Goal: Task Accomplishment & Management: Manage account settings

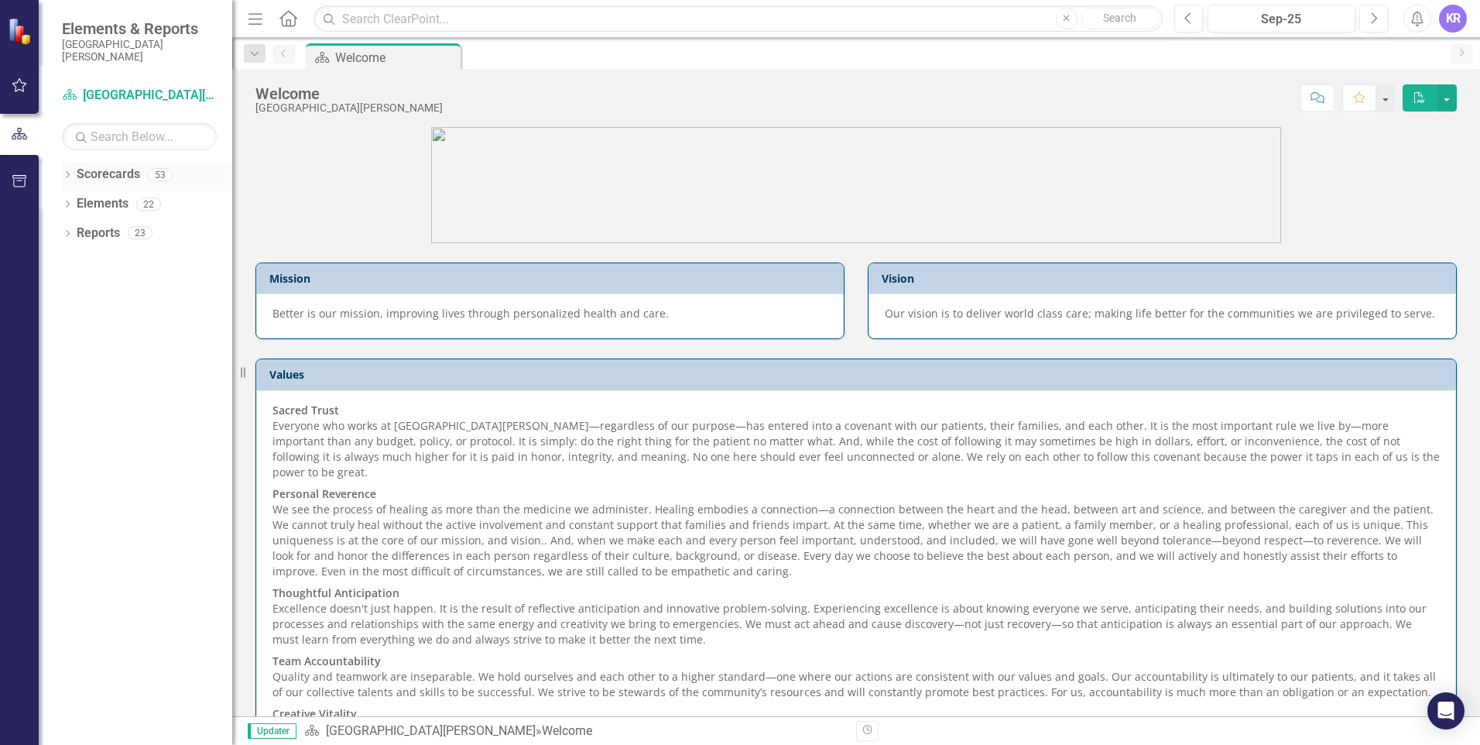
click at [84, 183] on link "Scorecards" at bounding box center [108, 175] width 63 height 18
click at [90, 171] on link "Scorecards" at bounding box center [108, 175] width 63 height 18
click at [67, 170] on div "Dropdown" at bounding box center [67, 176] width 11 height 13
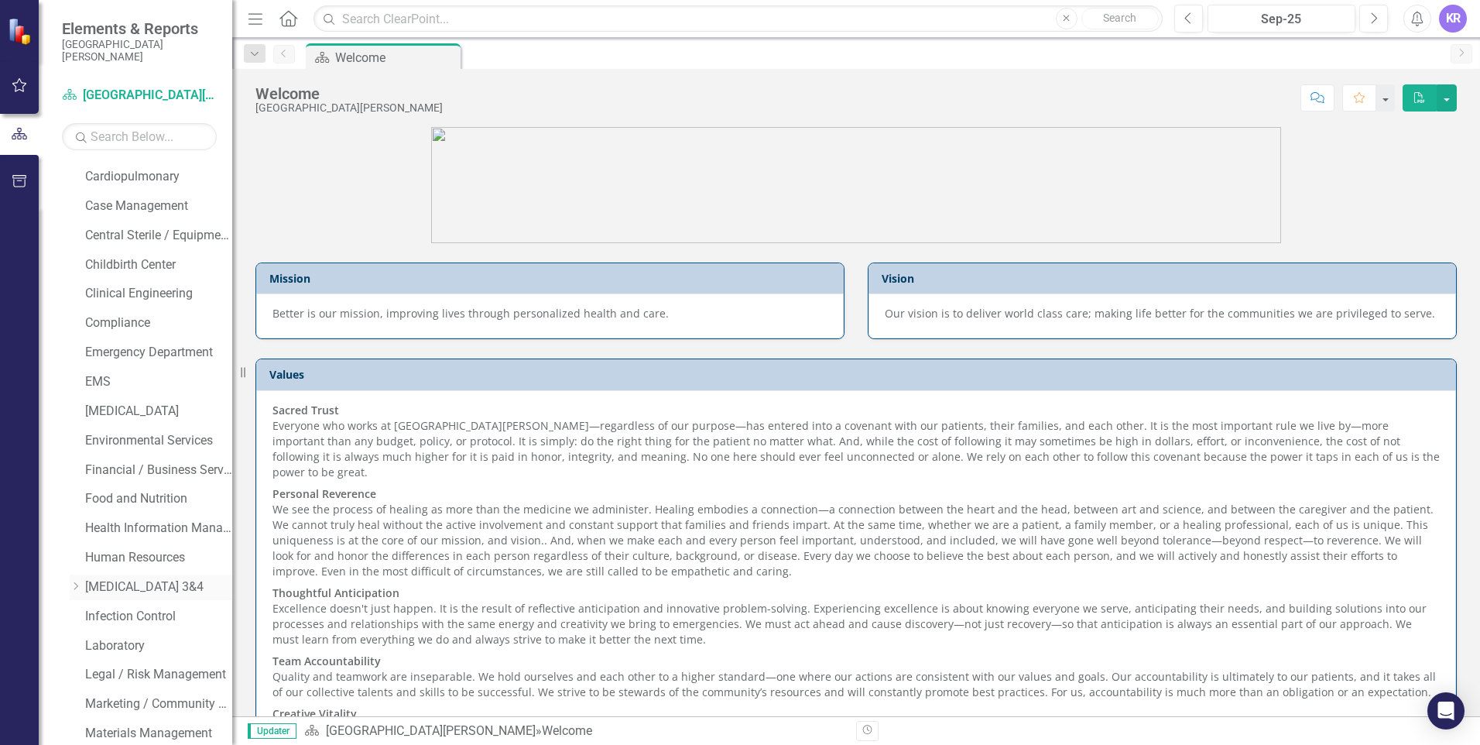
scroll to position [310, 0]
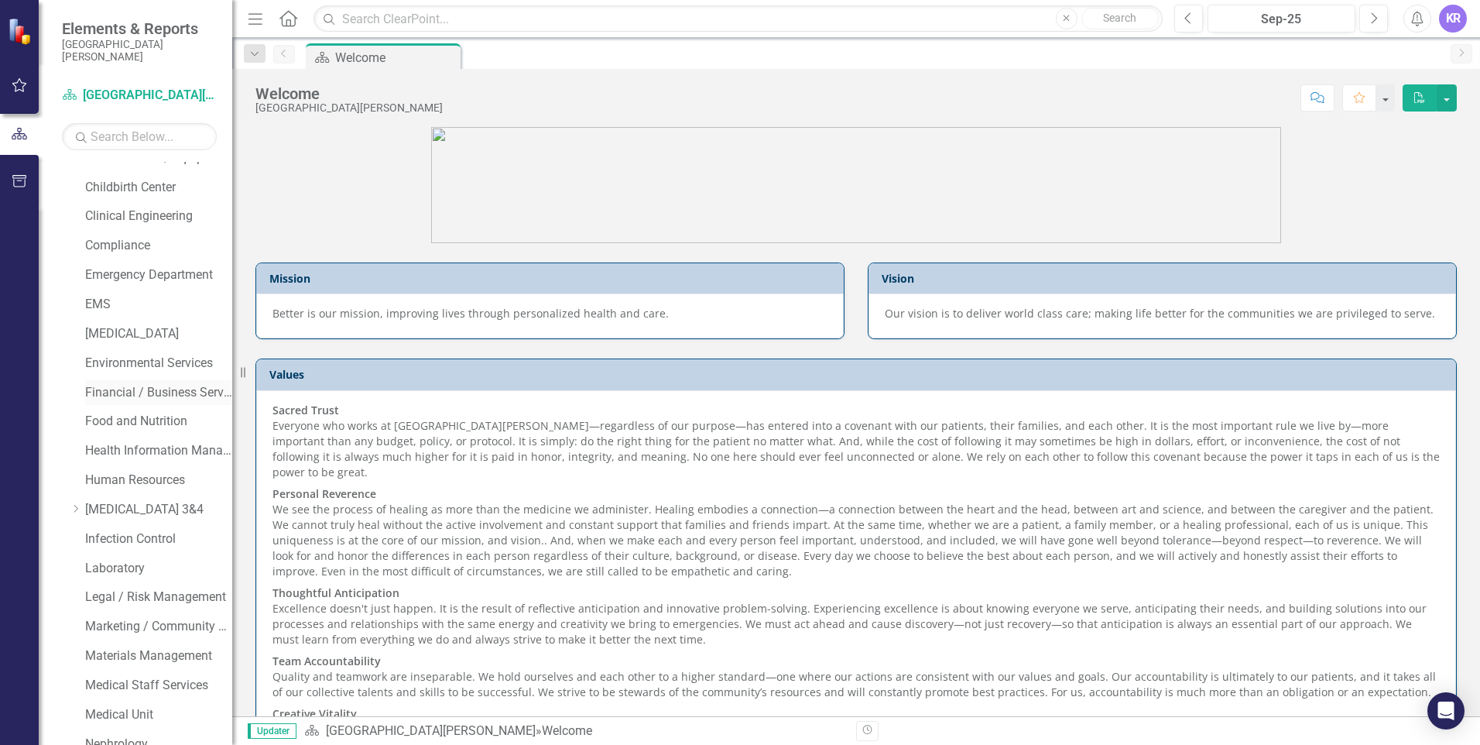
click at [183, 389] on link "Financial / Business Services" at bounding box center [158, 393] width 147 height 18
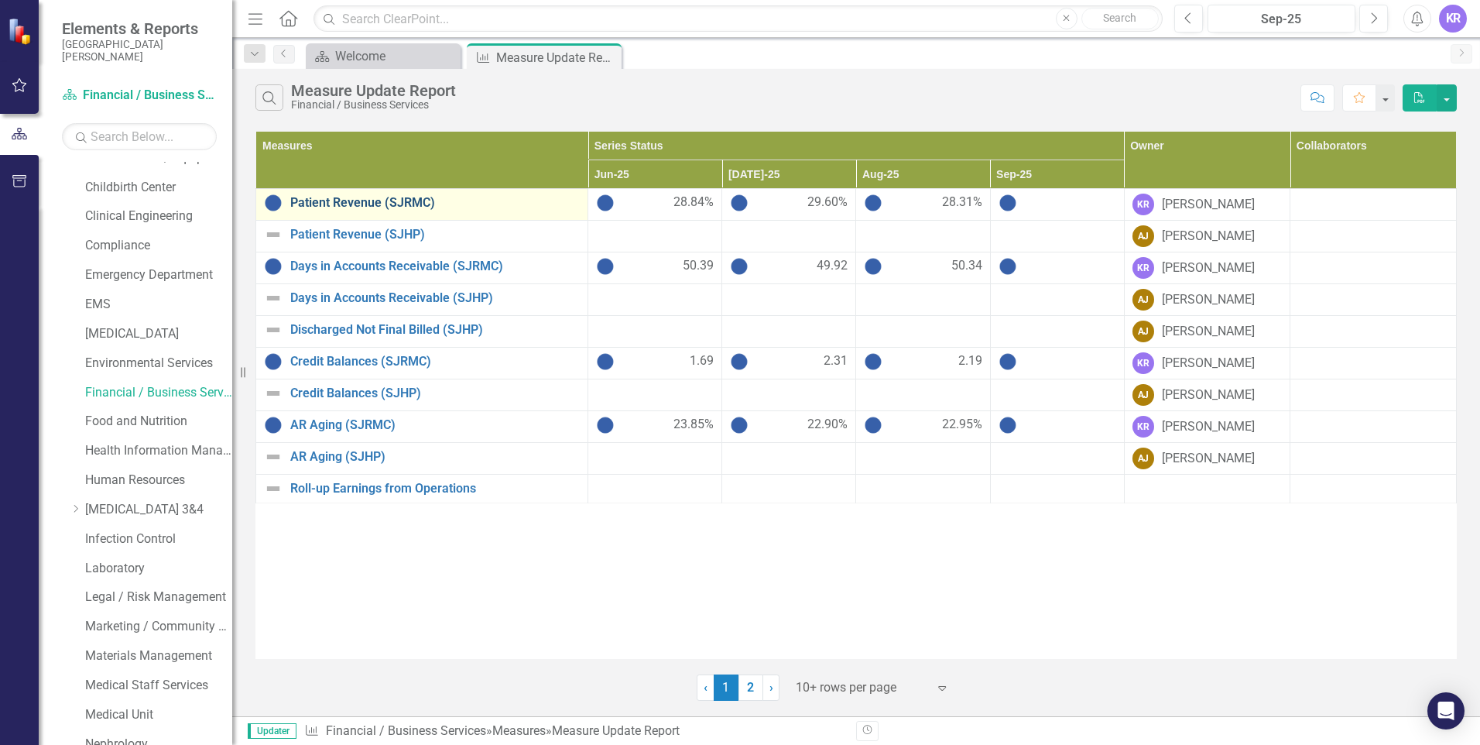
click at [361, 204] on link "Patient Revenue (SJRMC)" at bounding box center [434, 203] width 289 height 14
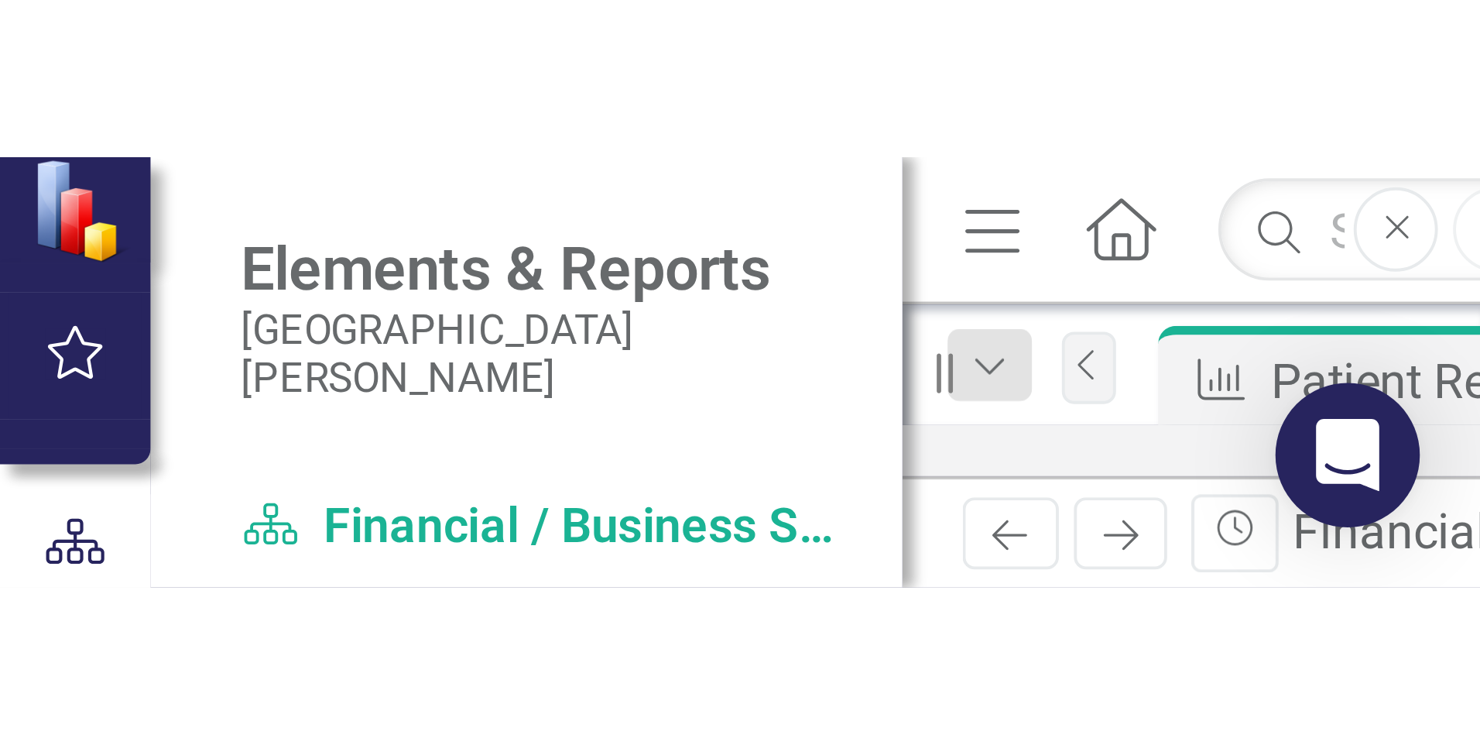
scroll to position [553, 0]
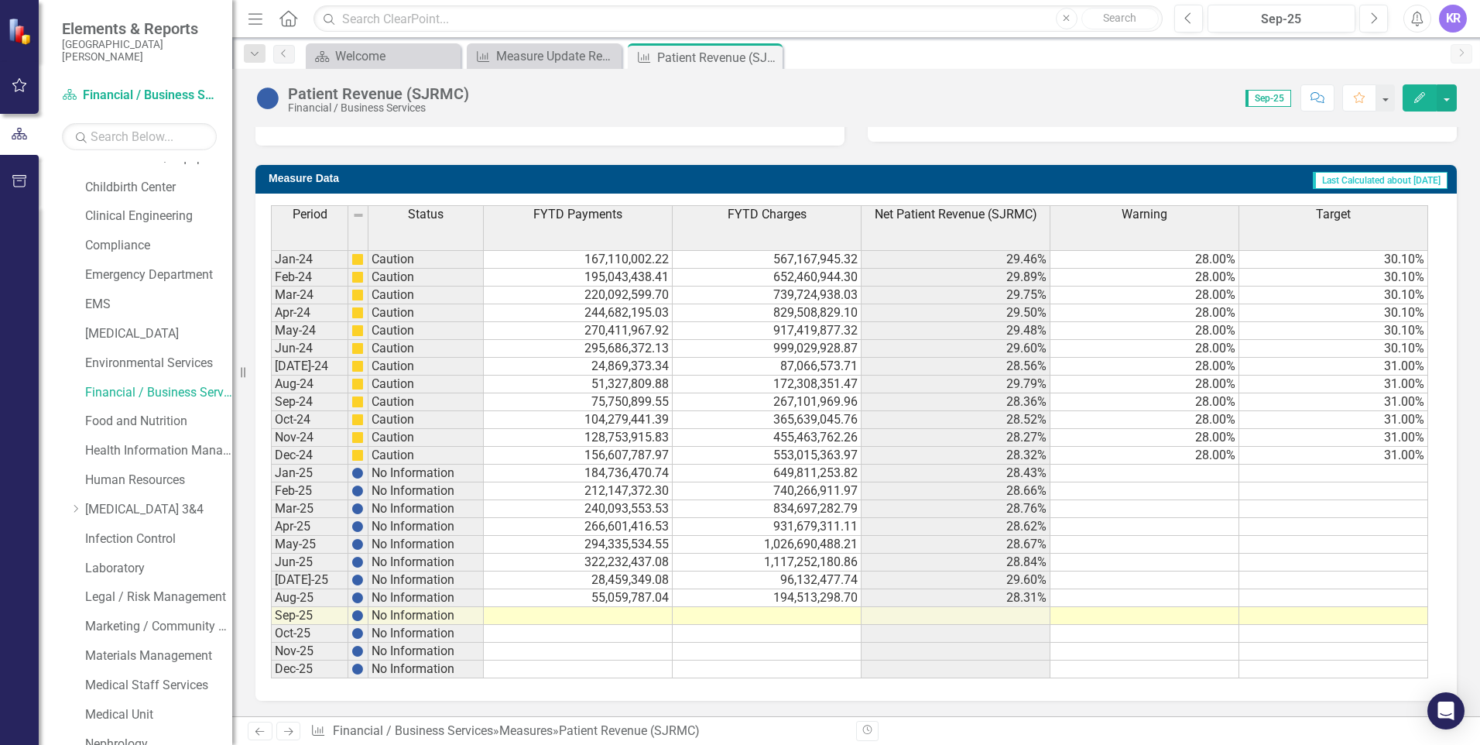
click at [572, 615] on td at bounding box center [578, 616] width 189 height 18
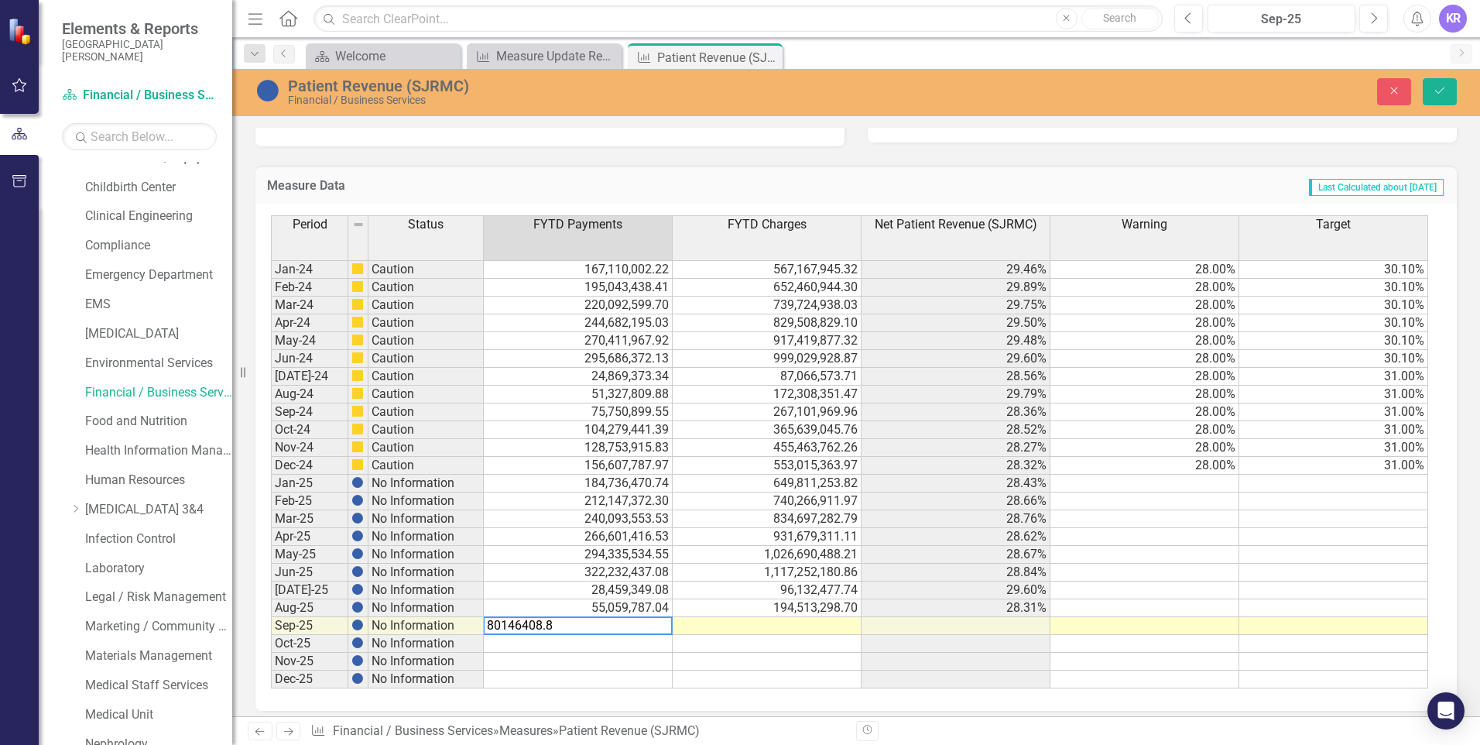
type textarea "80146408.89"
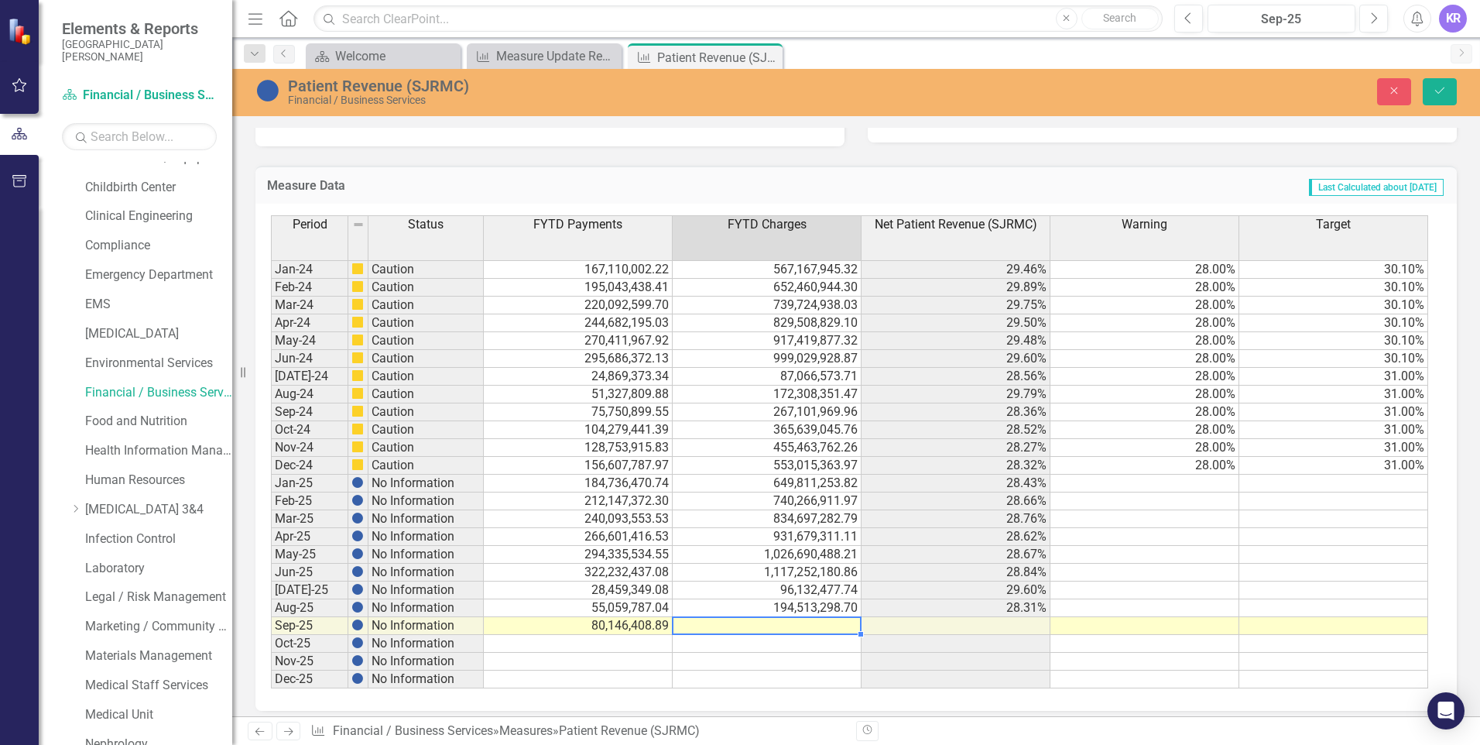
click at [752, 630] on td at bounding box center [767, 626] width 189 height 18
click at [750, 625] on td at bounding box center [767, 626] width 189 height 18
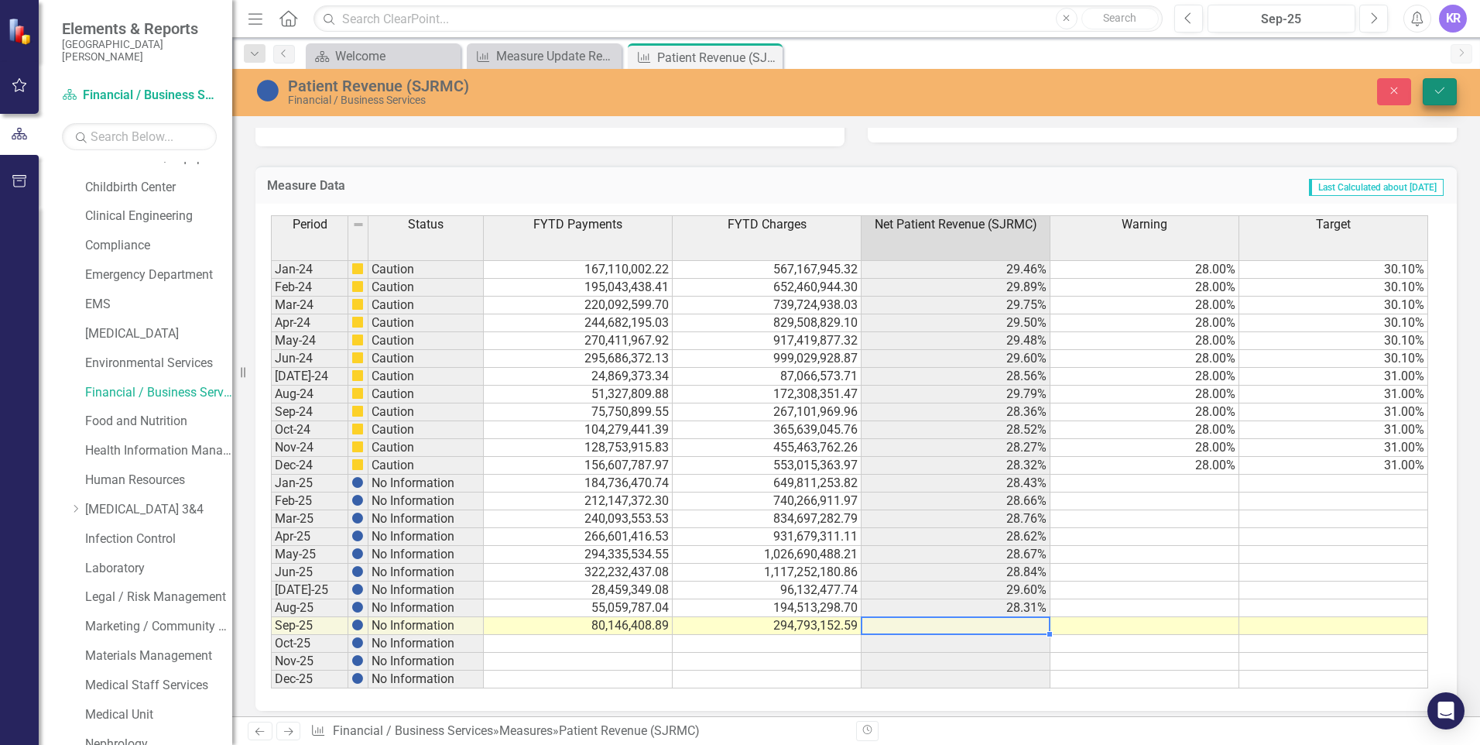
type textarea "294793152.59"
click at [1442, 94] on icon "Save" at bounding box center [1440, 90] width 14 height 11
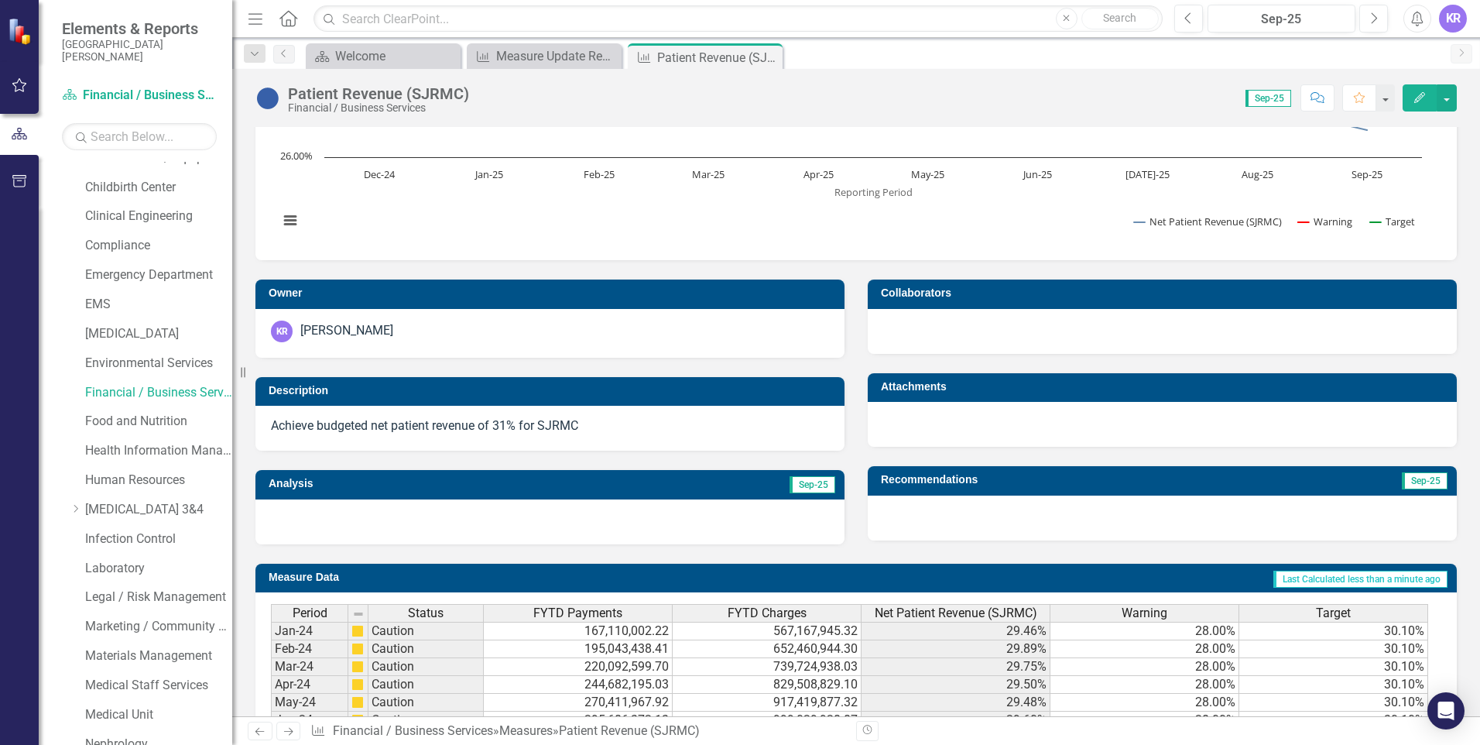
scroll to position [464, 0]
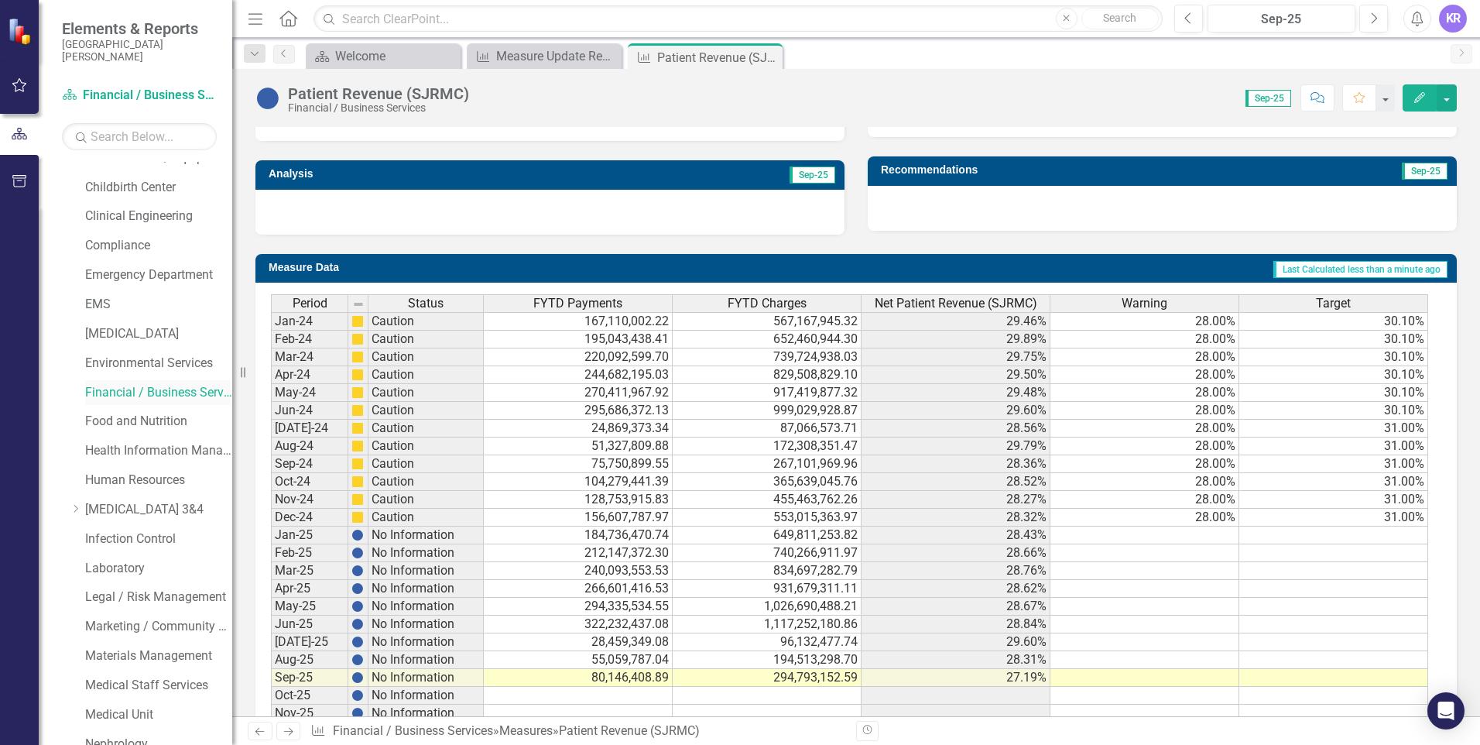
click at [144, 397] on link "Financial / Business Services" at bounding box center [158, 393] width 147 height 18
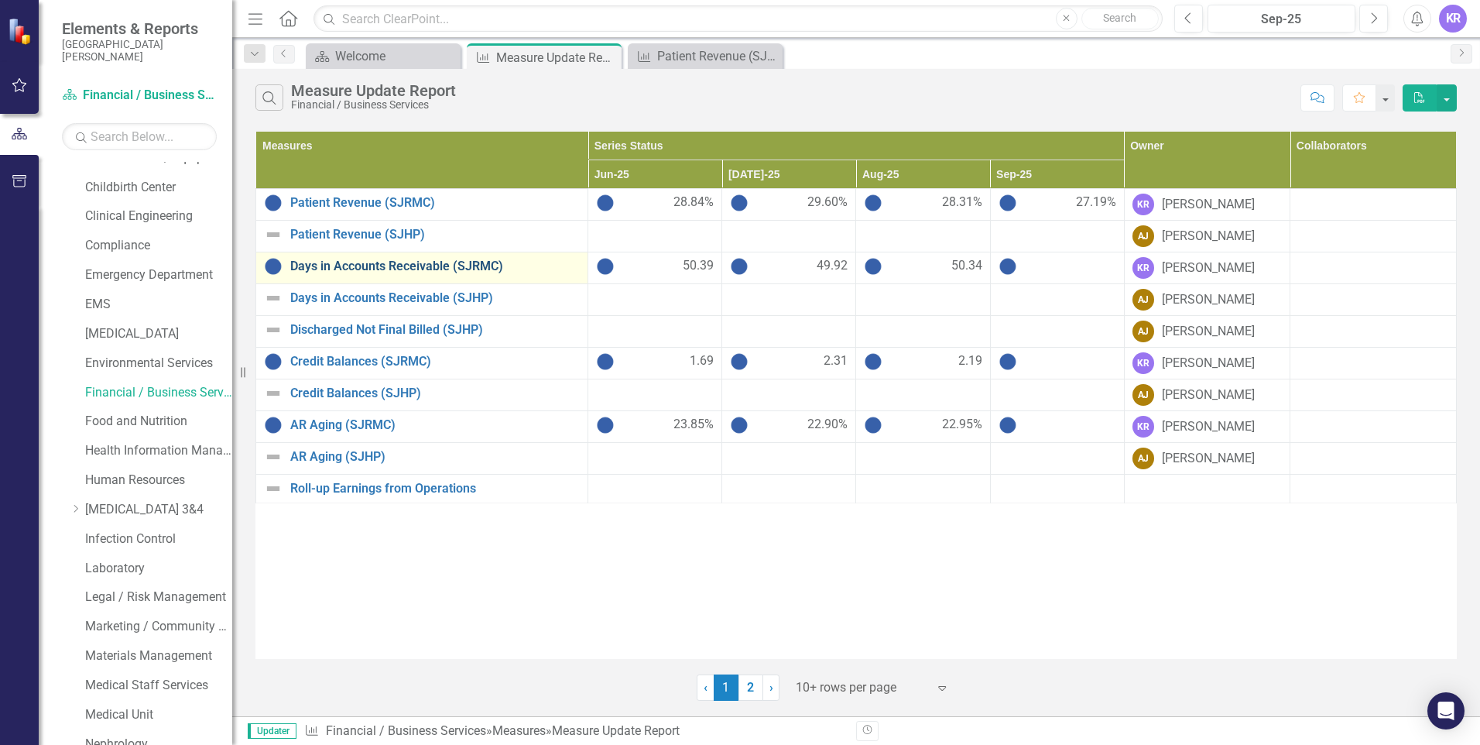
click at [321, 265] on link "Days in Accounts Receivable (SJRMC)" at bounding box center [434, 266] width 289 height 14
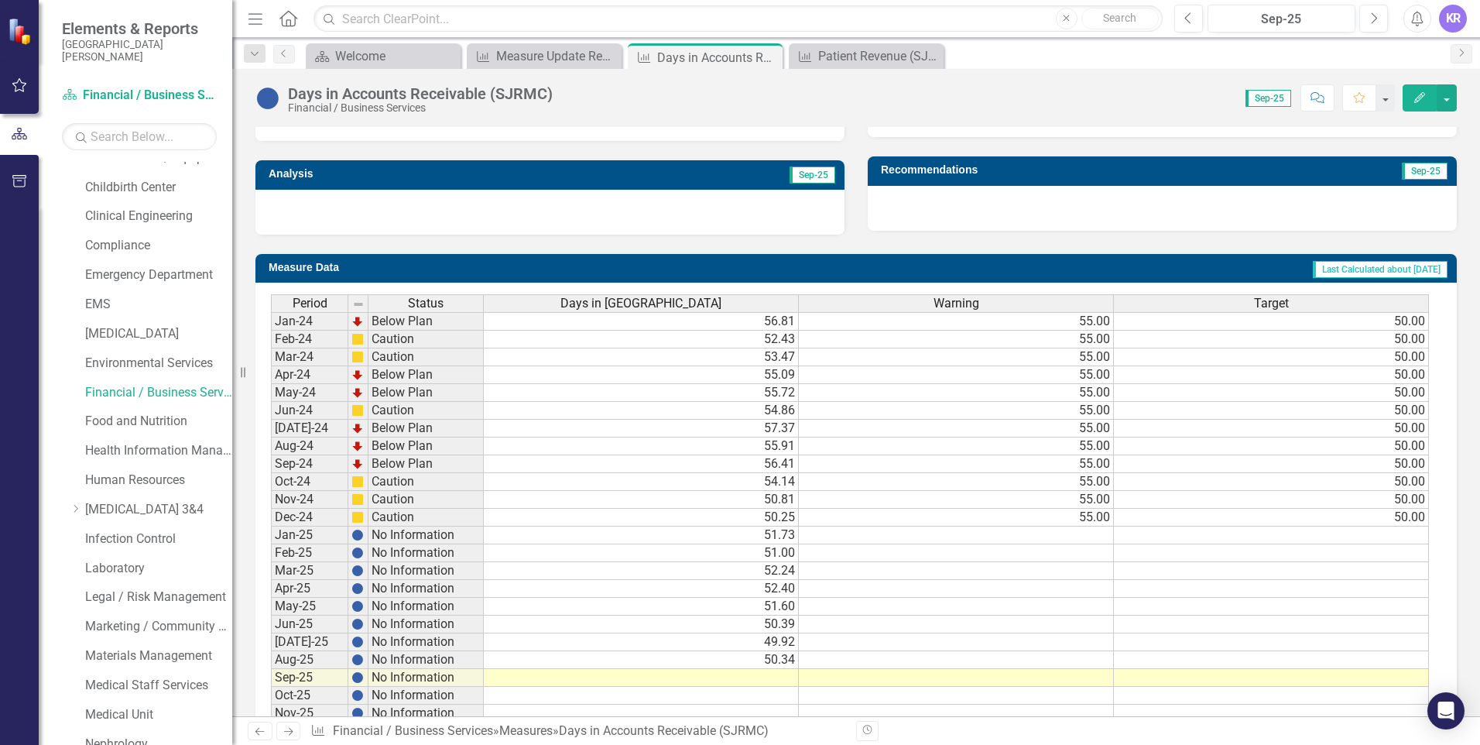
scroll to position [527, 0]
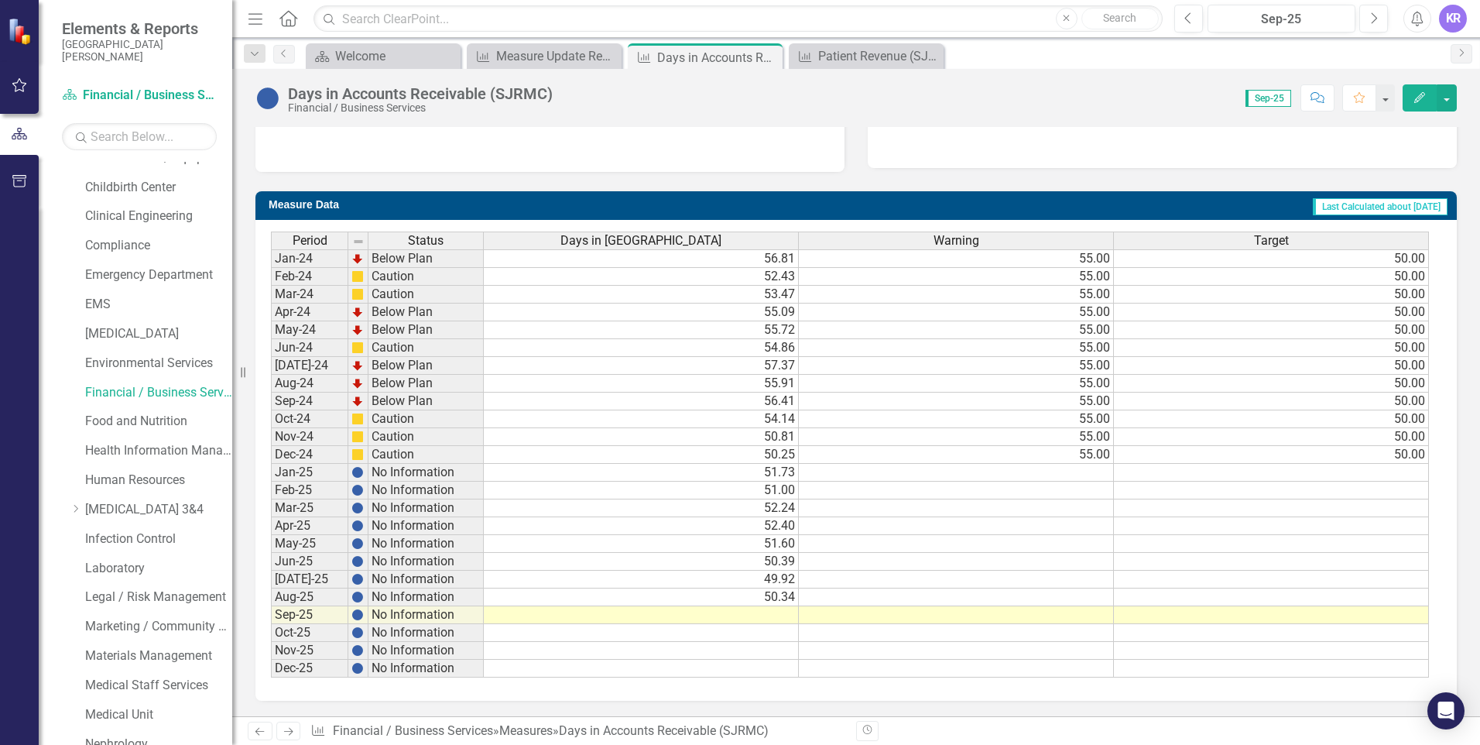
click at [750, 613] on td at bounding box center [641, 615] width 315 height 18
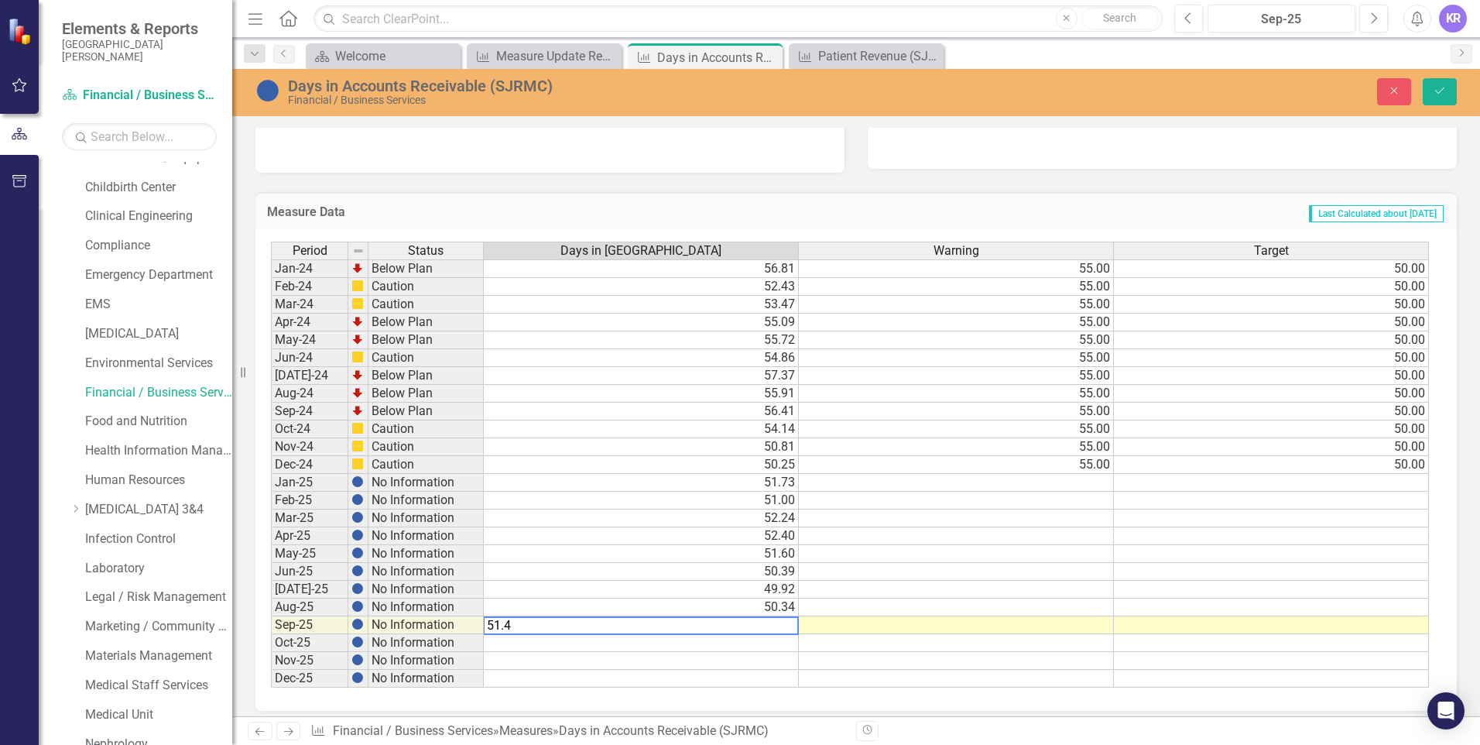
type textarea "51.47"
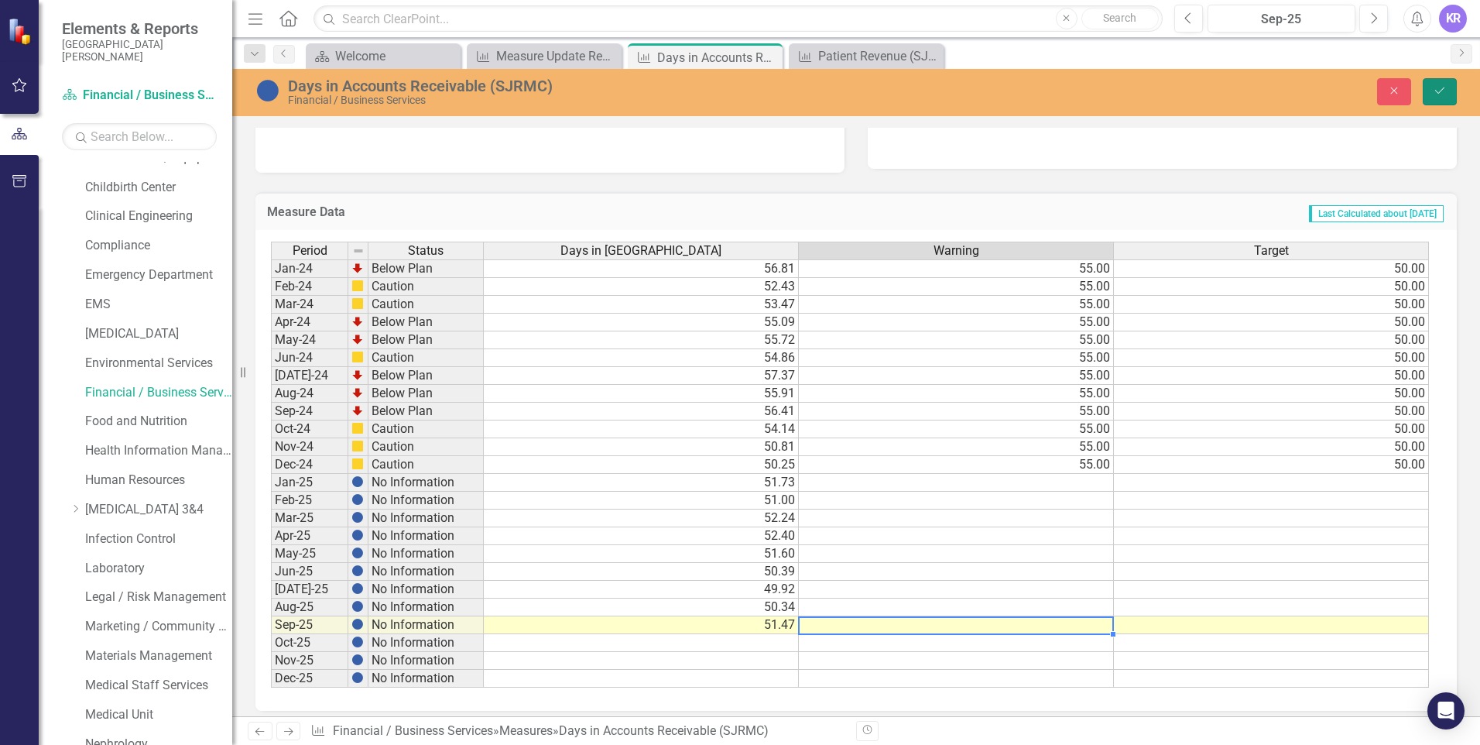
click at [1430, 93] on button "Save" at bounding box center [1440, 91] width 34 height 27
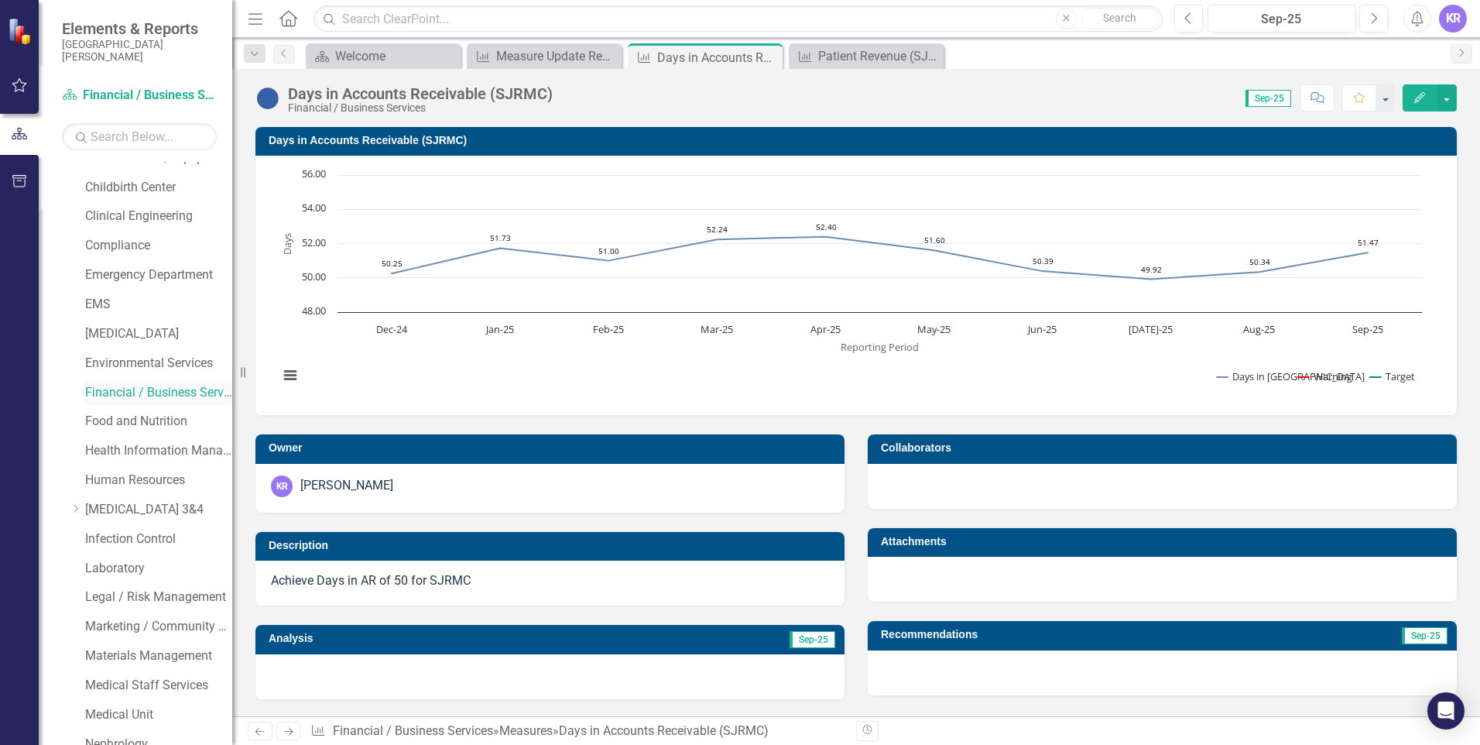
click at [128, 393] on link "Financial / Business Services" at bounding box center [158, 393] width 147 height 18
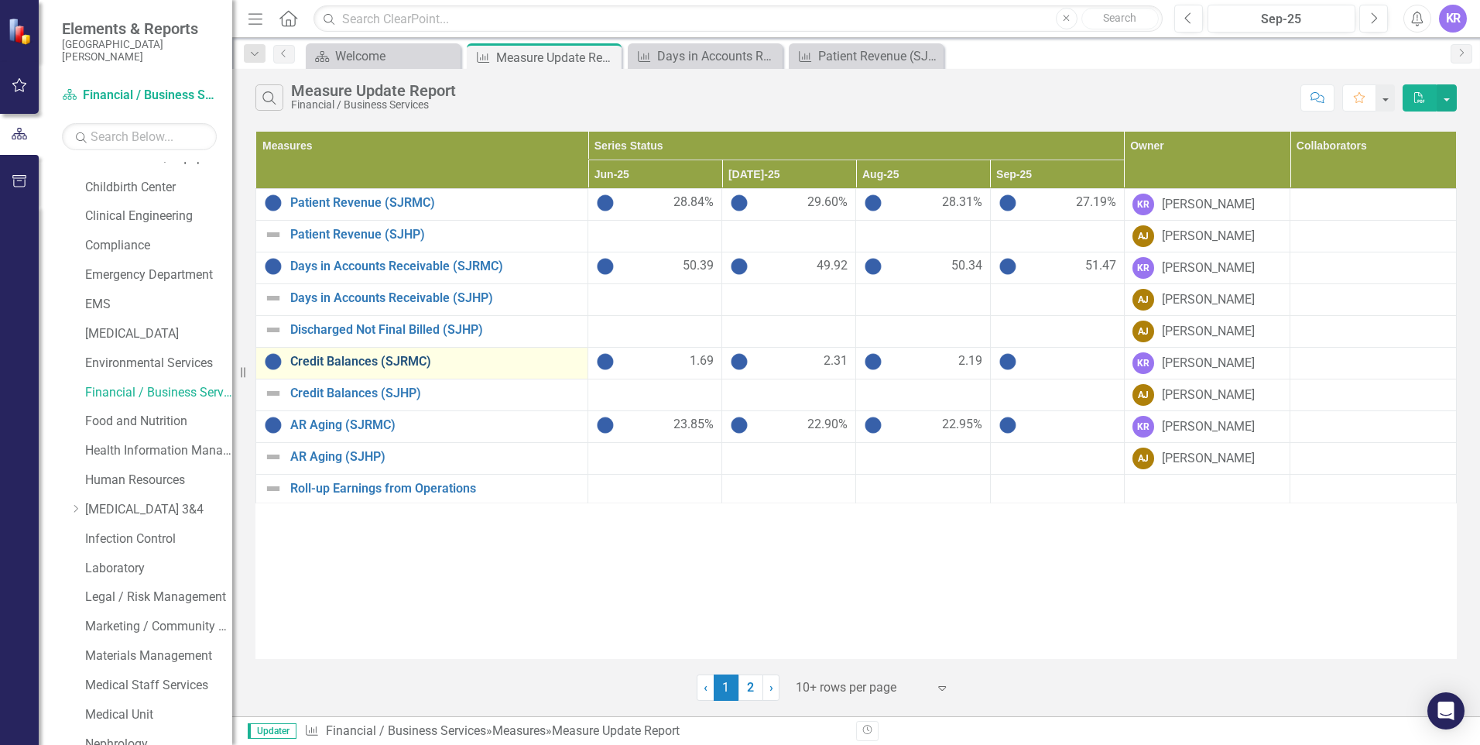
click at [319, 361] on link "Credit Balances (SJRMC)" at bounding box center [434, 362] width 289 height 14
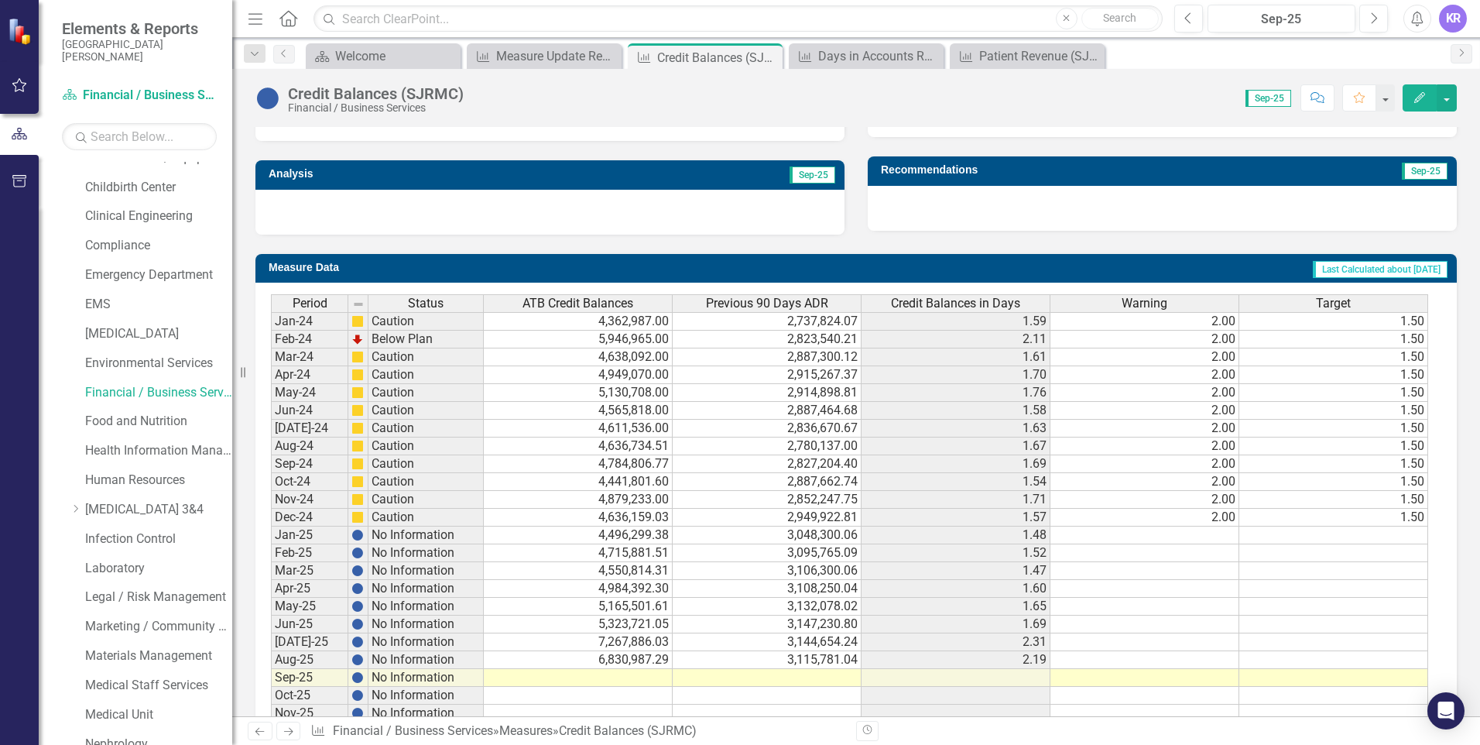
scroll to position [527, 0]
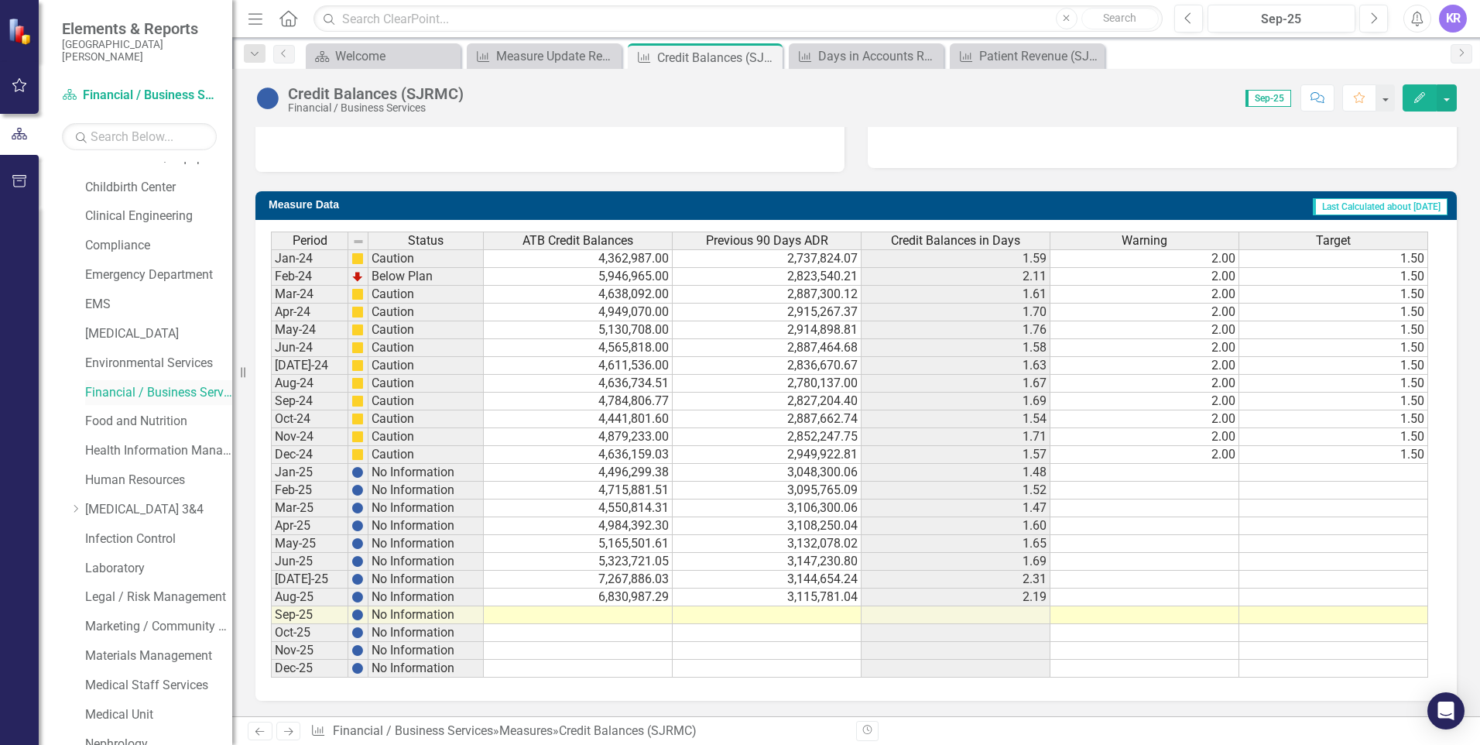
click at [178, 389] on link "Financial / Business Services" at bounding box center [158, 393] width 147 height 18
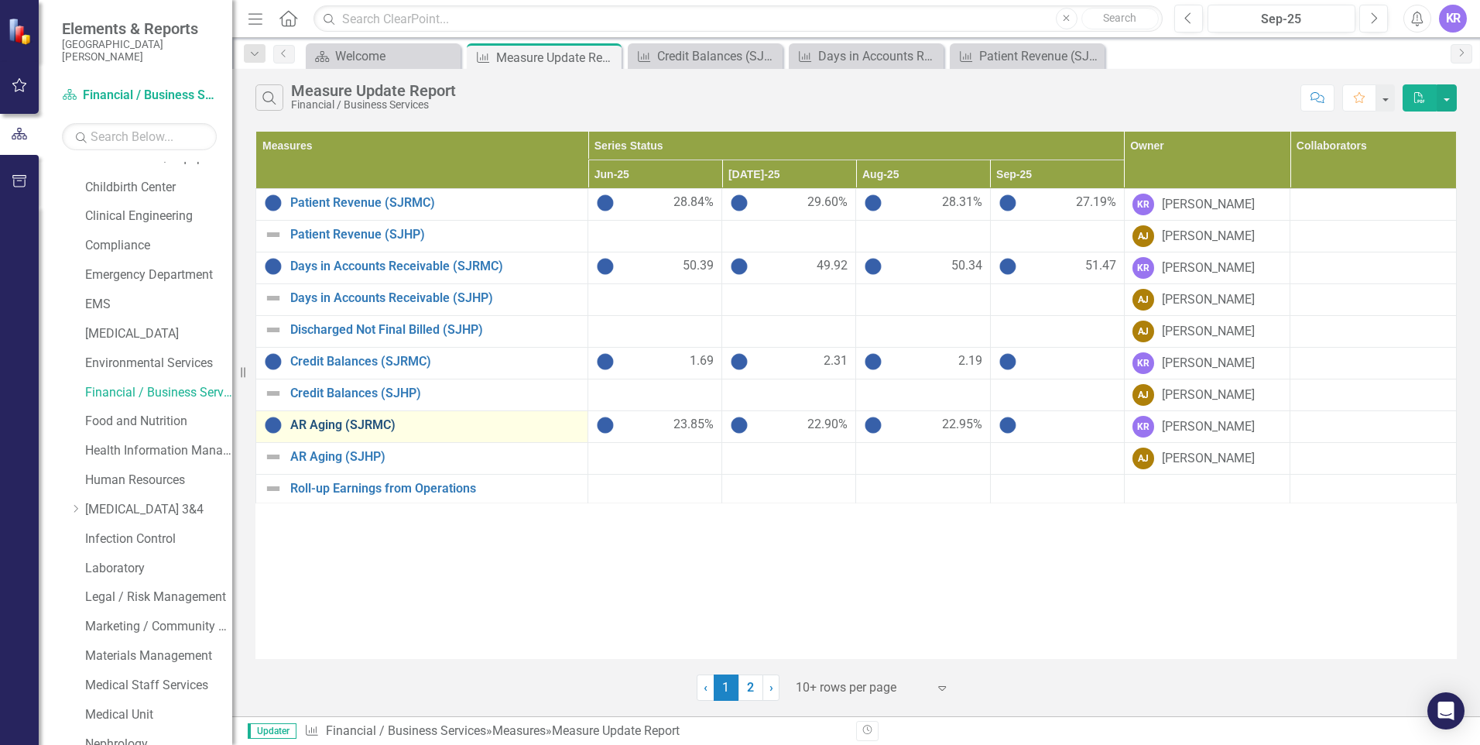
click at [389, 423] on link "AR Aging (SJRMC)" at bounding box center [434, 425] width 289 height 14
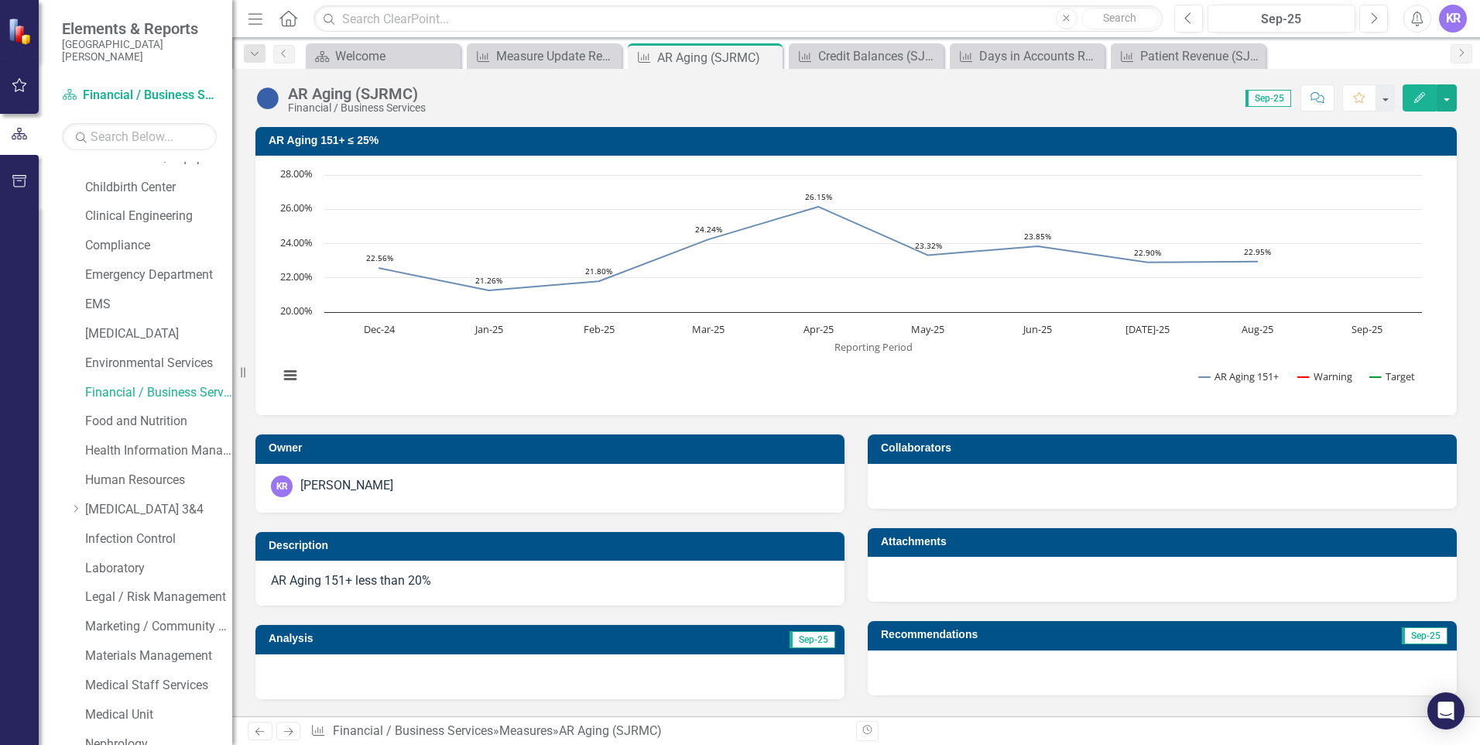
scroll to position [527, 0]
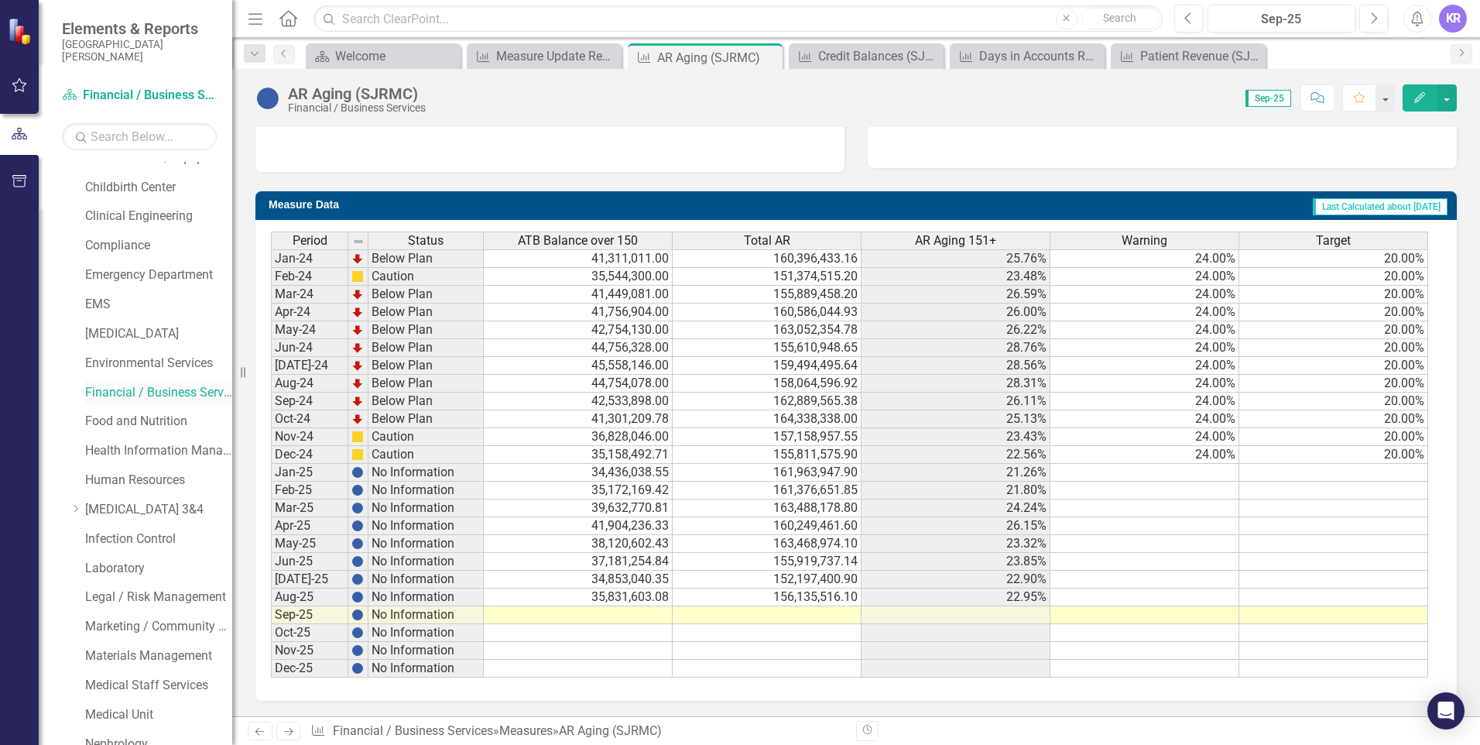
click at [147, 400] on link "Financial / Business Services" at bounding box center [158, 393] width 147 height 18
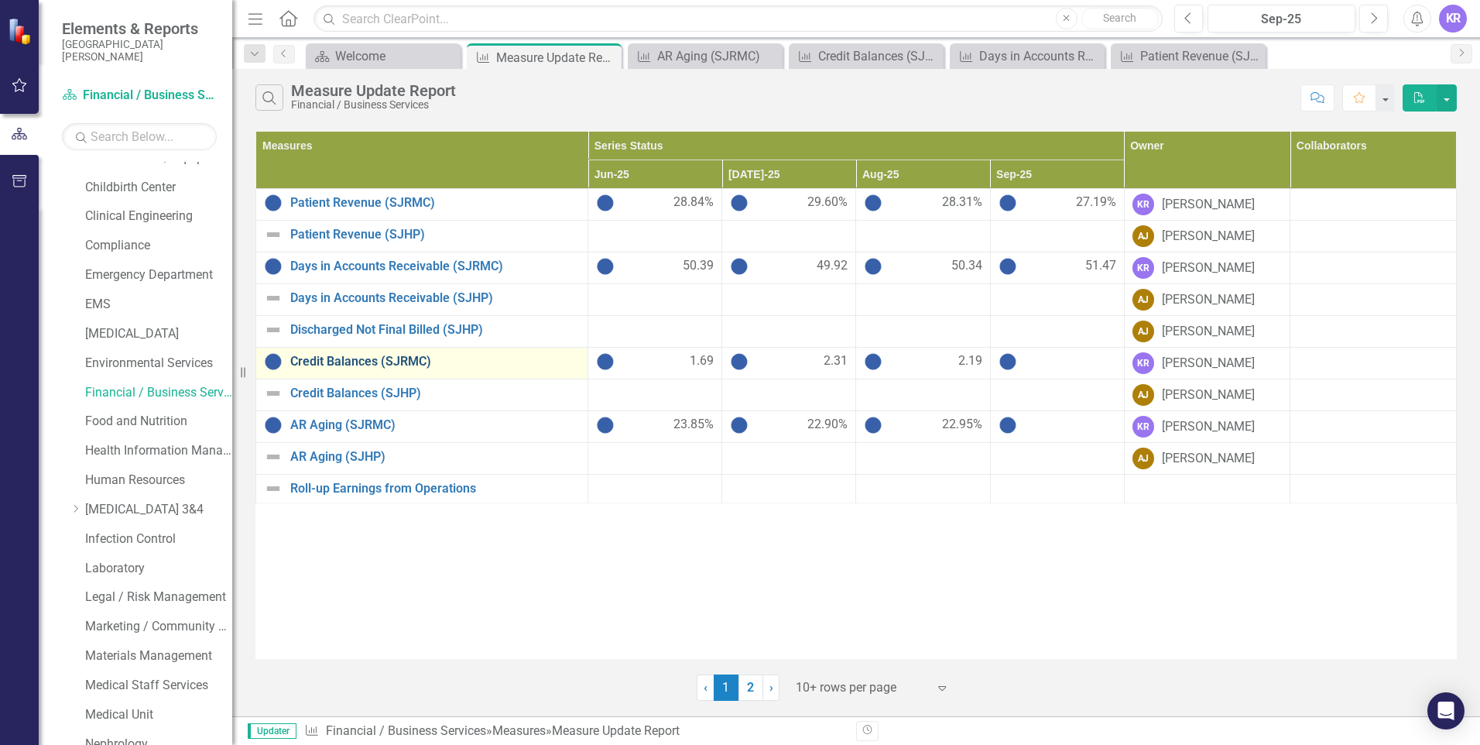
click at [329, 364] on link "Credit Balances (SJRMC)" at bounding box center [434, 362] width 289 height 14
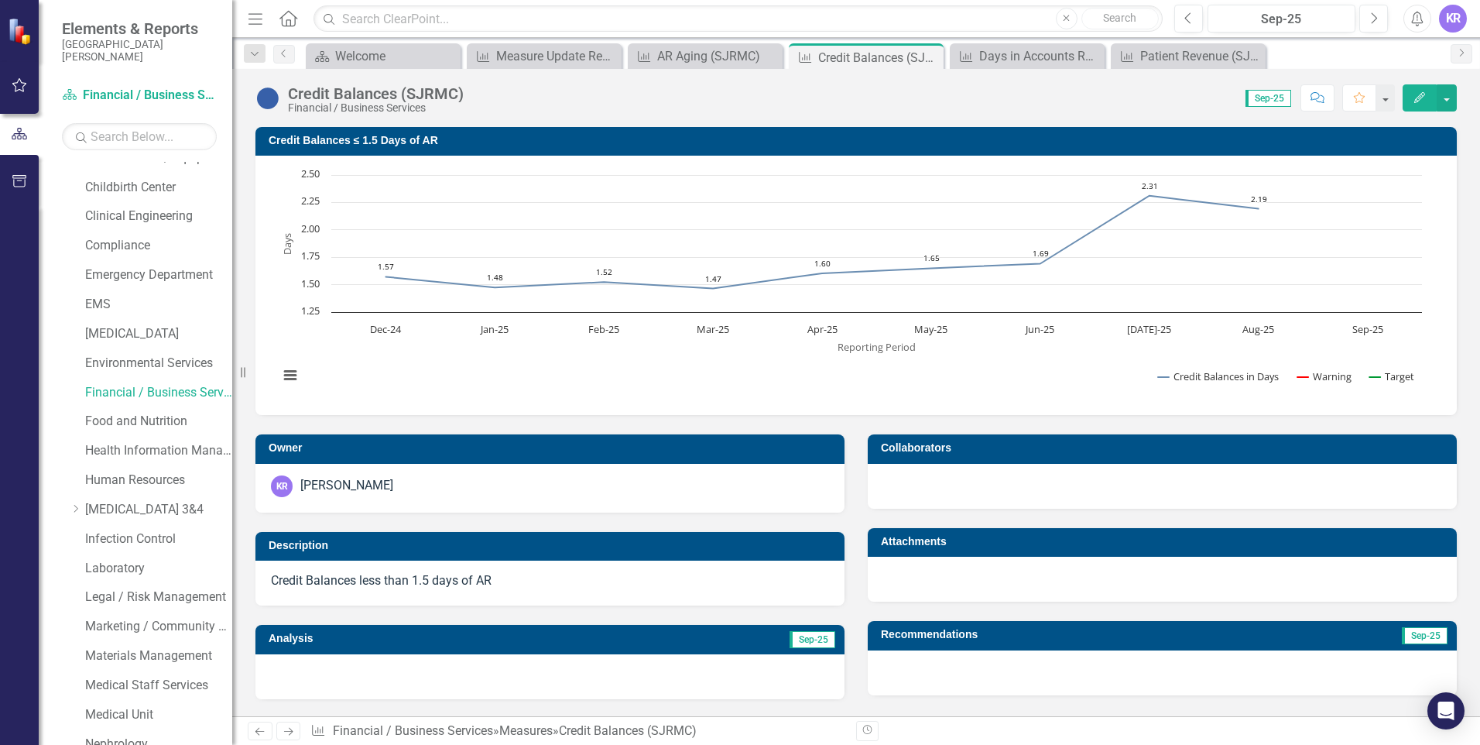
scroll to position [527, 0]
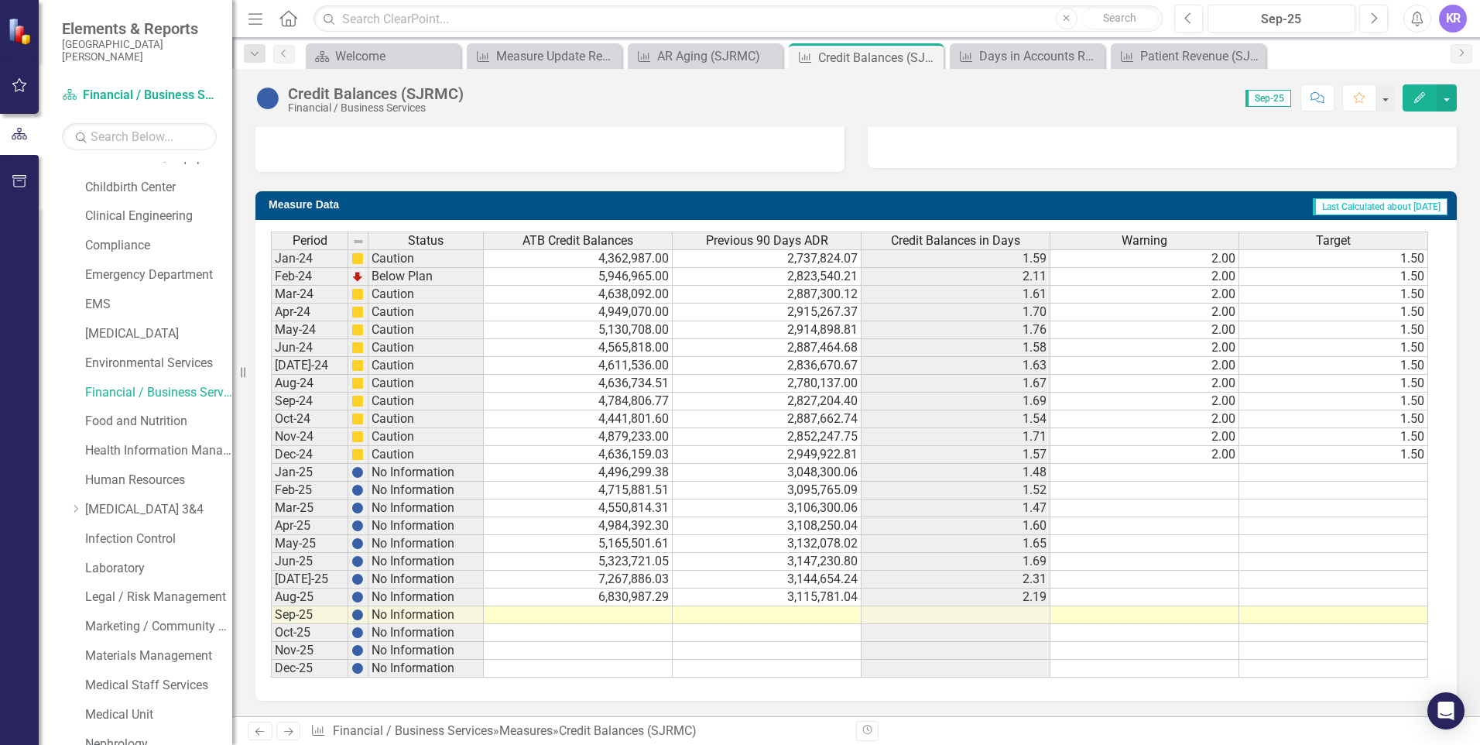
click at [628, 621] on td at bounding box center [578, 615] width 189 height 18
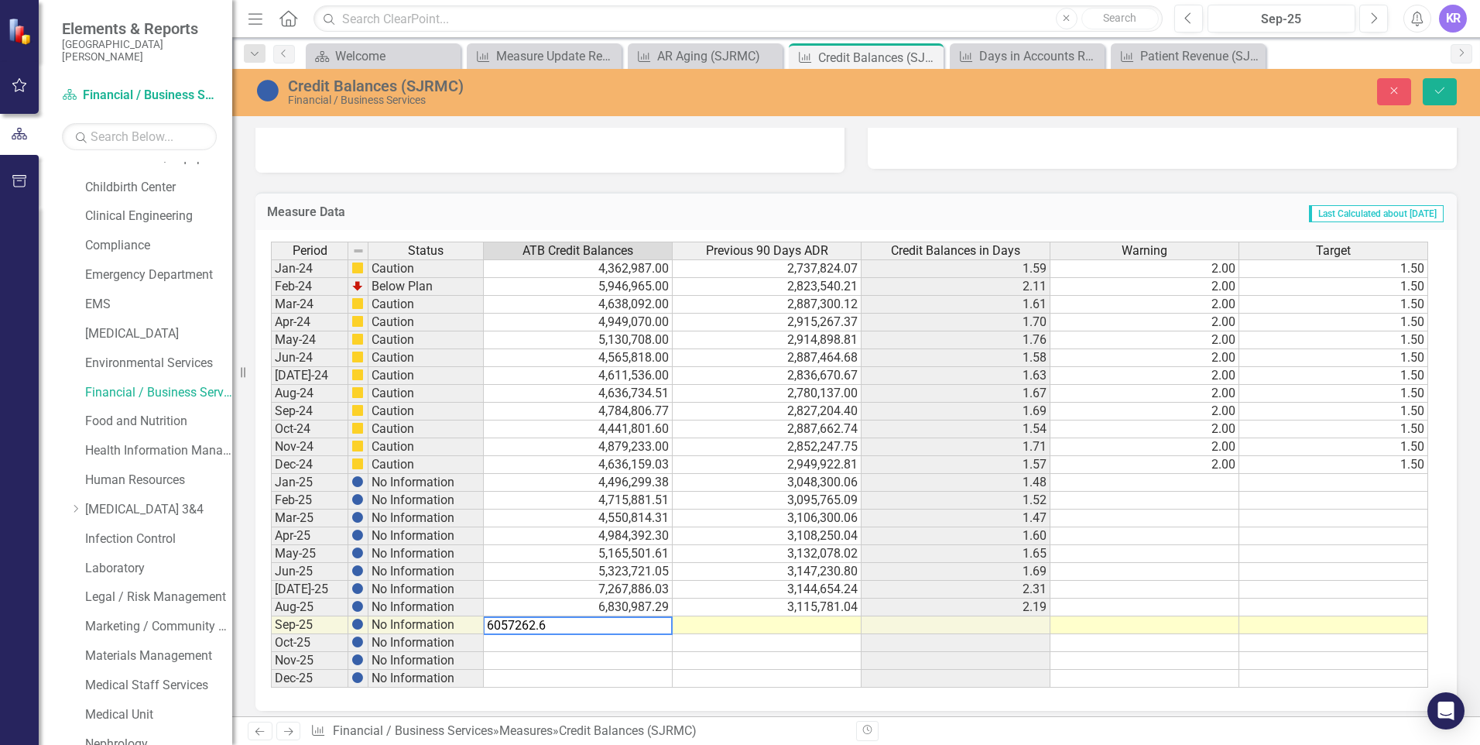
type textarea "6057262.61"
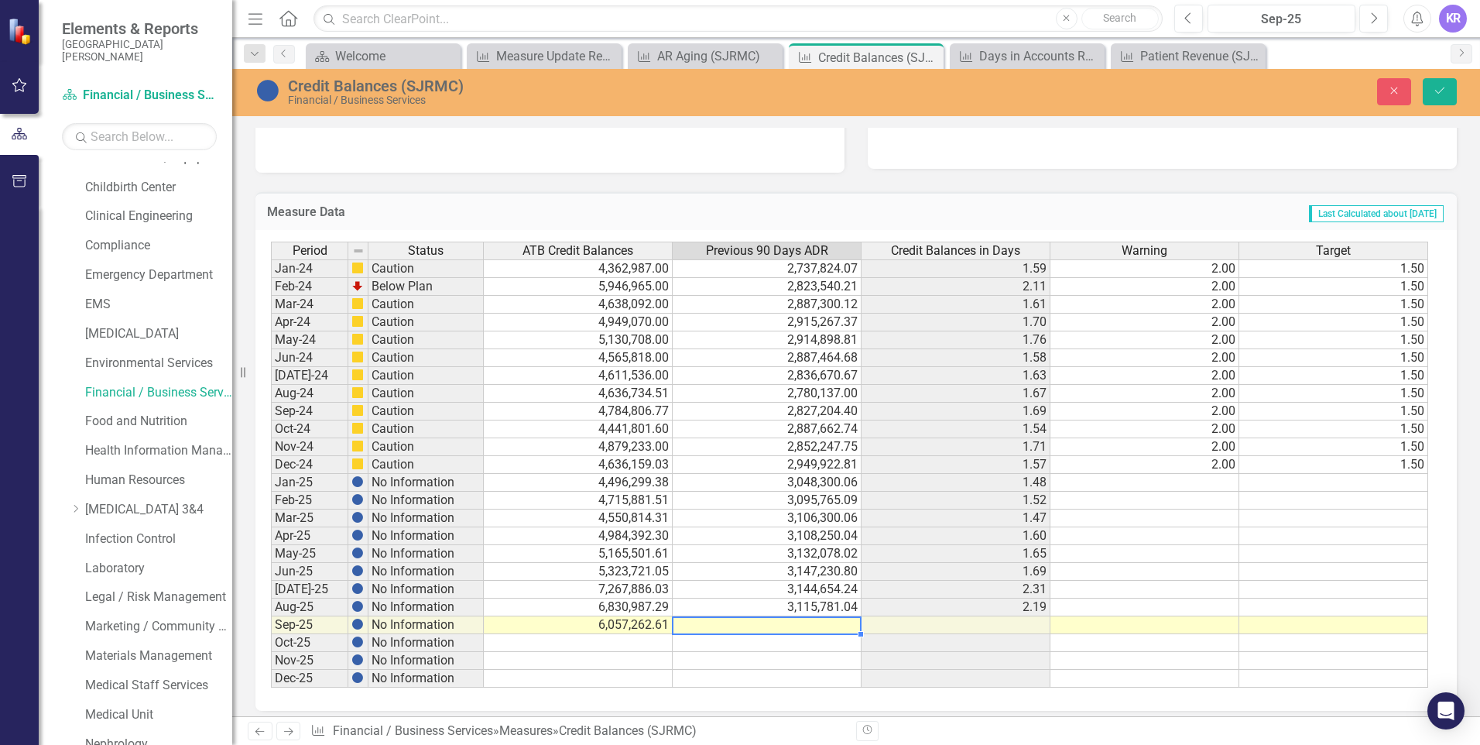
click at [756, 622] on td at bounding box center [767, 625] width 189 height 18
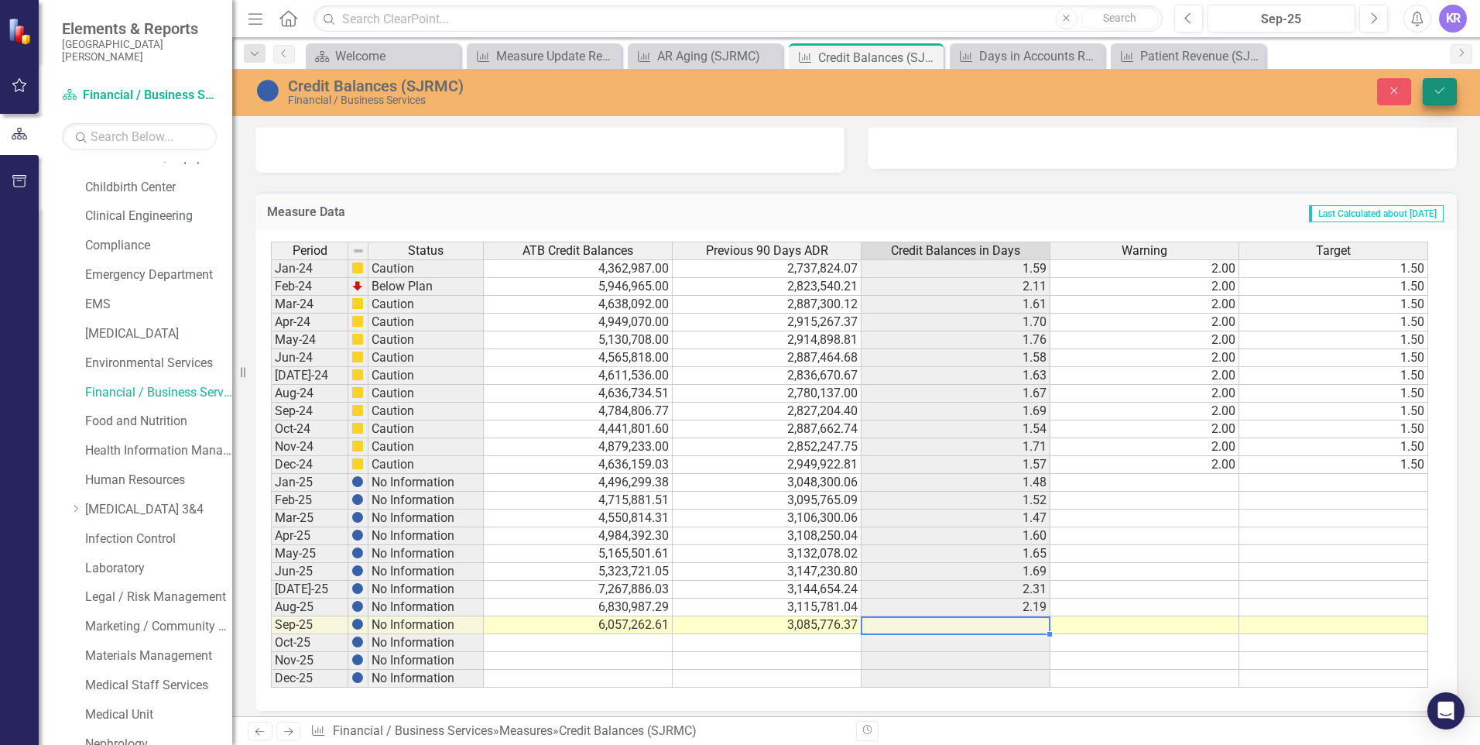
type textarea "3085776.37"
click at [1441, 90] on icon "Save" at bounding box center [1440, 90] width 14 height 11
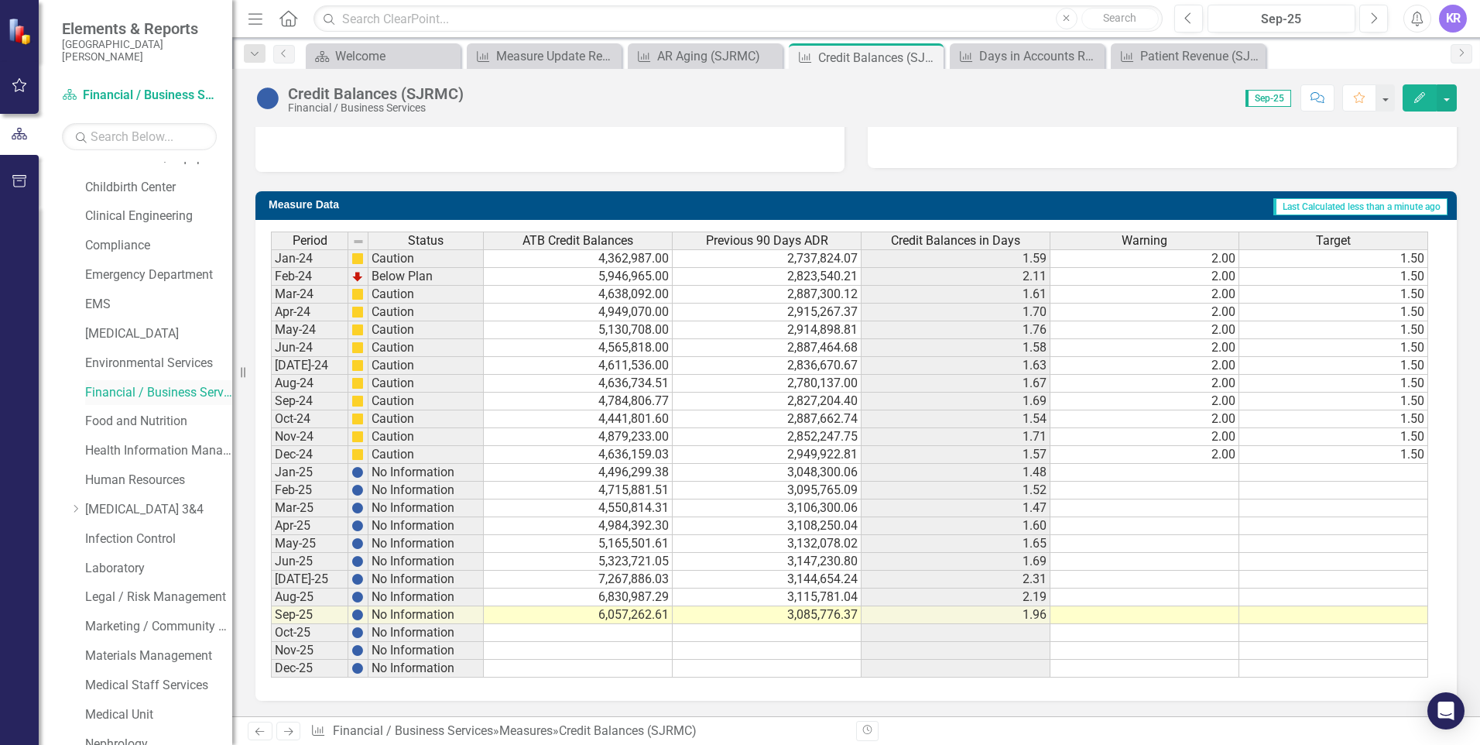
click at [158, 397] on link "Financial / Business Services" at bounding box center [158, 393] width 147 height 18
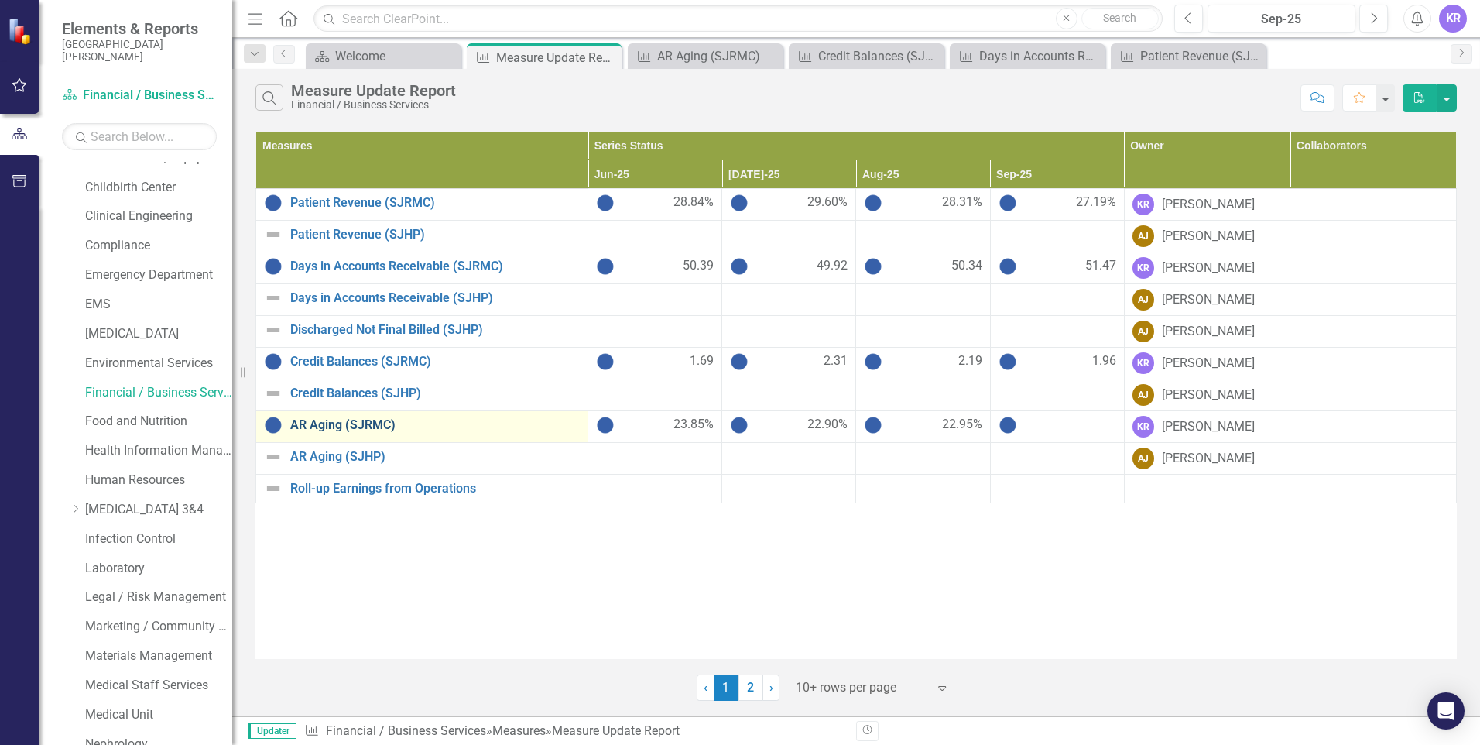
click at [321, 422] on link "AR Aging (SJRMC)" at bounding box center [434, 425] width 289 height 14
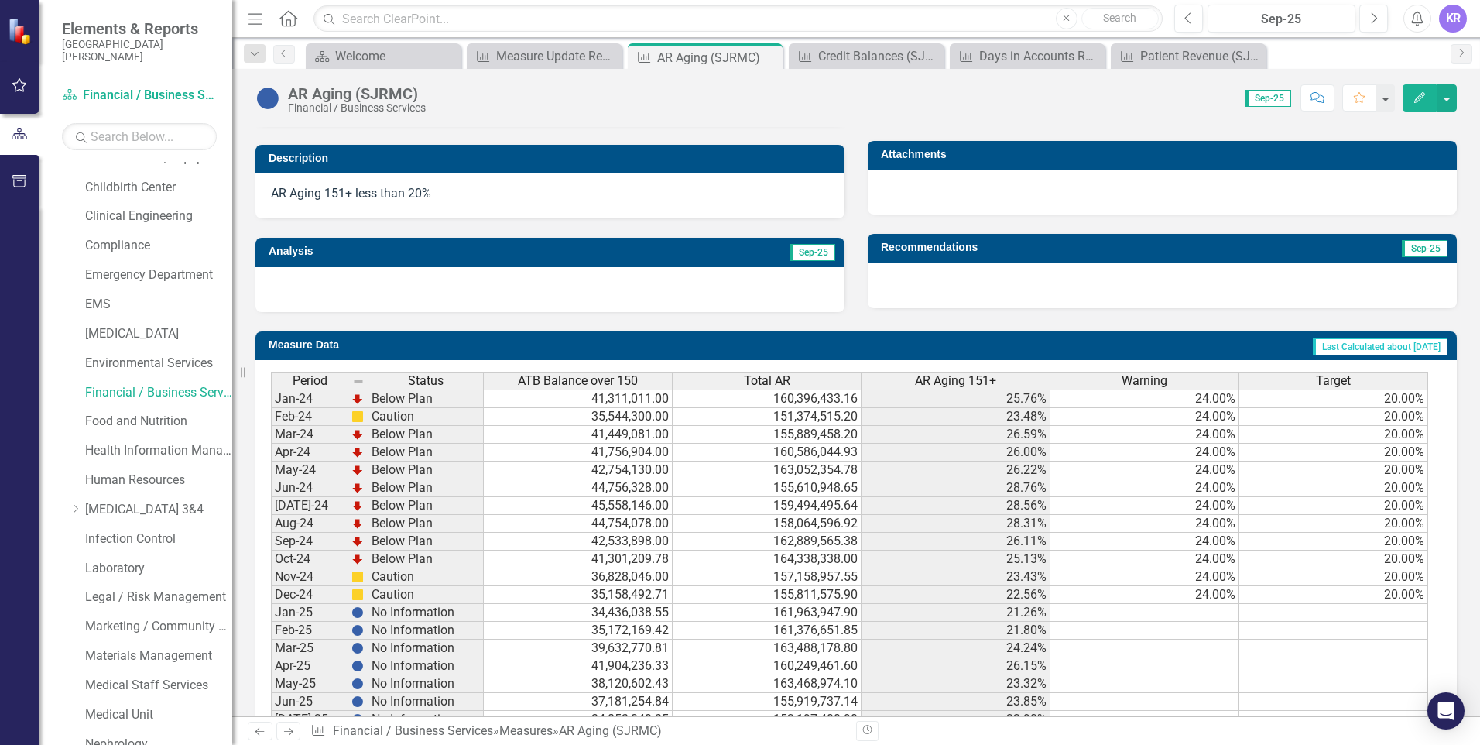
scroll to position [527, 0]
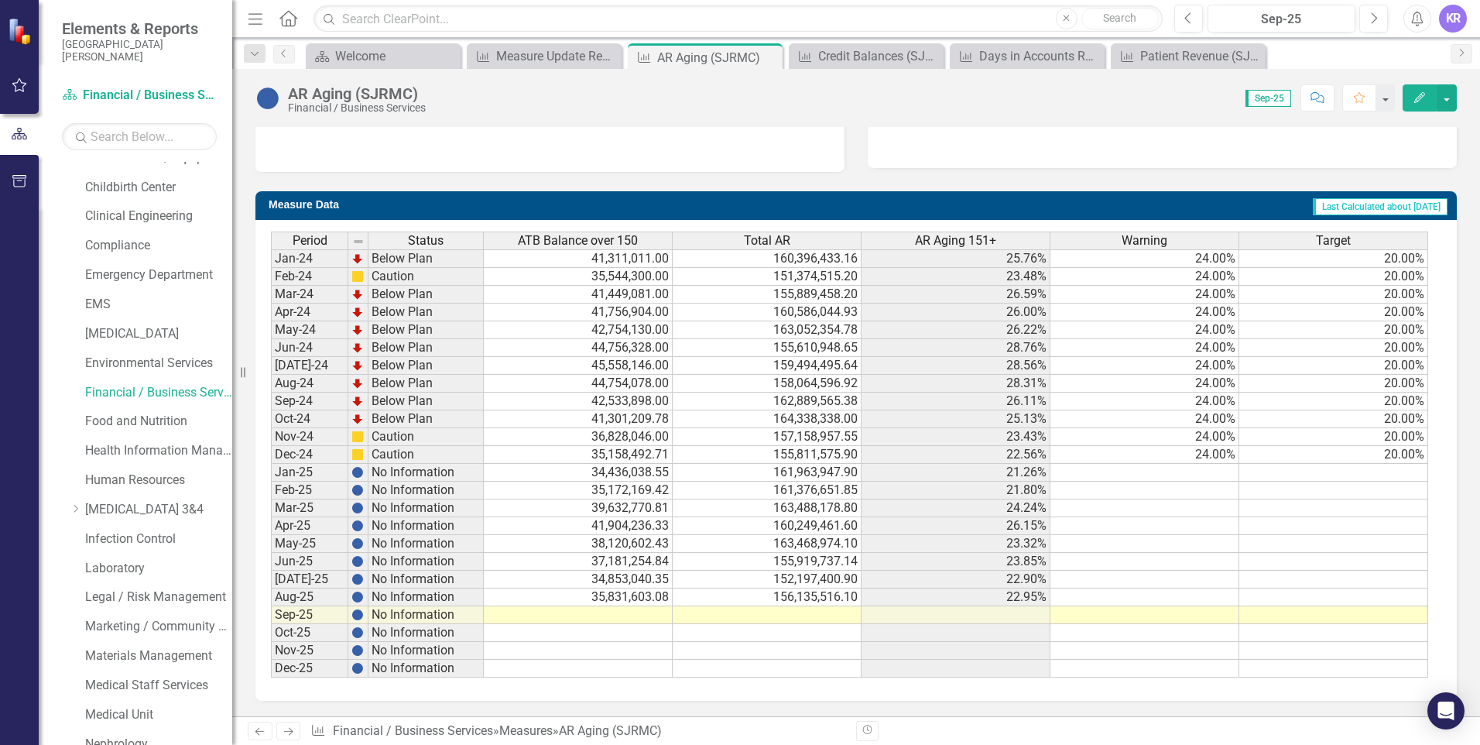
click at [611, 614] on td at bounding box center [578, 615] width 189 height 18
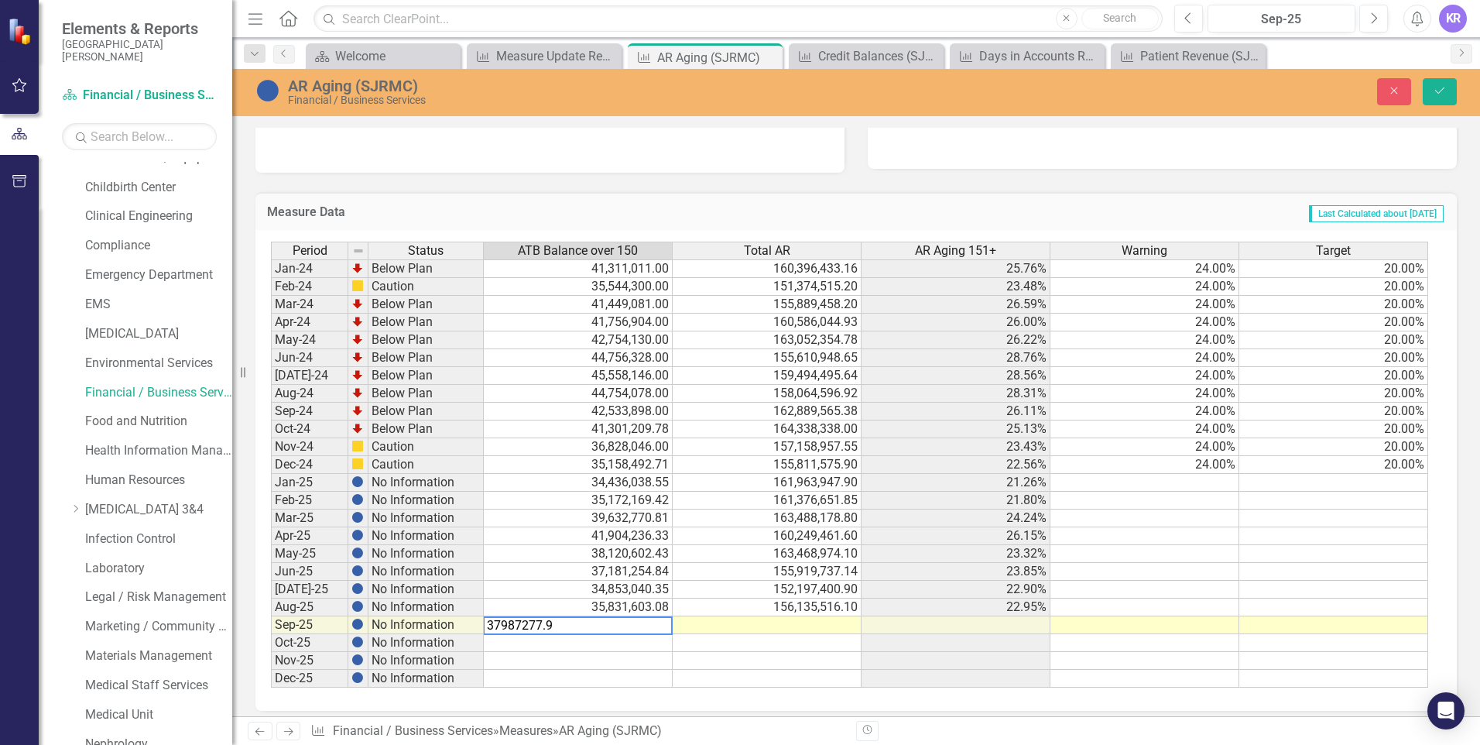
type textarea "37987277.96"
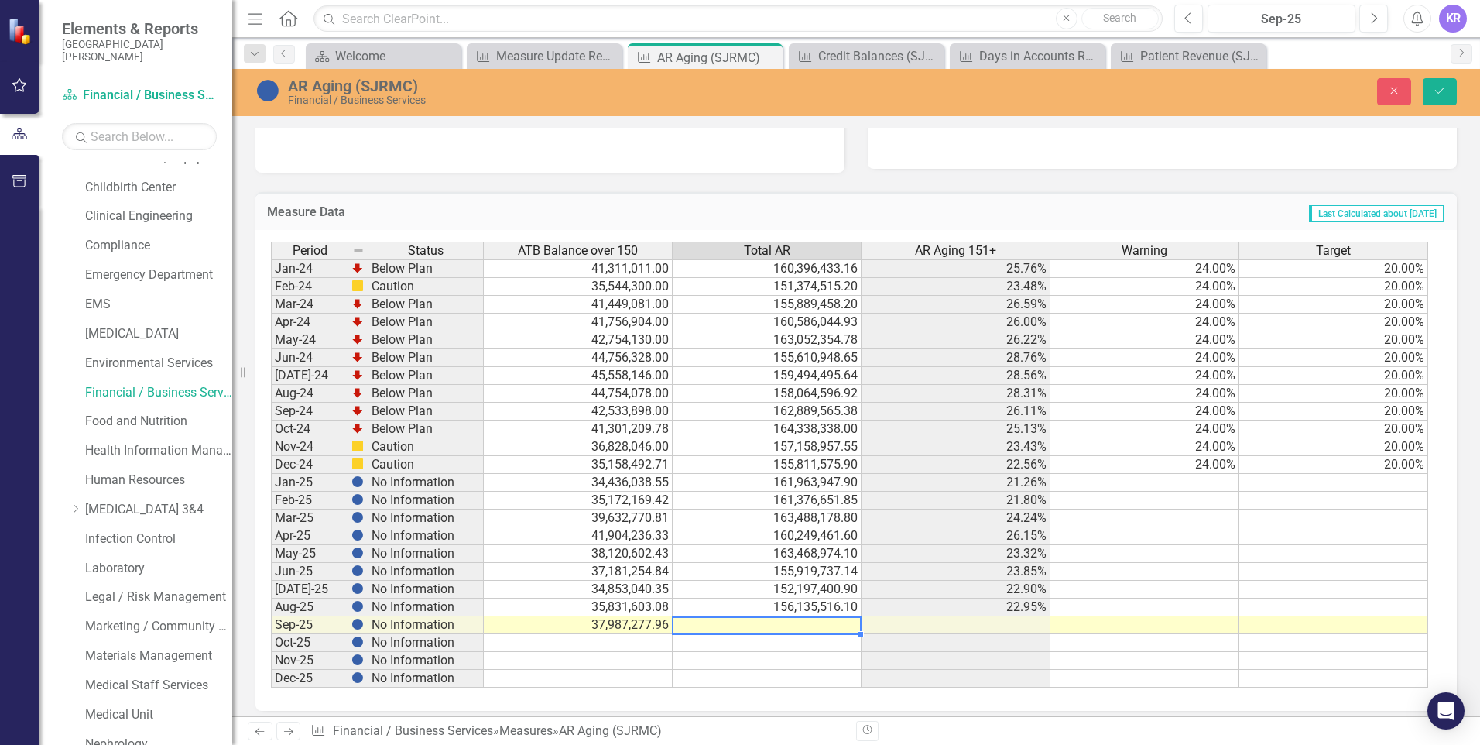
click at [783, 624] on td at bounding box center [767, 625] width 189 height 18
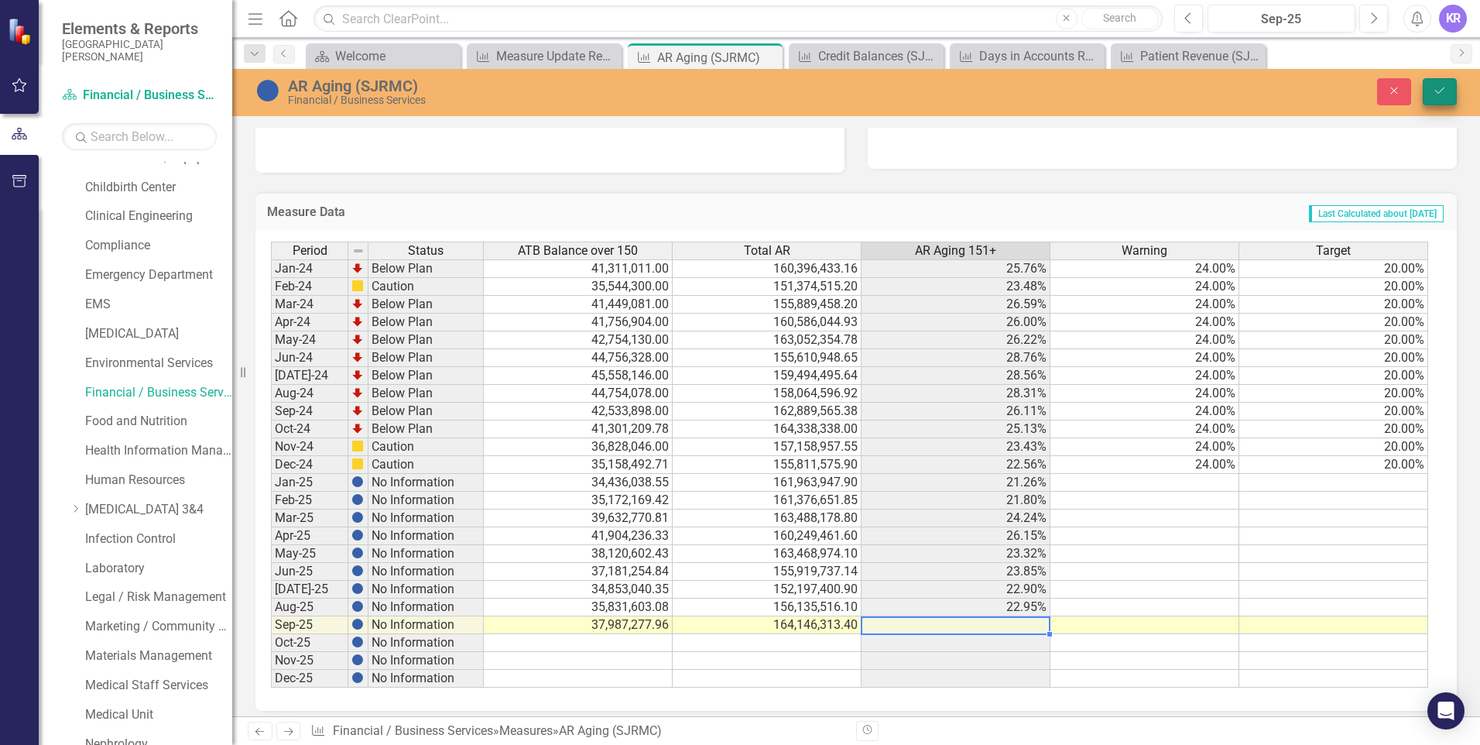
type textarea "164146313.40"
click at [1437, 97] on button "Save" at bounding box center [1440, 91] width 34 height 27
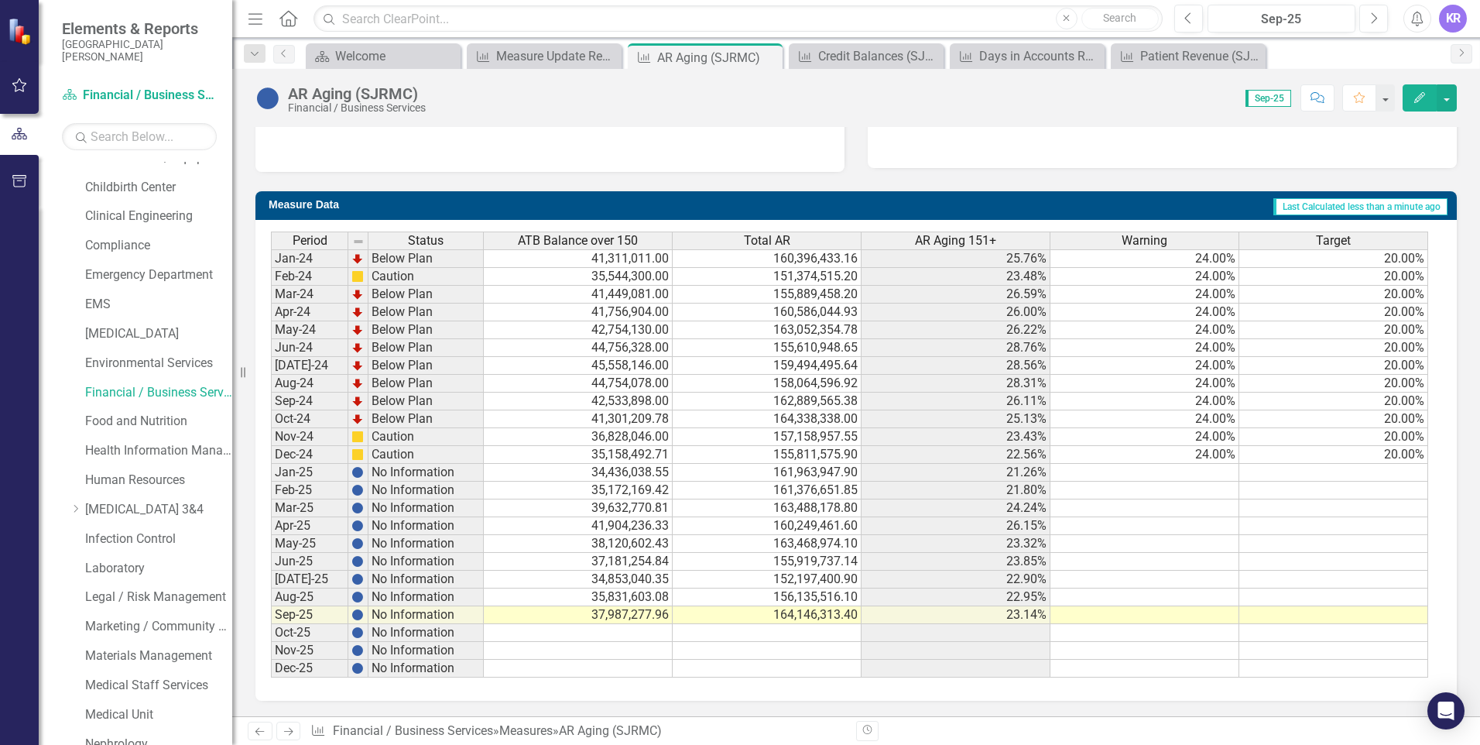
scroll to position [140, 0]
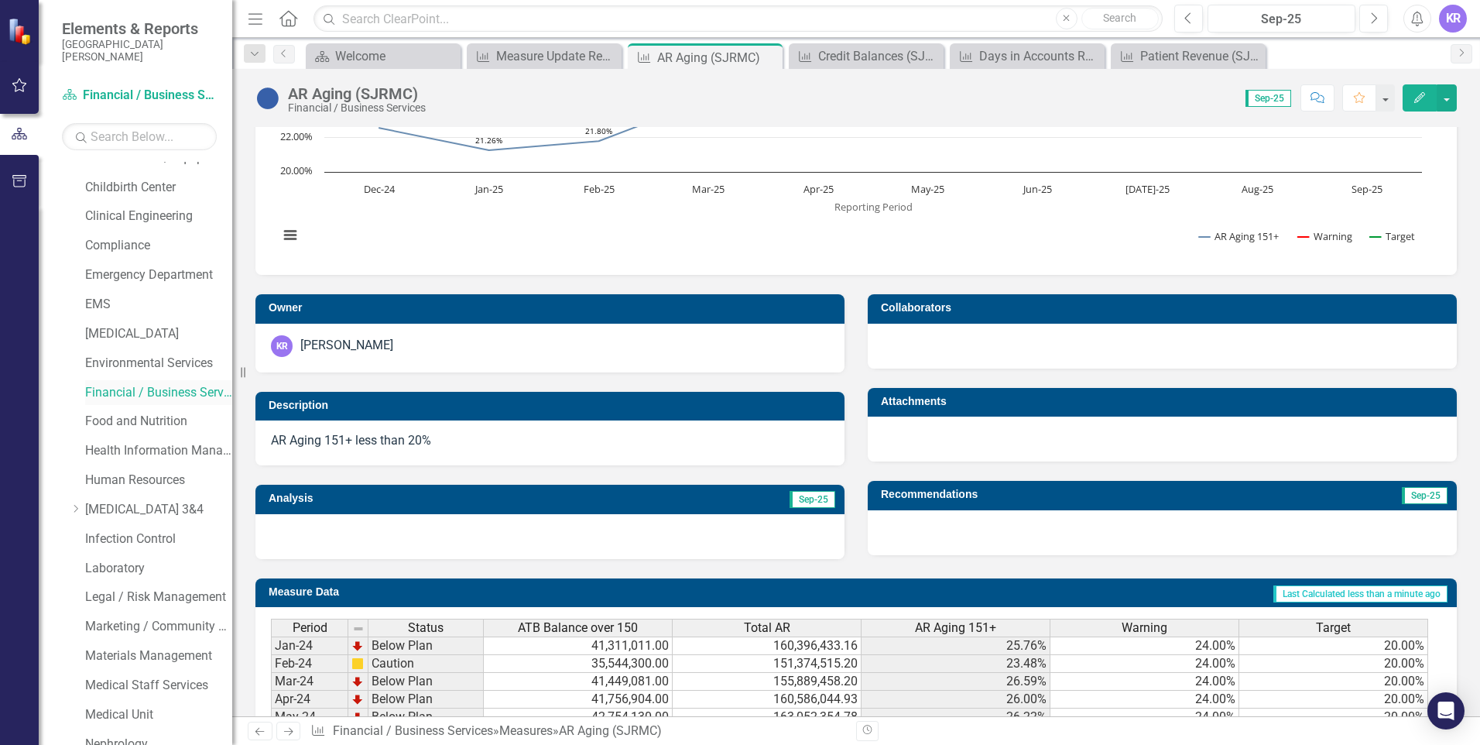
click at [125, 394] on link "Financial / Business Services" at bounding box center [158, 393] width 147 height 18
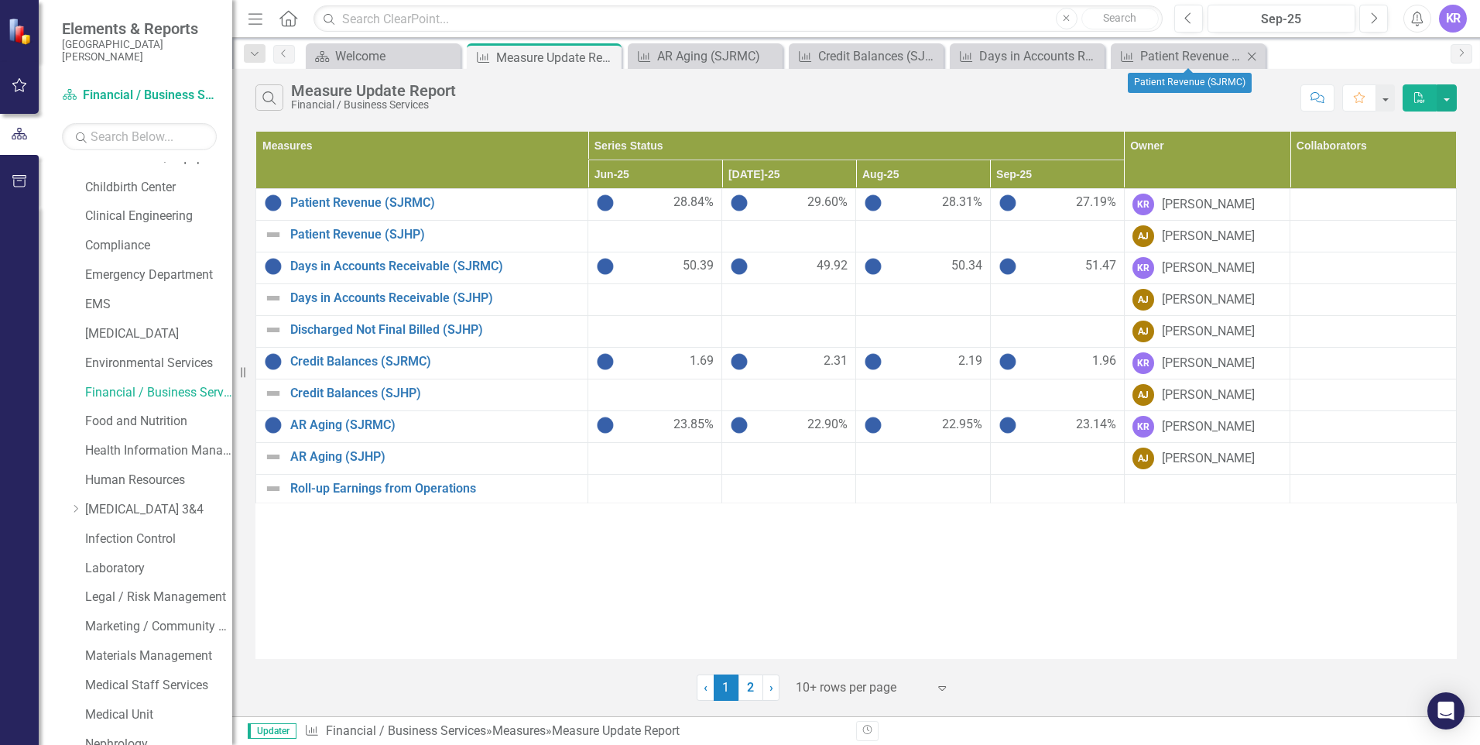
click at [1252, 59] on icon "Close" at bounding box center [1251, 56] width 15 height 12
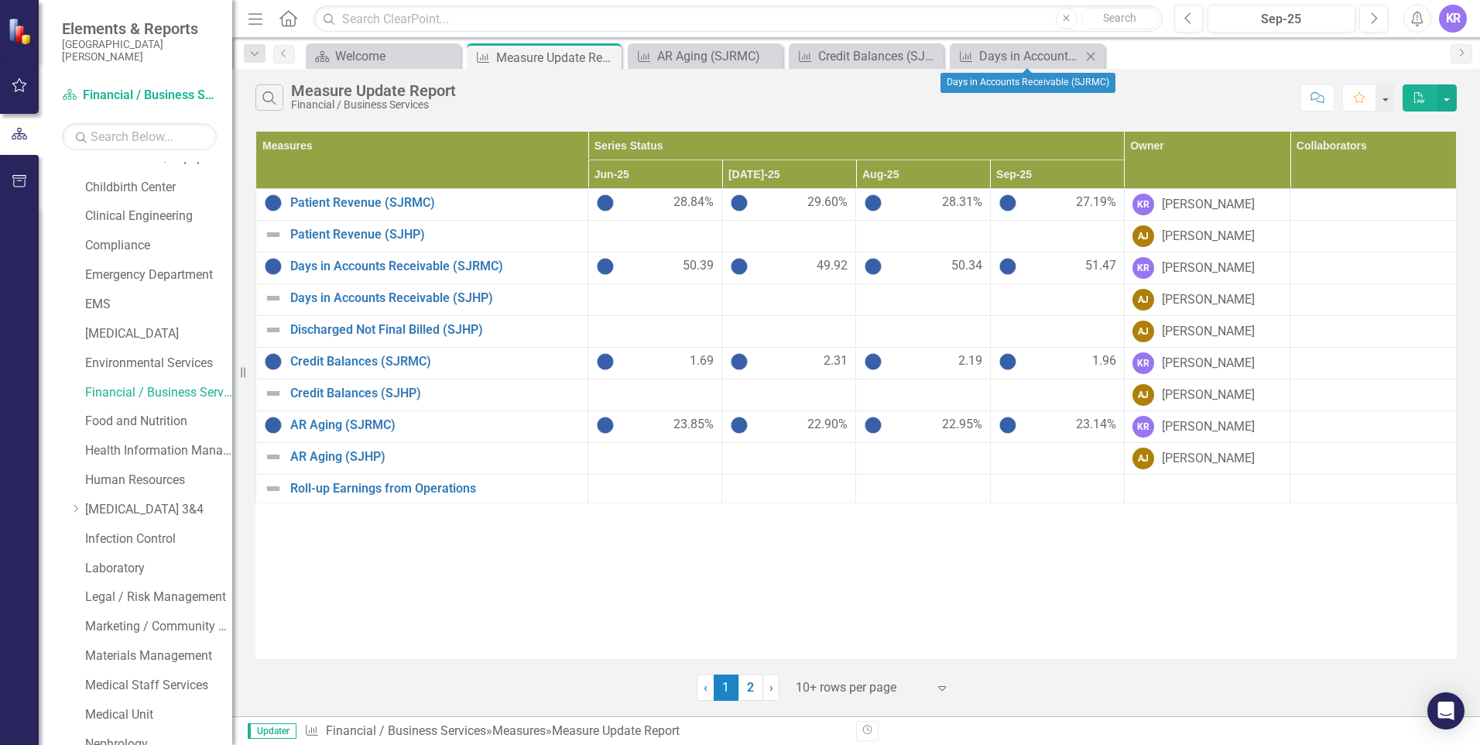
click at [1090, 54] on icon "Close" at bounding box center [1090, 56] width 15 height 12
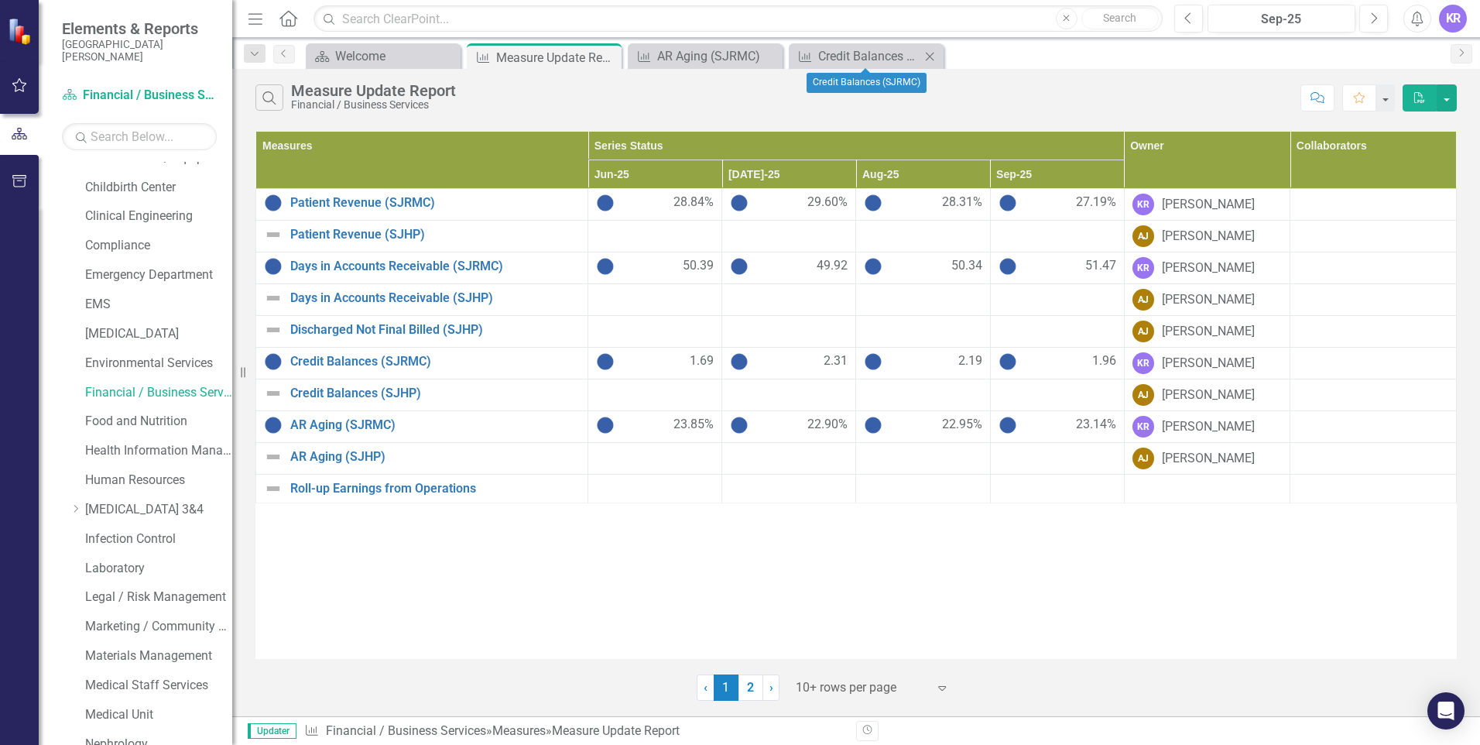
click at [937, 56] on icon "Close" at bounding box center [929, 56] width 15 height 12
click at [772, 53] on icon "Close" at bounding box center [768, 56] width 15 height 12
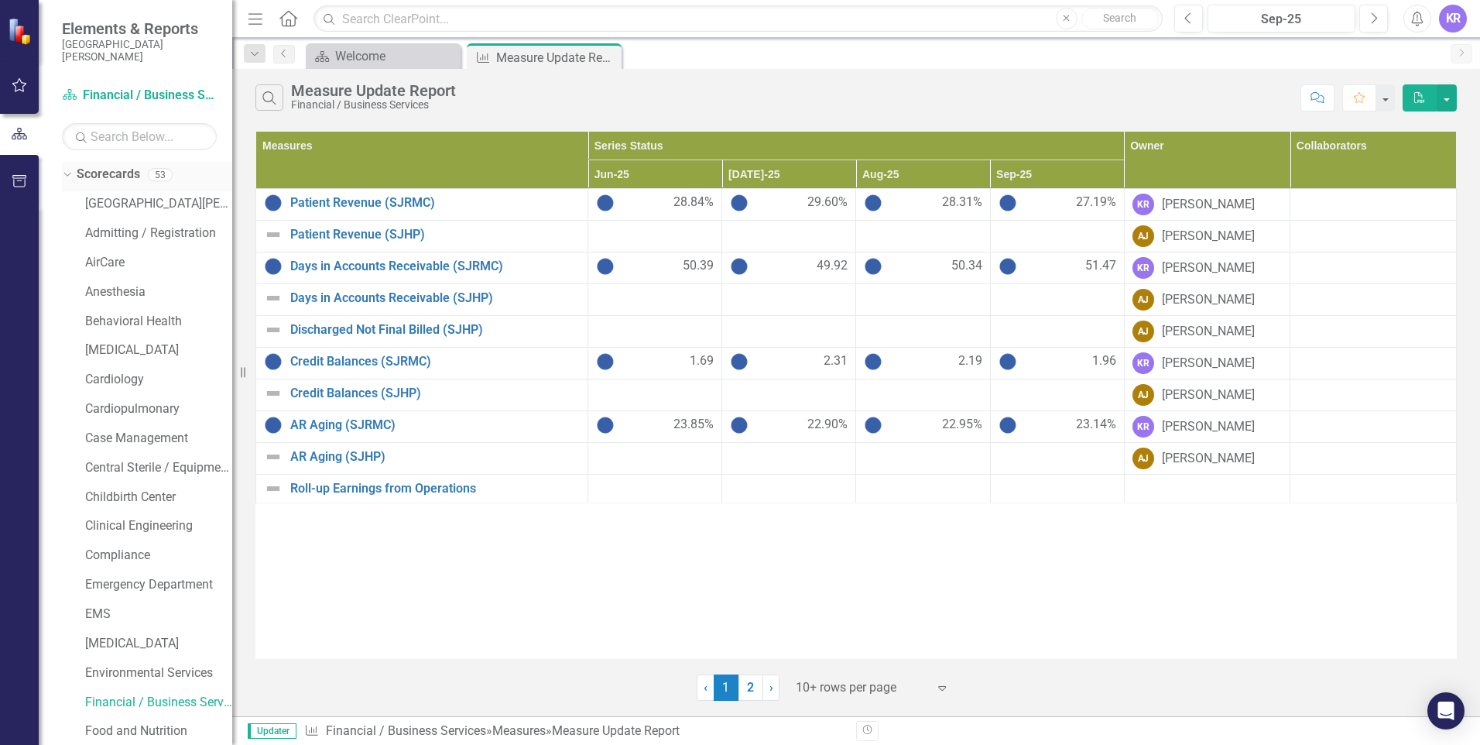
click at [63, 172] on icon "Dropdown" at bounding box center [65, 174] width 9 height 11
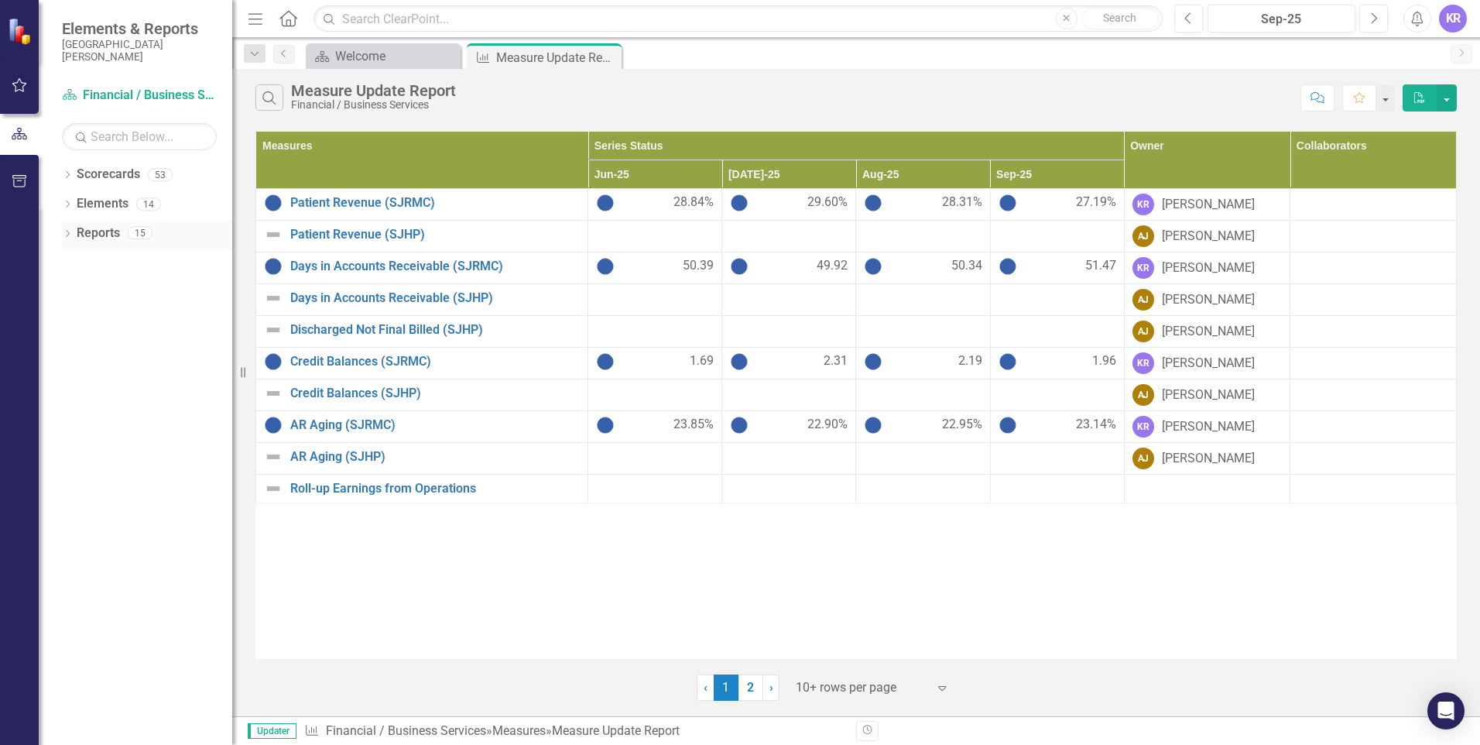
click at [68, 231] on icon at bounding box center [68, 233] width 4 height 7
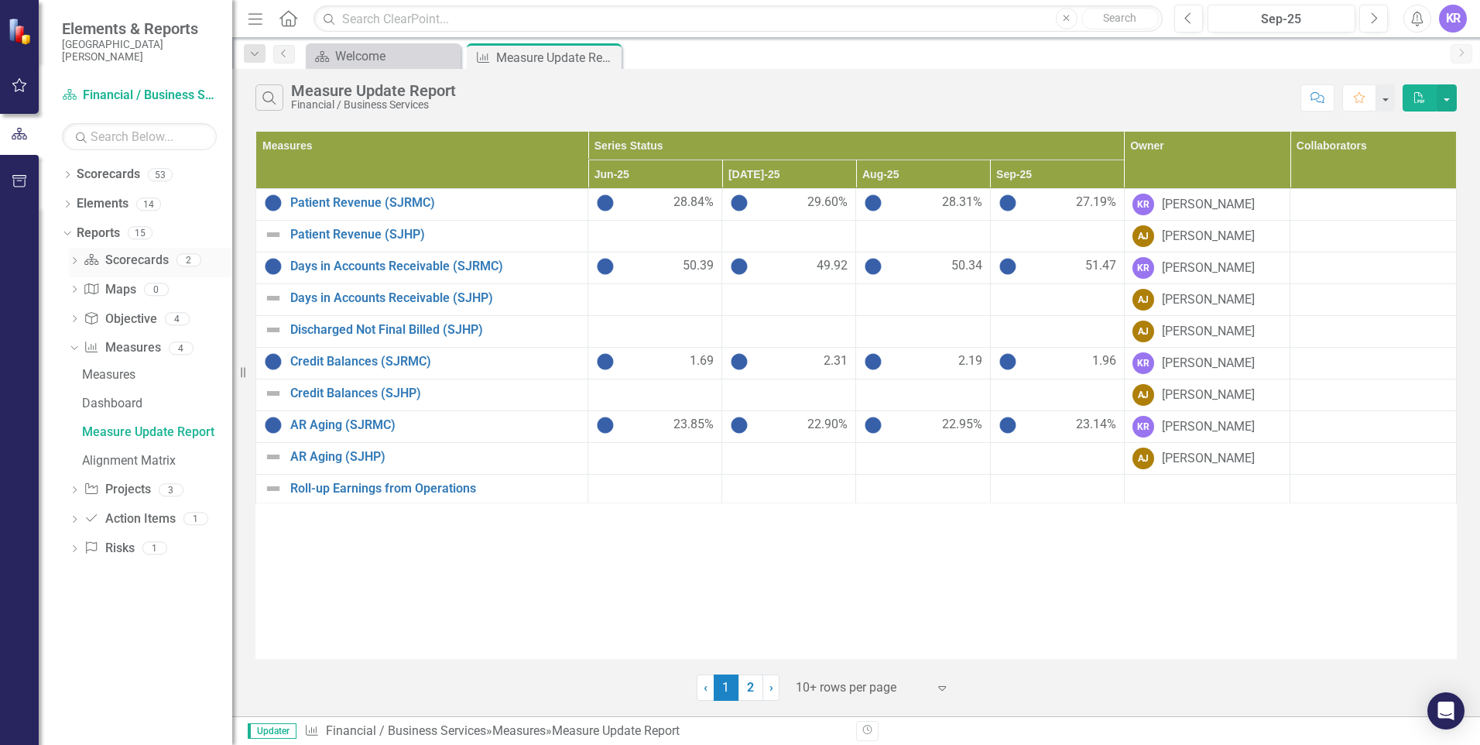
click at [76, 259] on icon "Dropdown" at bounding box center [74, 262] width 11 height 9
click at [122, 283] on div "Measure Update Report" at bounding box center [157, 287] width 150 height 14
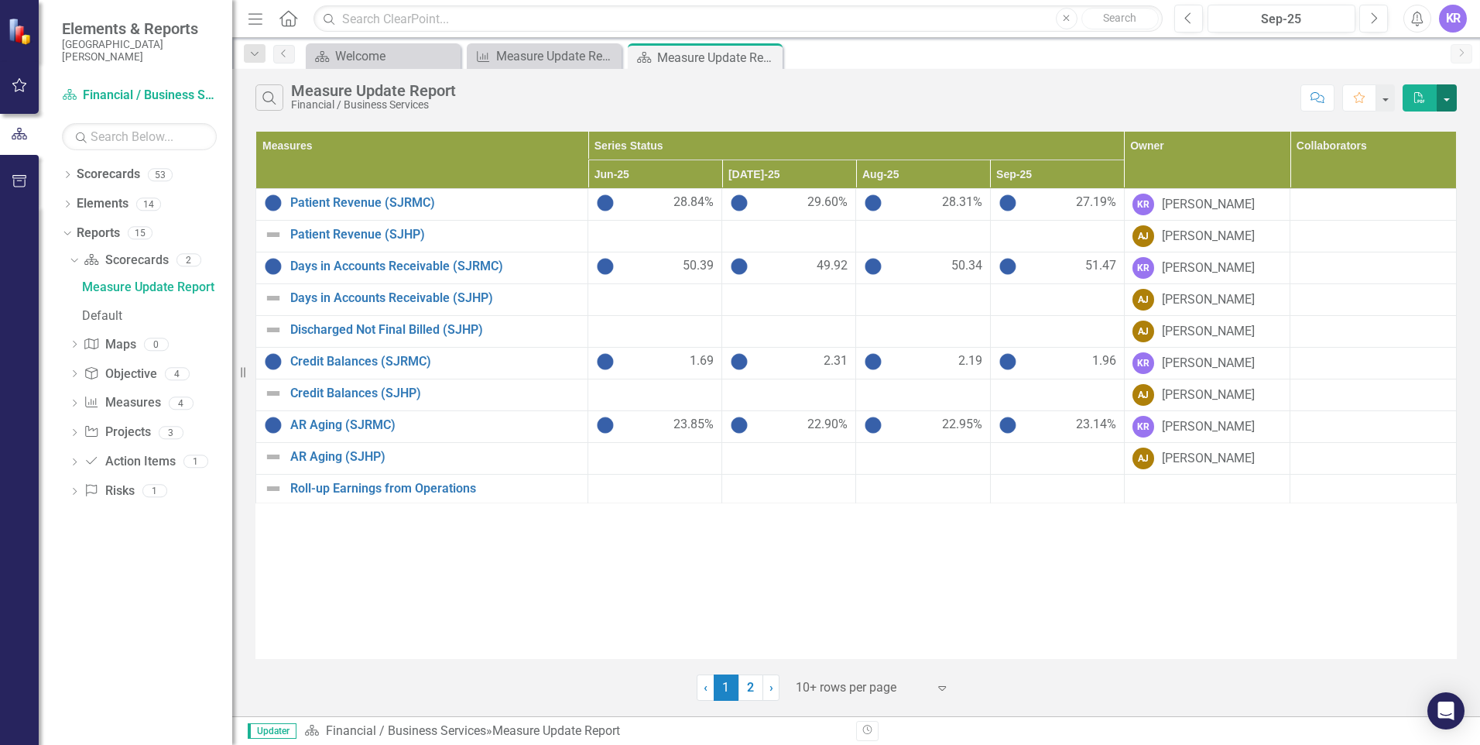
click at [1453, 101] on button "button" at bounding box center [1447, 97] width 20 height 27
click at [1386, 133] on link "PDF Export to PDF" at bounding box center [1395, 126] width 122 height 29
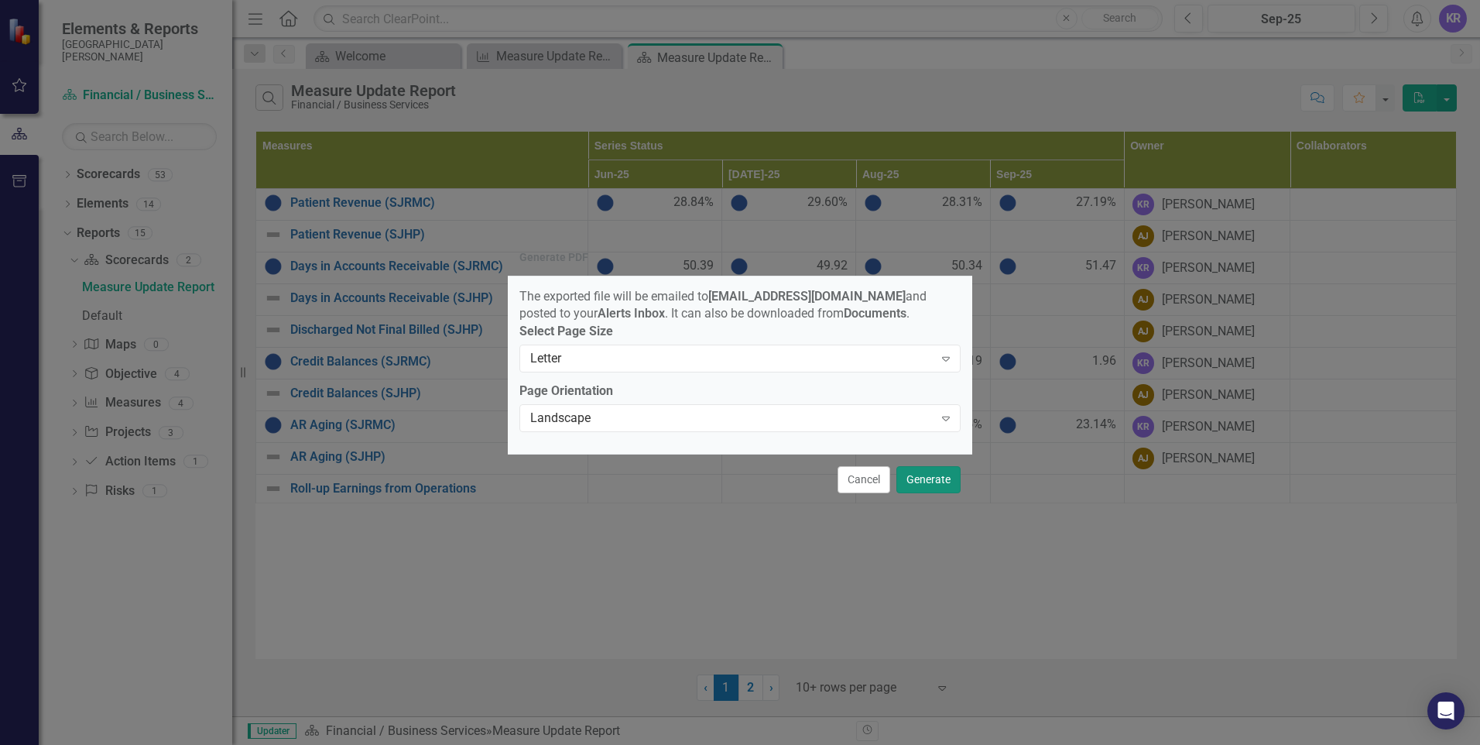
click at [943, 487] on button "Generate" at bounding box center [928, 479] width 64 height 27
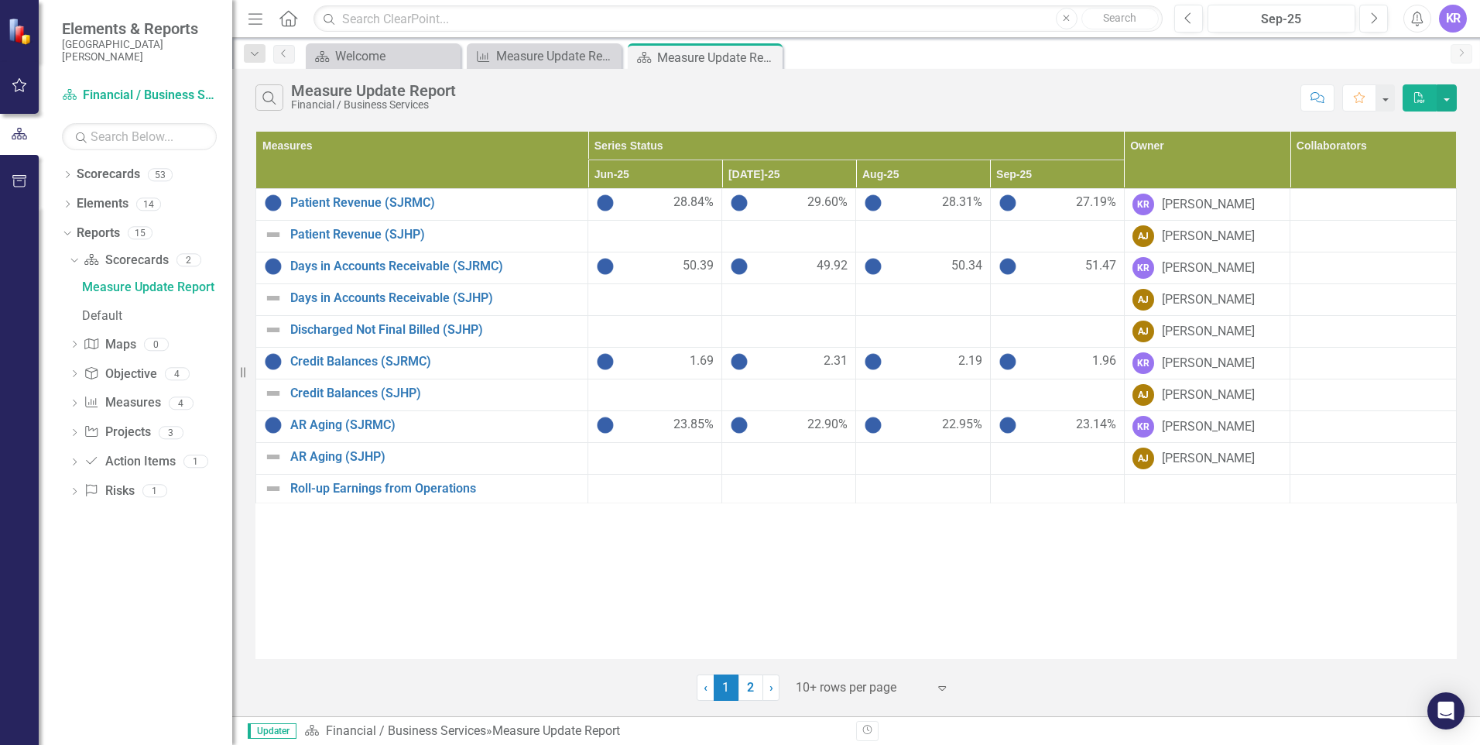
click at [273, 728] on span "Updater" at bounding box center [272, 730] width 49 height 15
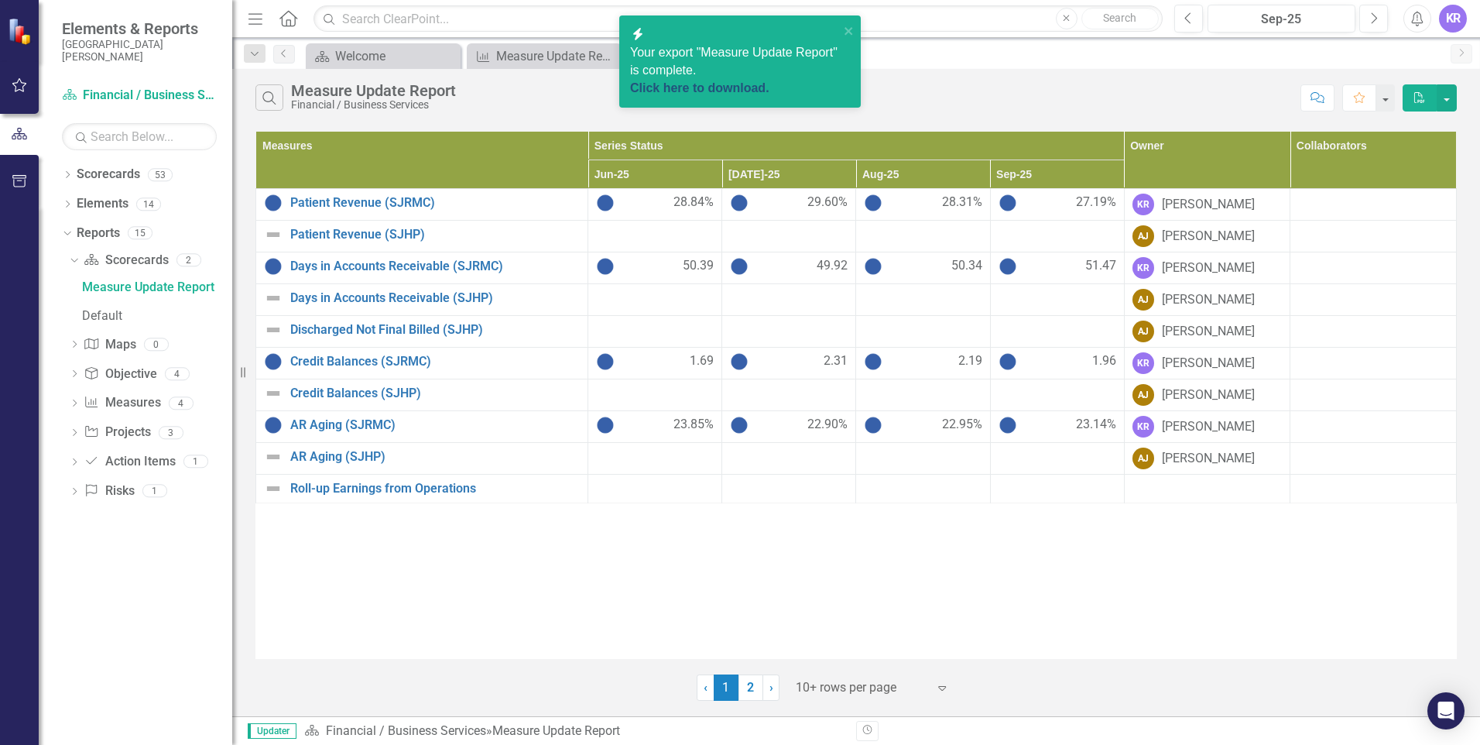
click at [763, 81] on link "Click here to download." at bounding box center [699, 87] width 139 height 13
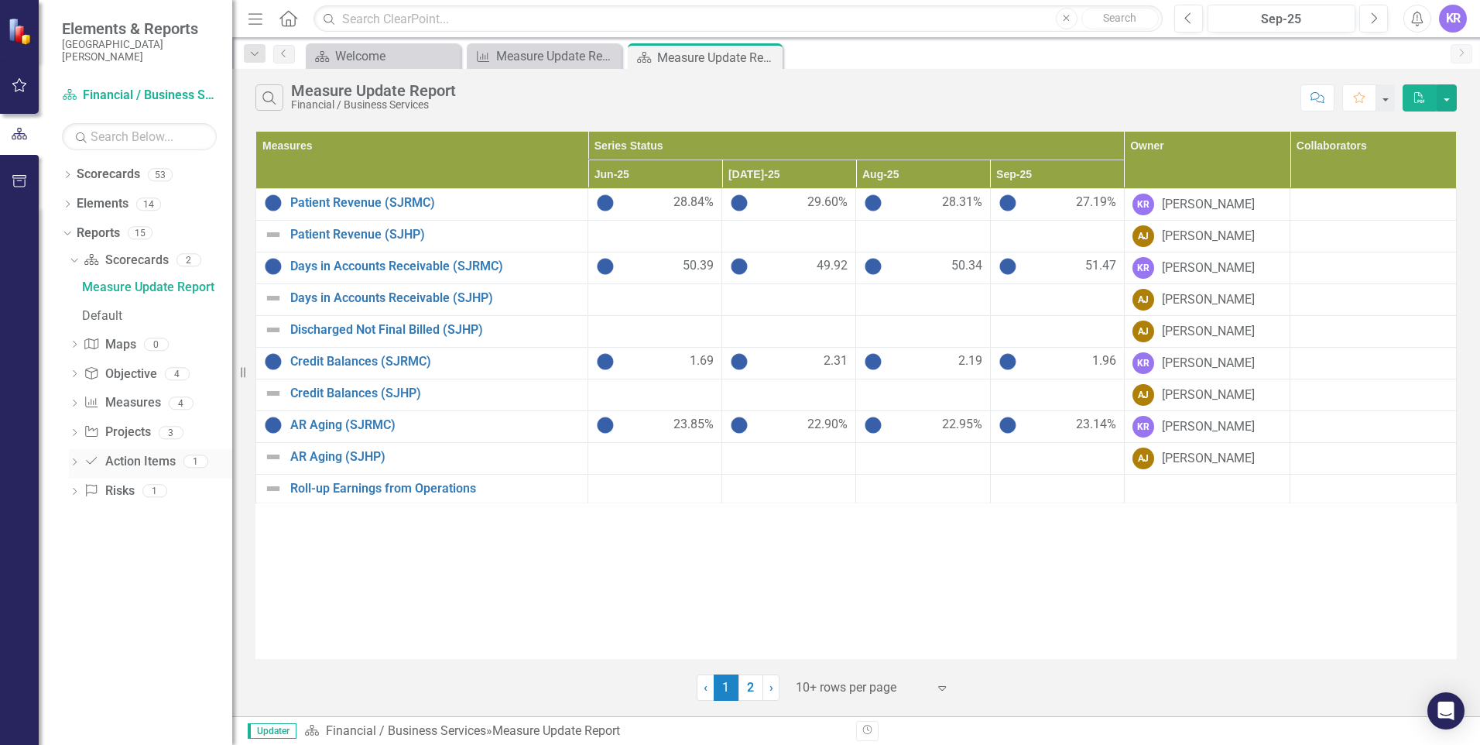
click at [92, 461] on icon at bounding box center [91, 460] width 11 height 7
click at [331, 206] on link "Patient Revenue (SJRMC)" at bounding box center [434, 203] width 289 height 14
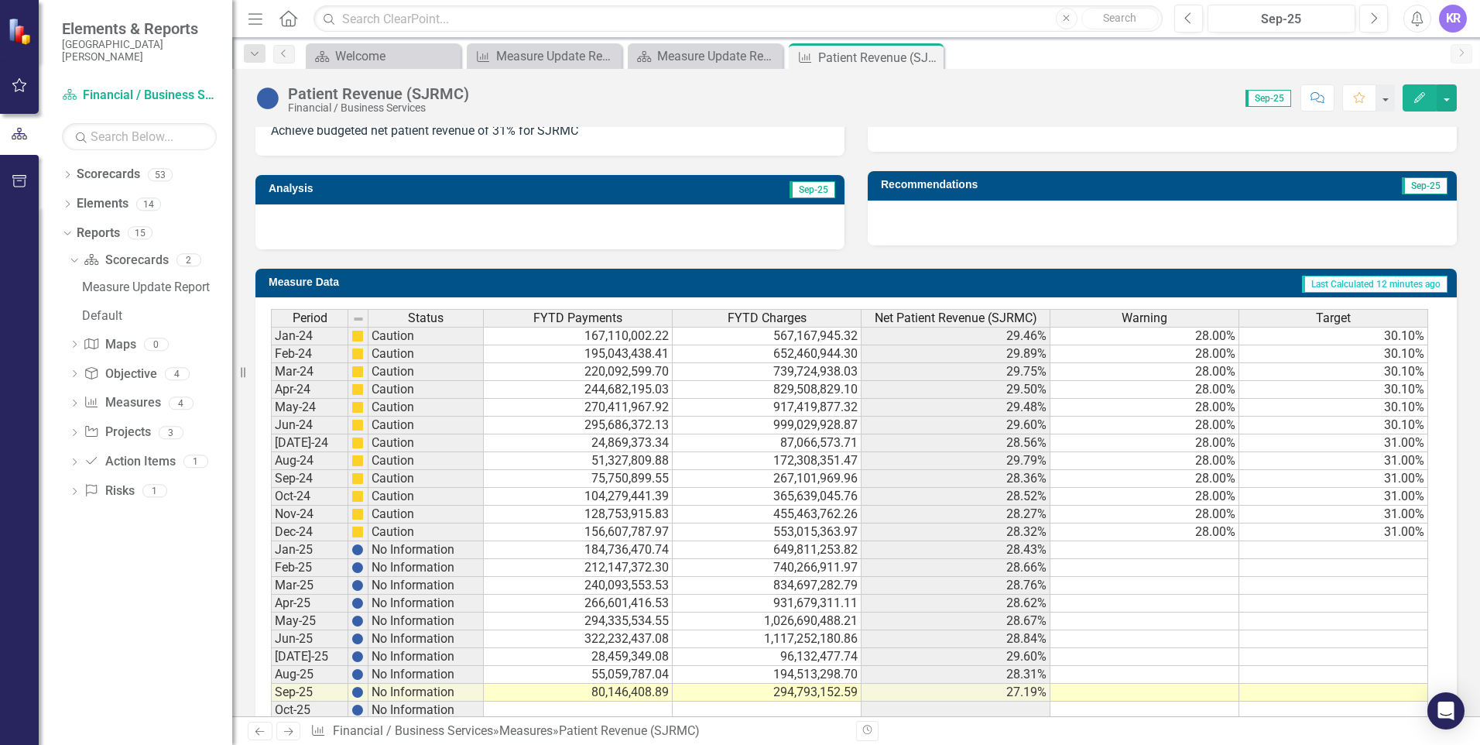
scroll to position [527, 0]
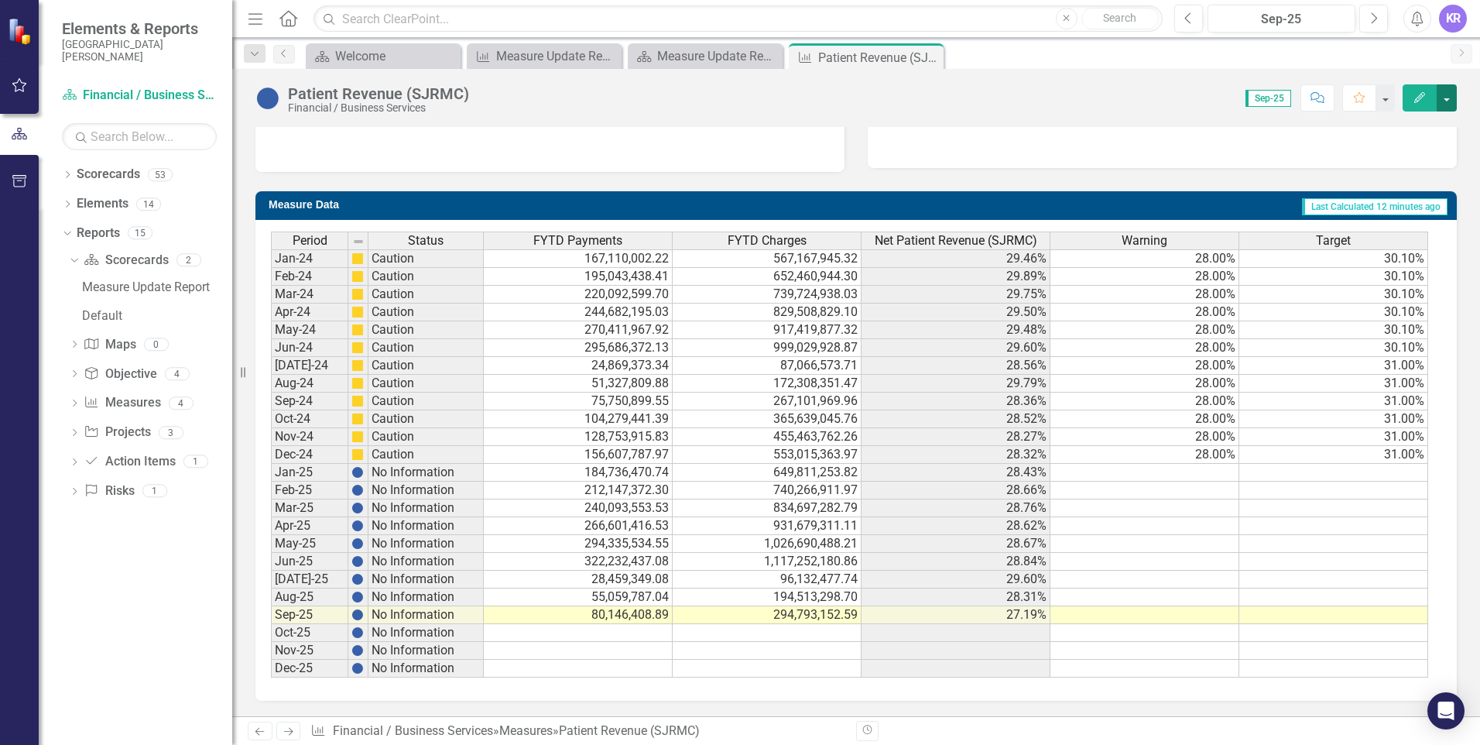
click at [1449, 98] on button "button" at bounding box center [1447, 97] width 20 height 27
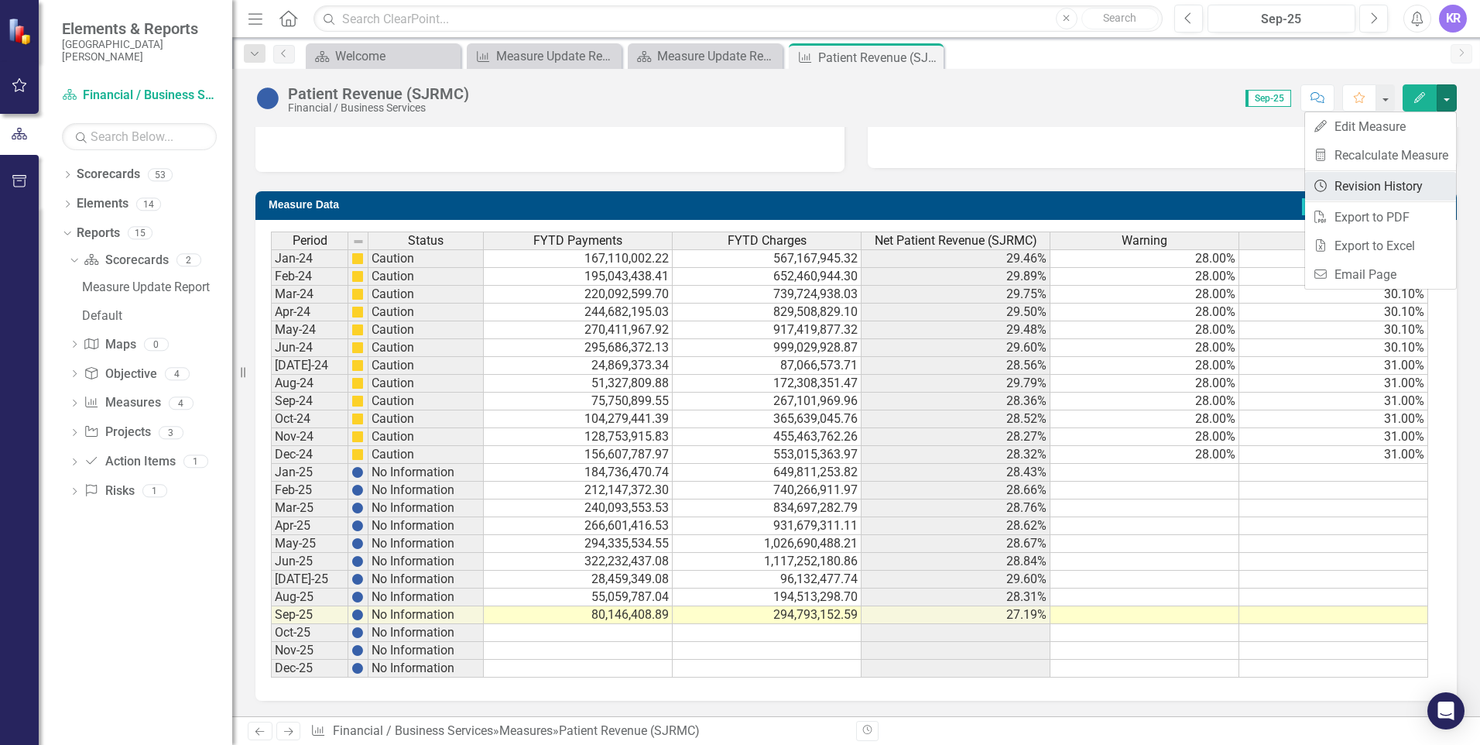
click at [1369, 183] on link "Revision History Revision History" at bounding box center [1380, 186] width 151 height 29
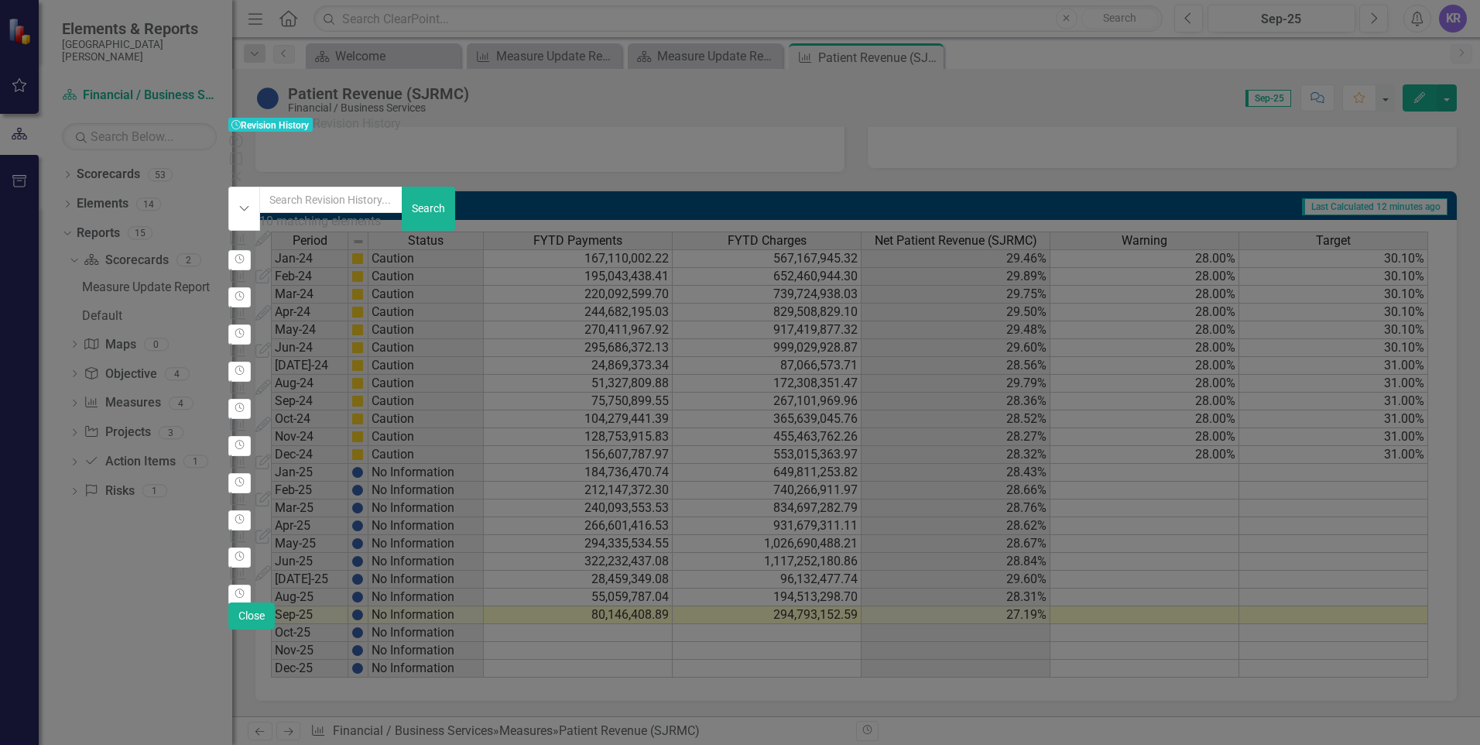
click at [244, 170] on icon "Close" at bounding box center [235, 176] width 15 height 12
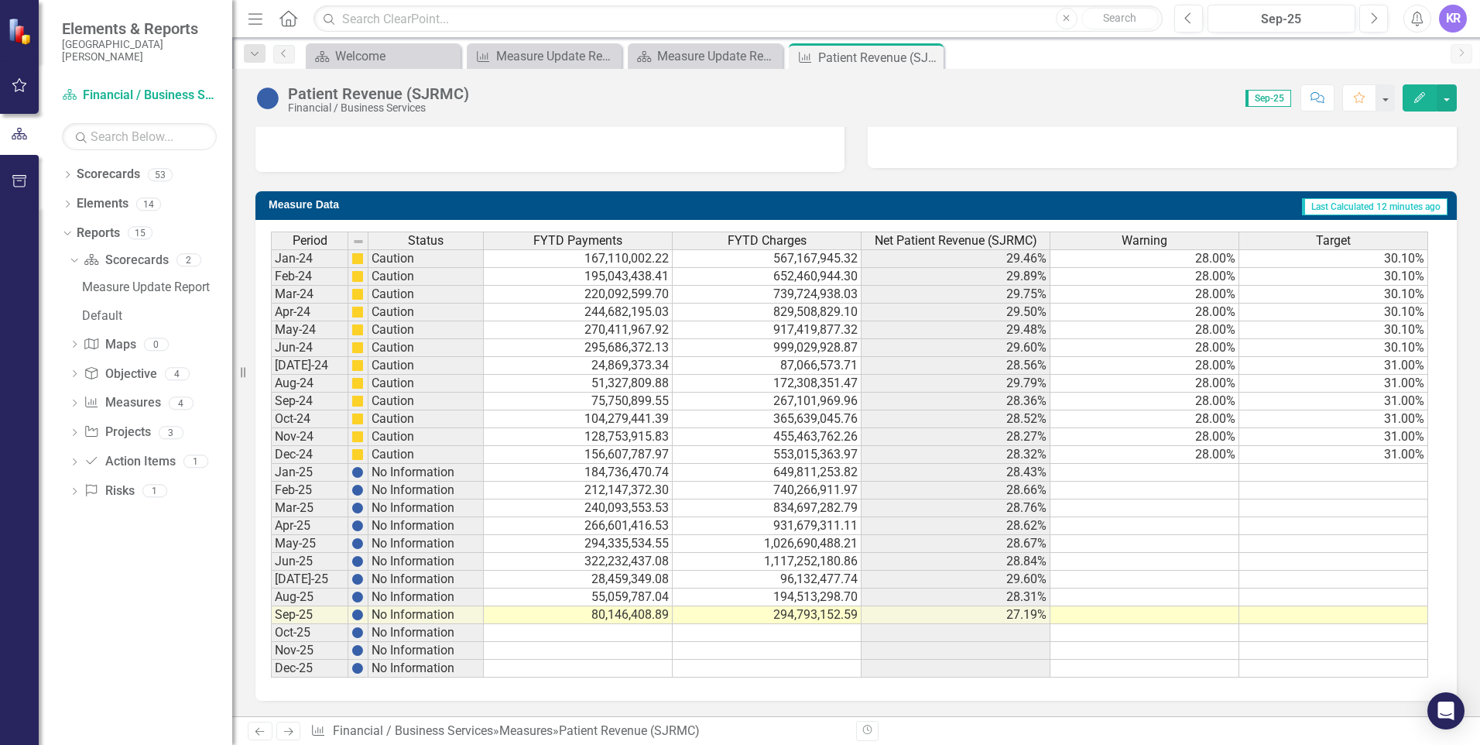
click at [1270, 98] on span "Sep-25" at bounding box center [1268, 98] width 46 height 17
click at [561, 53] on div "Measure Update Report" at bounding box center [547, 55] width 102 height 19
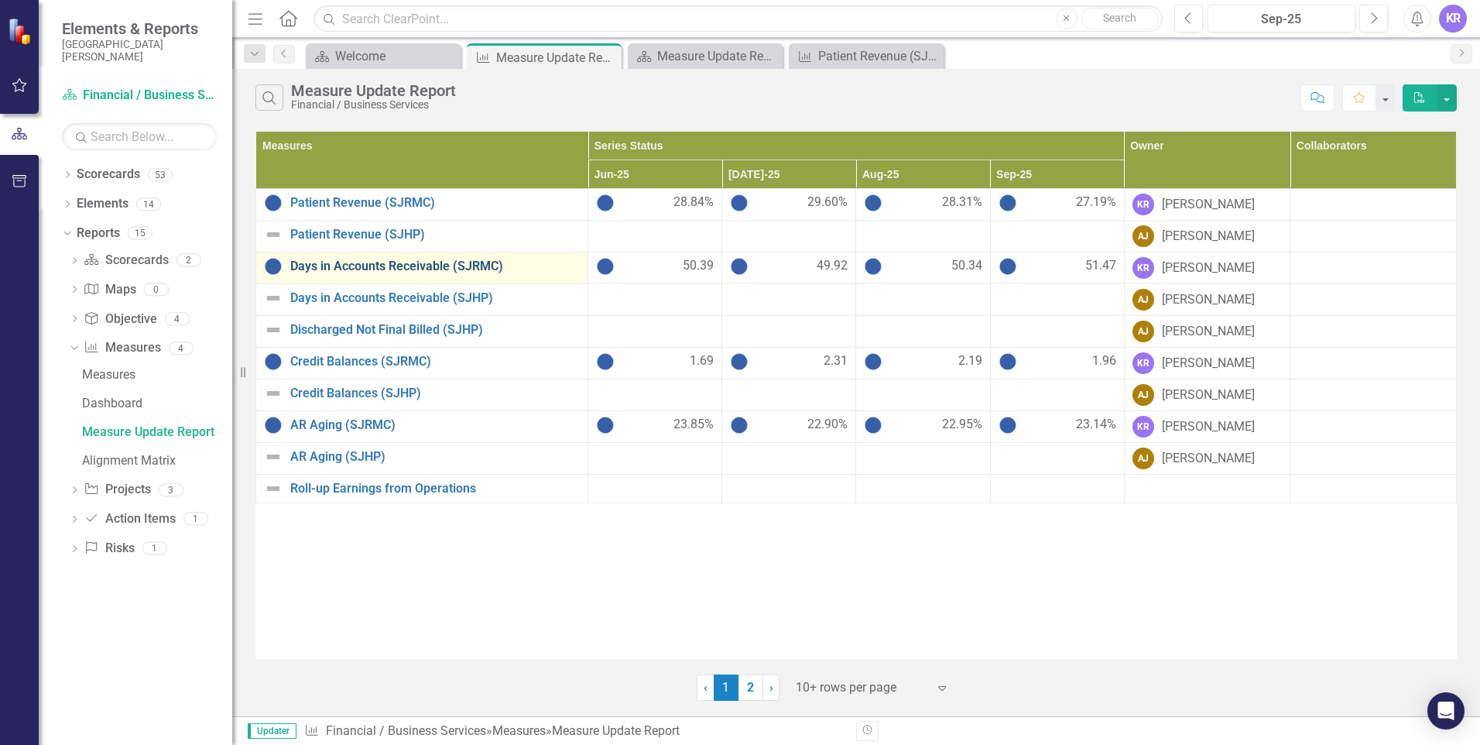
click at [363, 260] on link "Days in Accounts Receivable (SJRMC)" at bounding box center [434, 266] width 289 height 14
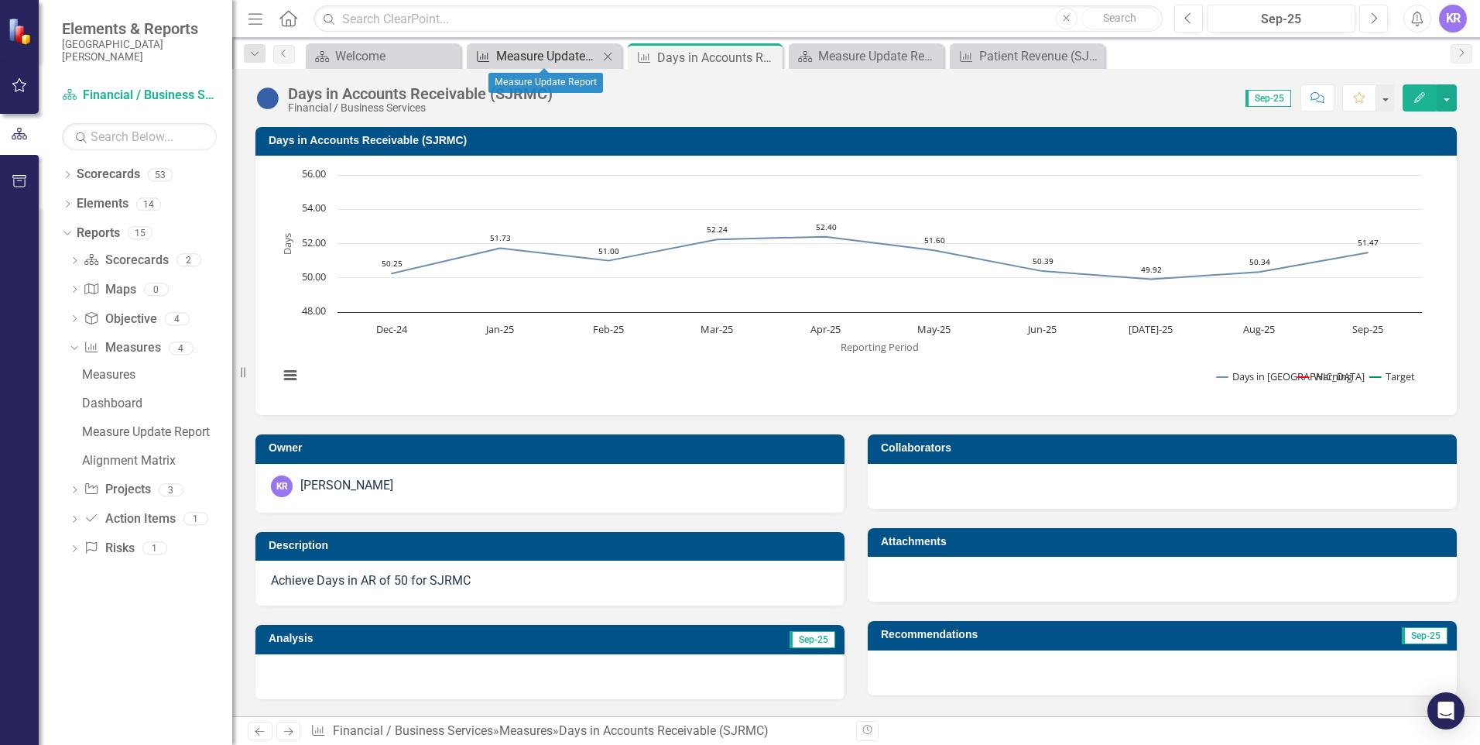
click at [539, 60] on div "Measure Update Report" at bounding box center [547, 55] width 102 height 19
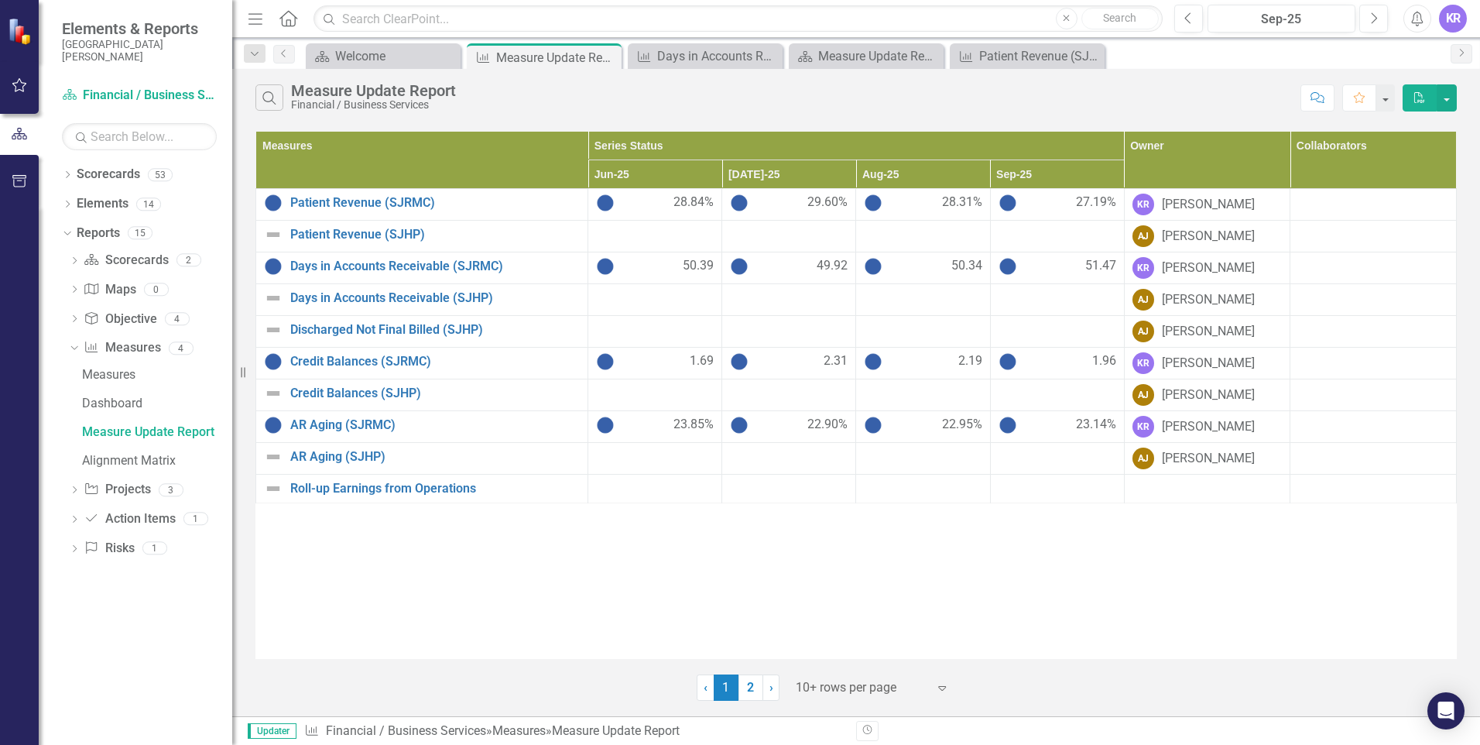
click at [275, 727] on span "Updater" at bounding box center [272, 730] width 49 height 15
click at [378, 728] on link "Financial / Business Services" at bounding box center [406, 730] width 160 height 15
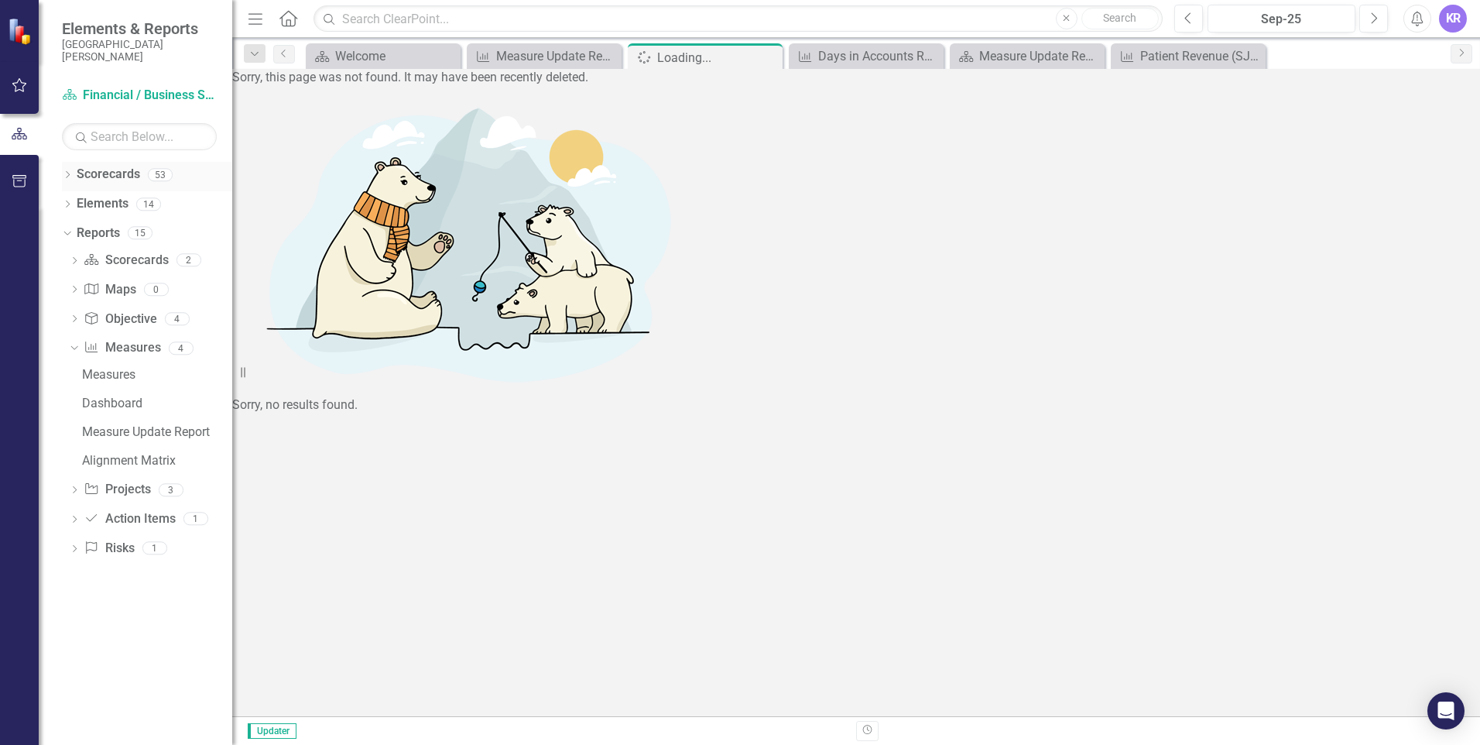
click at [122, 173] on link "Scorecards" at bounding box center [108, 175] width 63 height 18
click at [379, 43] on div "Dropdown Search Scorecard Welcome Close Measure Measure Update Report Close Spi…" at bounding box center [856, 53] width 1248 height 31
click at [368, 57] on div "Welcome" at bounding box center [386, 55] width 102 height 19
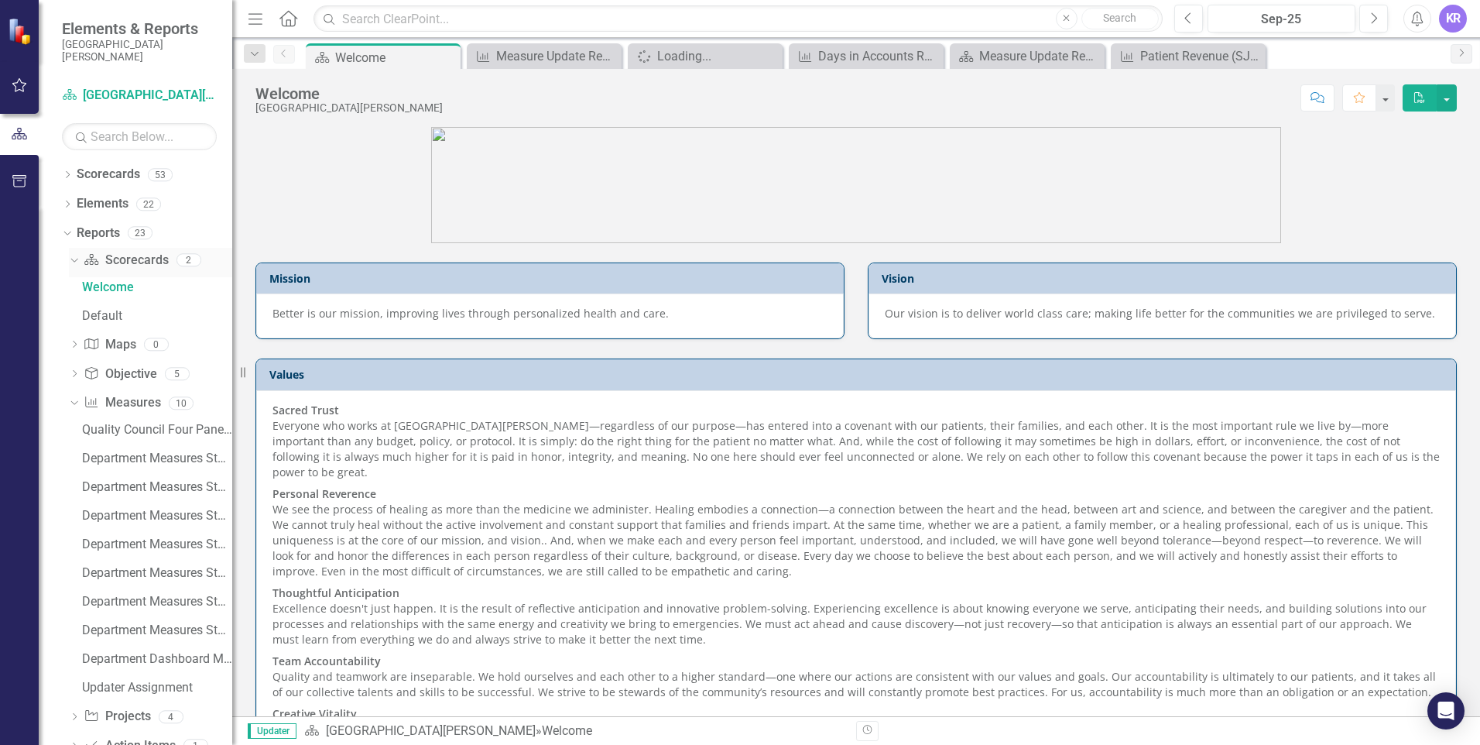
click at [114, 264] on link "Scorecard Scorecards" at bounding box center [126, 261] width 84 height 18
drag, startPoint x: 114, startPoint y: 264, endPoint x: 136, endPoint y: 262, distance: 22.6
click at [136, 262] on link "Scorecard Scorecards" at bounding box center [126, 261] width 84 height 18
click at [118, 179] on link "Scorecards" at bounding box center [108, 175] width 63 height 18
click at [65, 170] on div "Dropdown" at bounding box center [67, 176] width 11 height 13
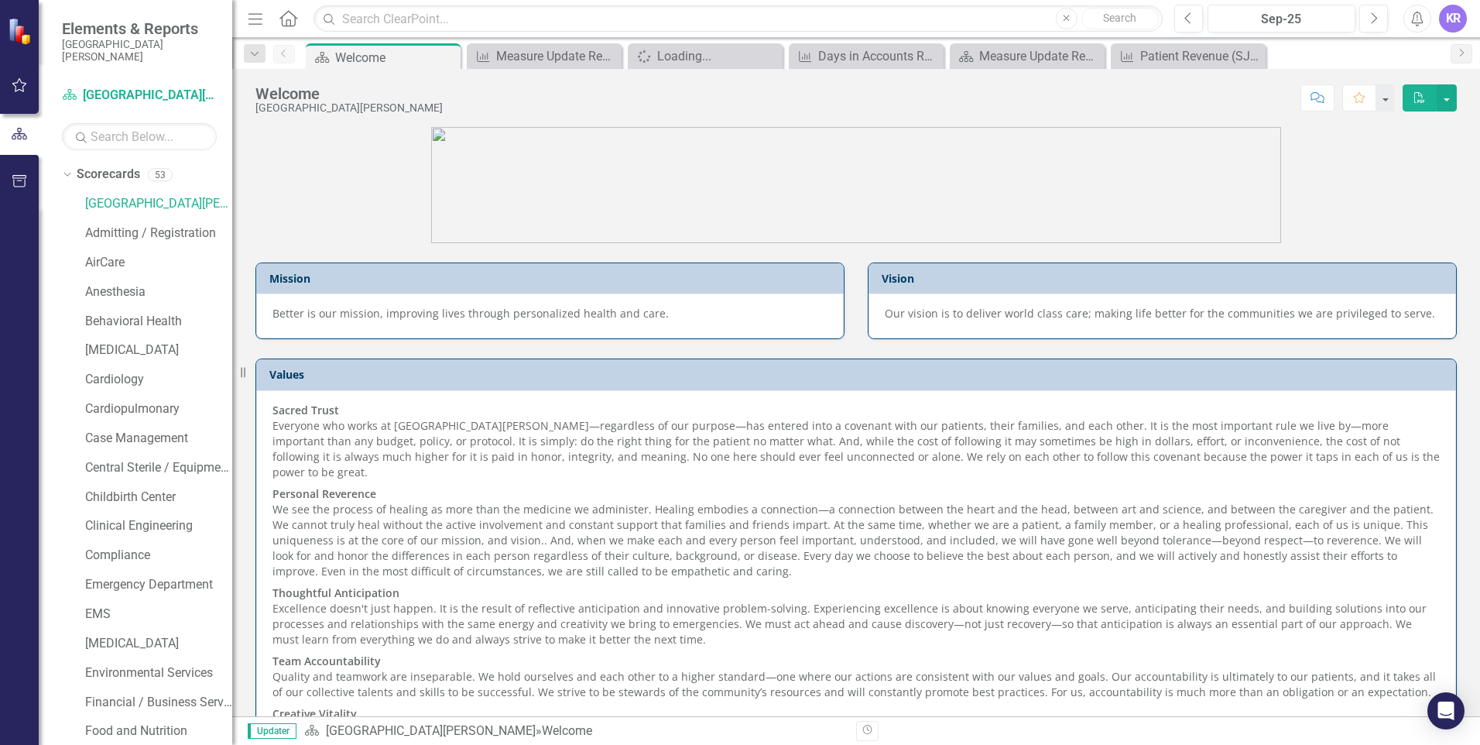
scroll to position [232, 0]
click at [115, 469] on link "Financial / Business Services" at bounding box center [158, 470] width 147 height 18
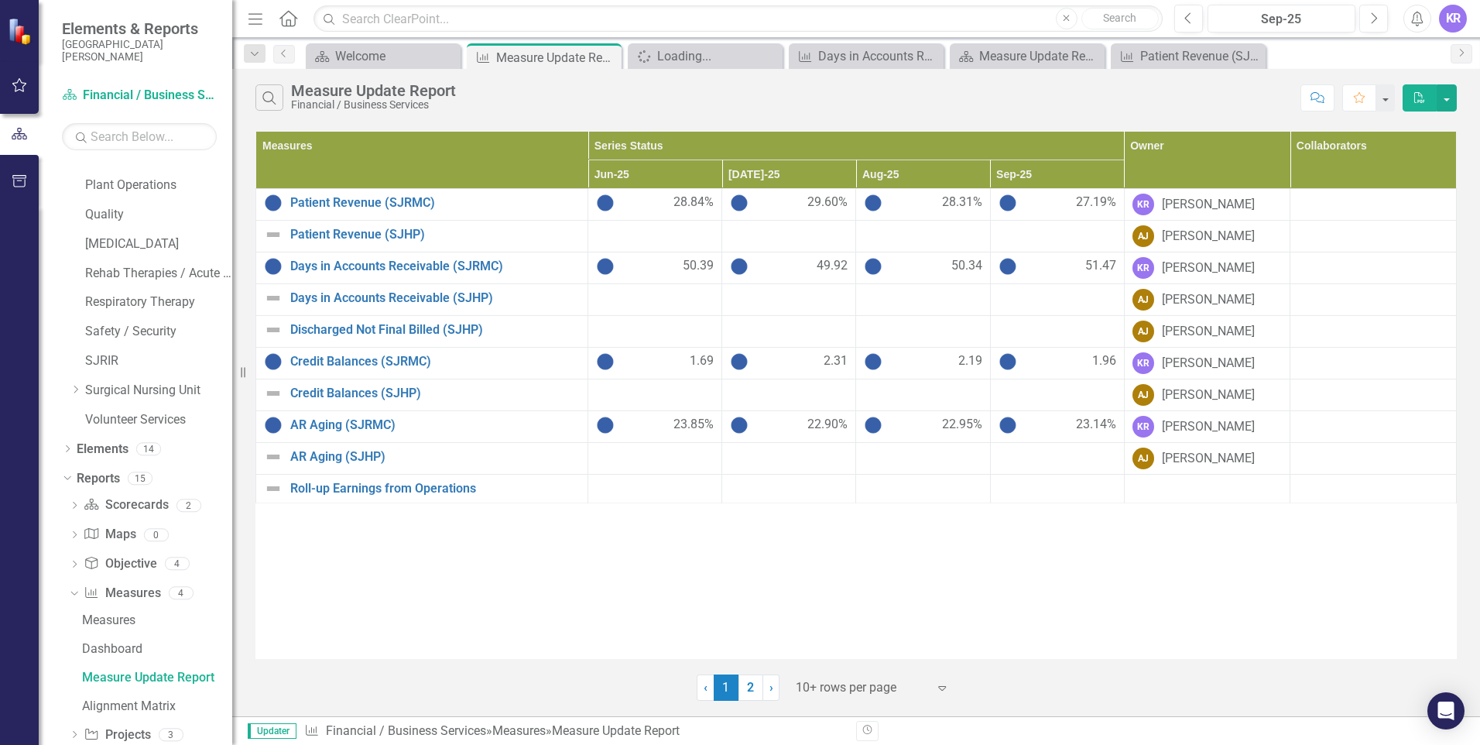
scroll to position [1106, 0]
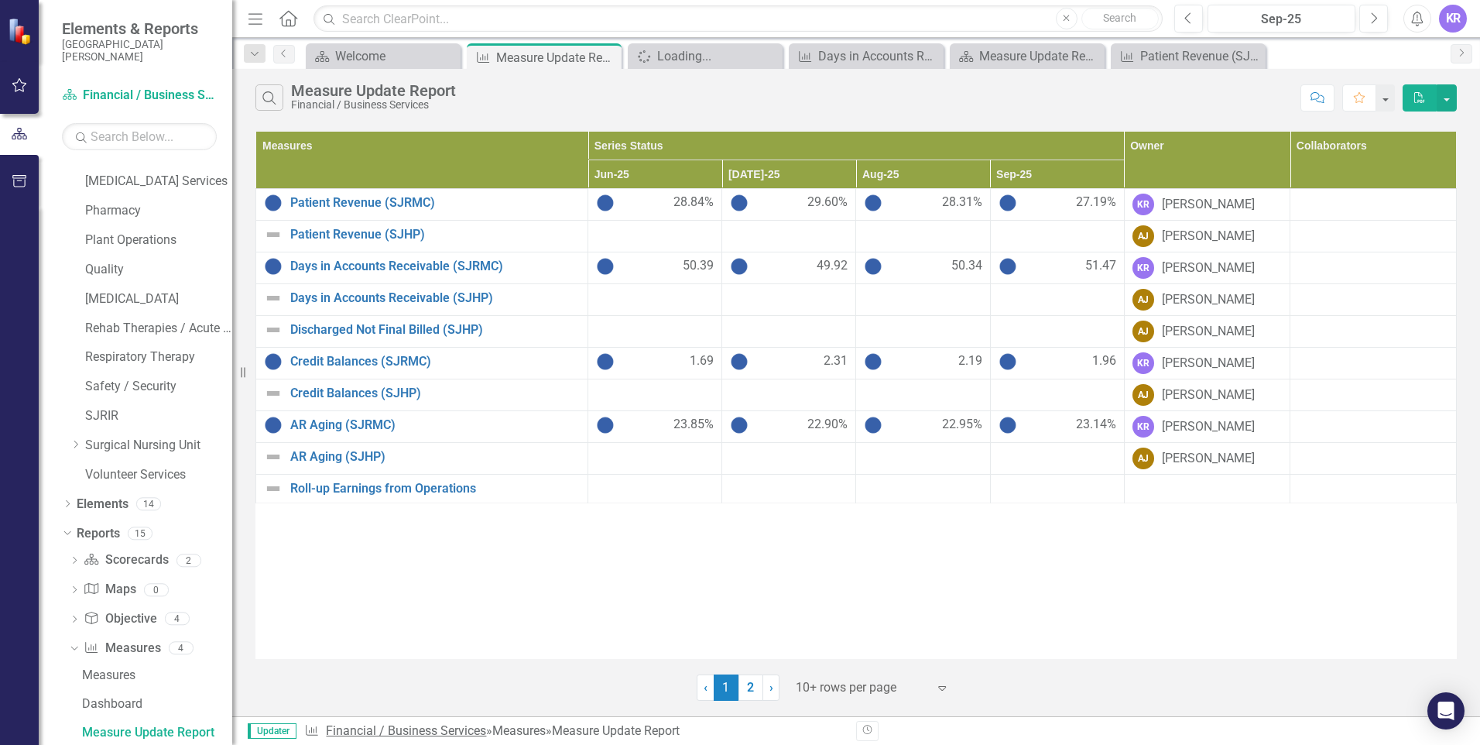
click at [368, 730] on link "Financial / Business Services" at bounding box center [406, 730] width 160 height 15
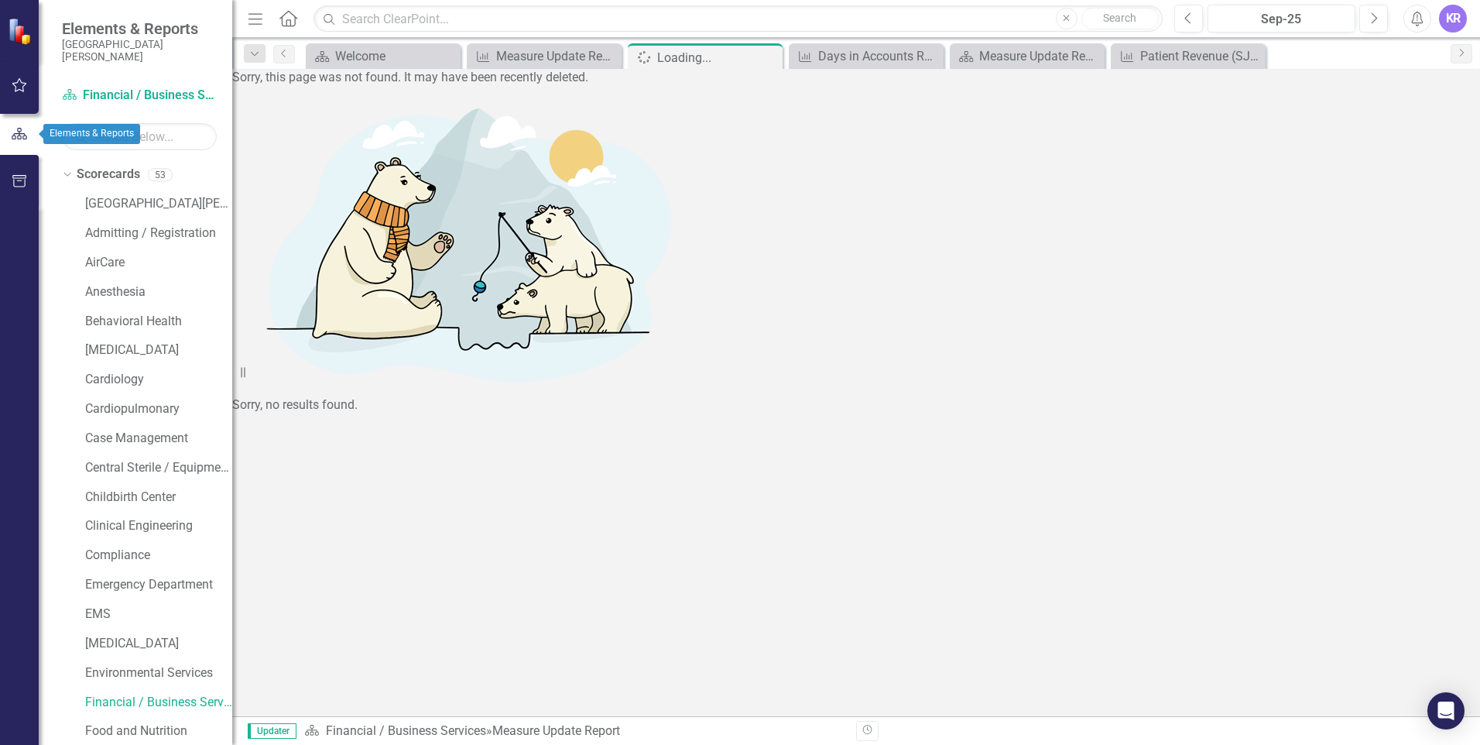
click at [15, 137] on icon "button" at bounding box center [19, 134] width 17 height 14
click at [18, 86] on icon "button" at bounding box center [20, 85] width 16 height 12
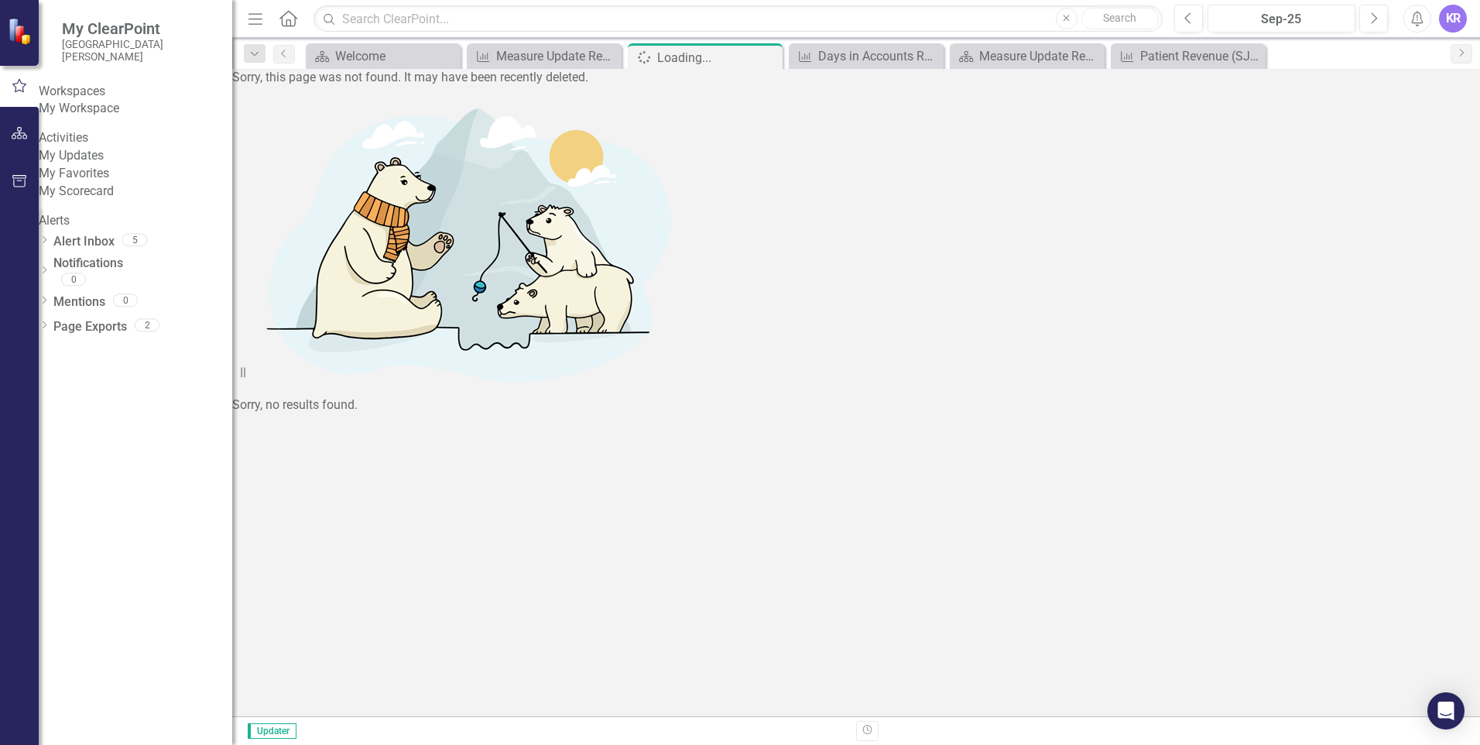
click at [87, 165] on link "My Updates" at bounding box center [136, 156] width 194 height 18
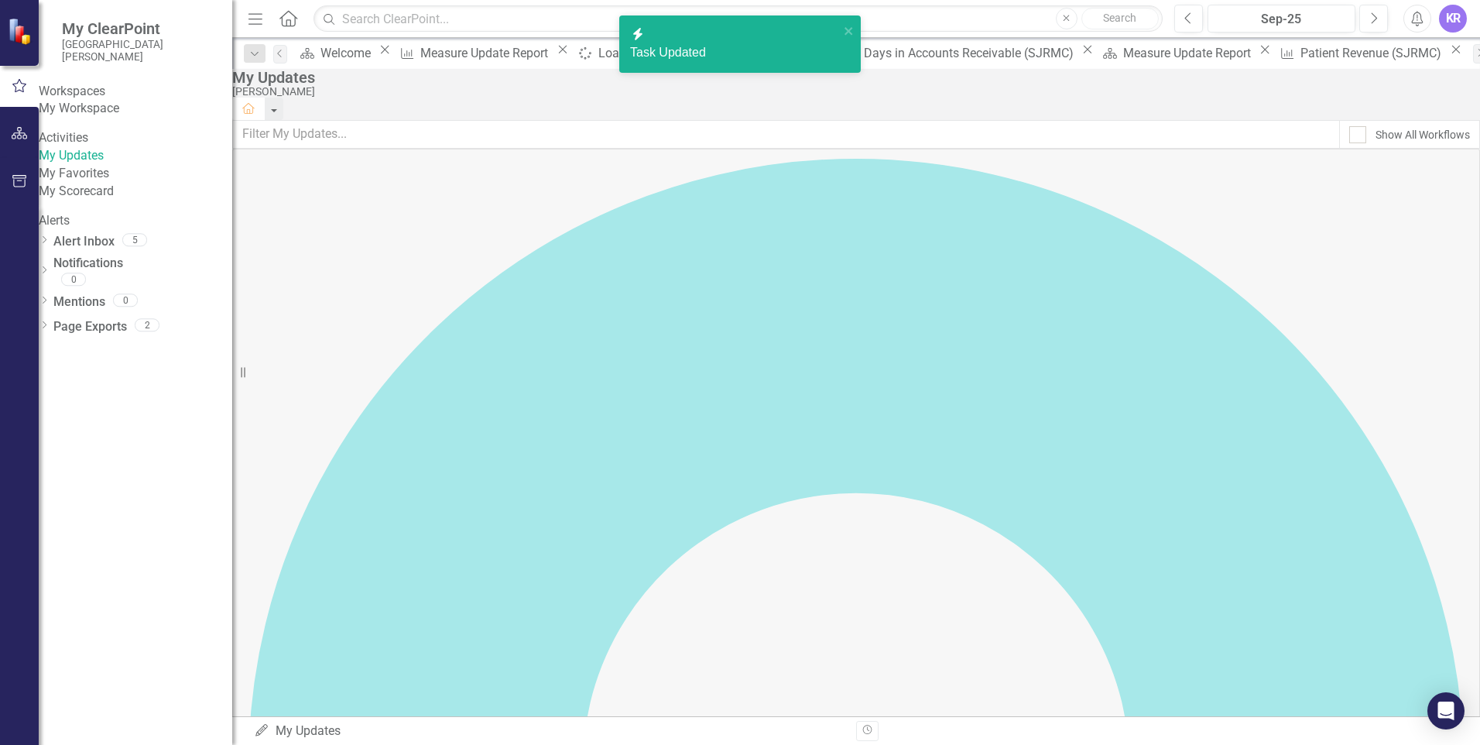
checkbox input "true"
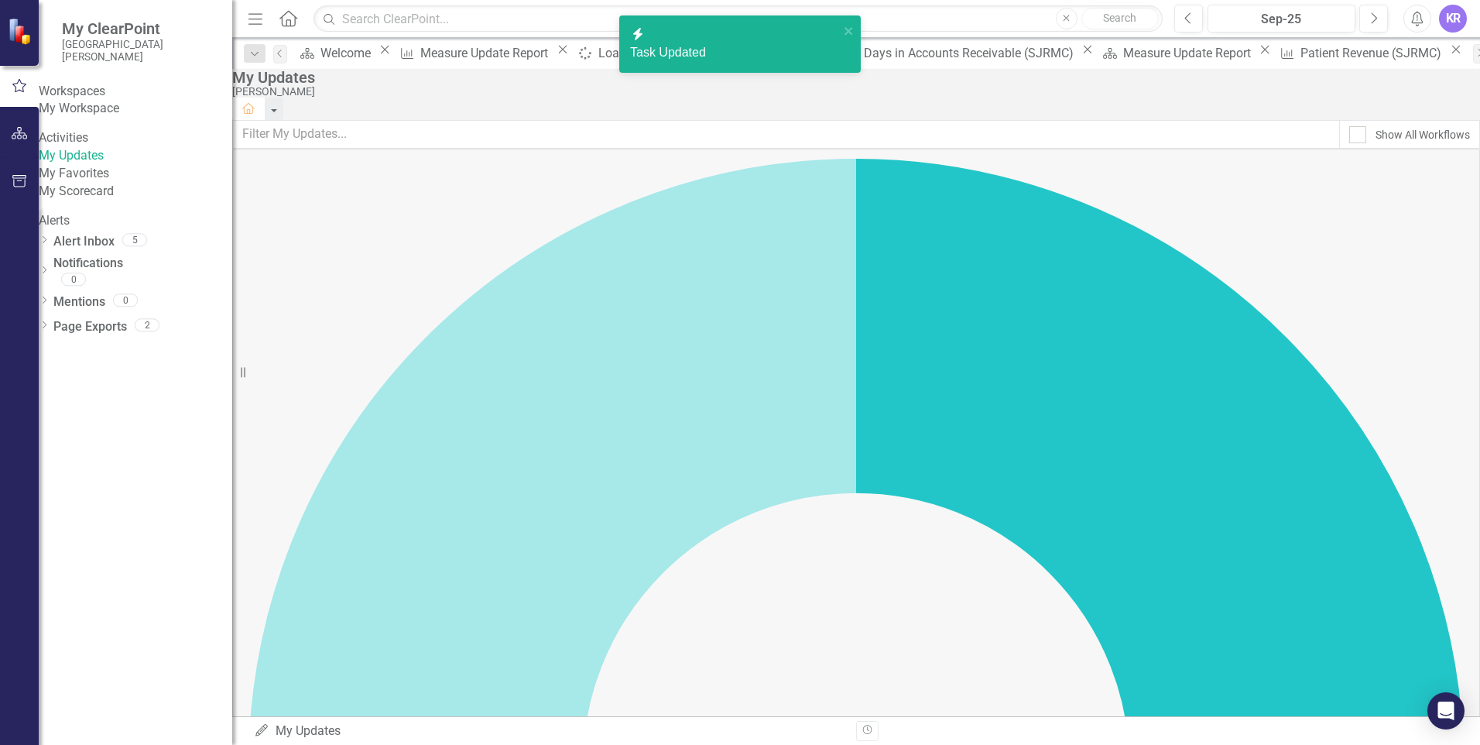
checkbox input "true"
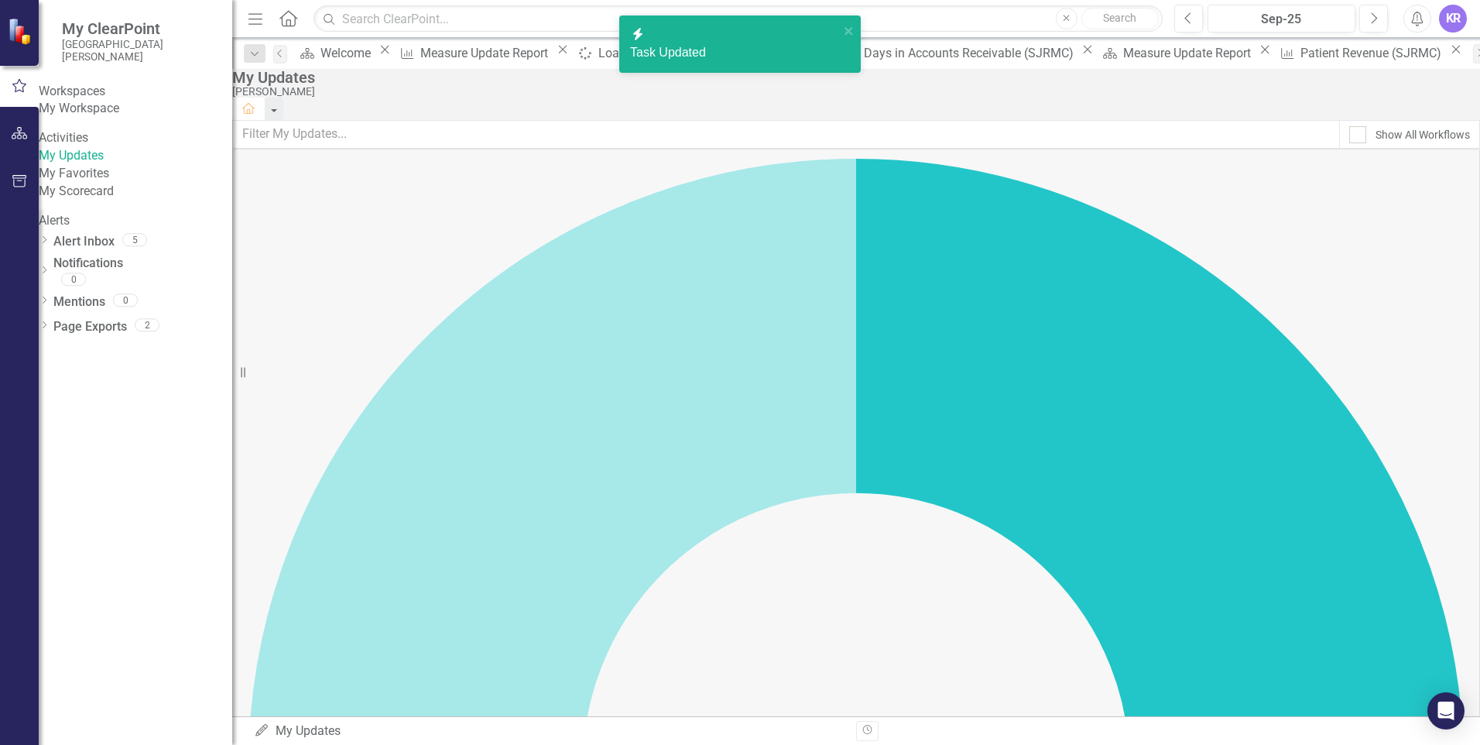
checkbox input "true"
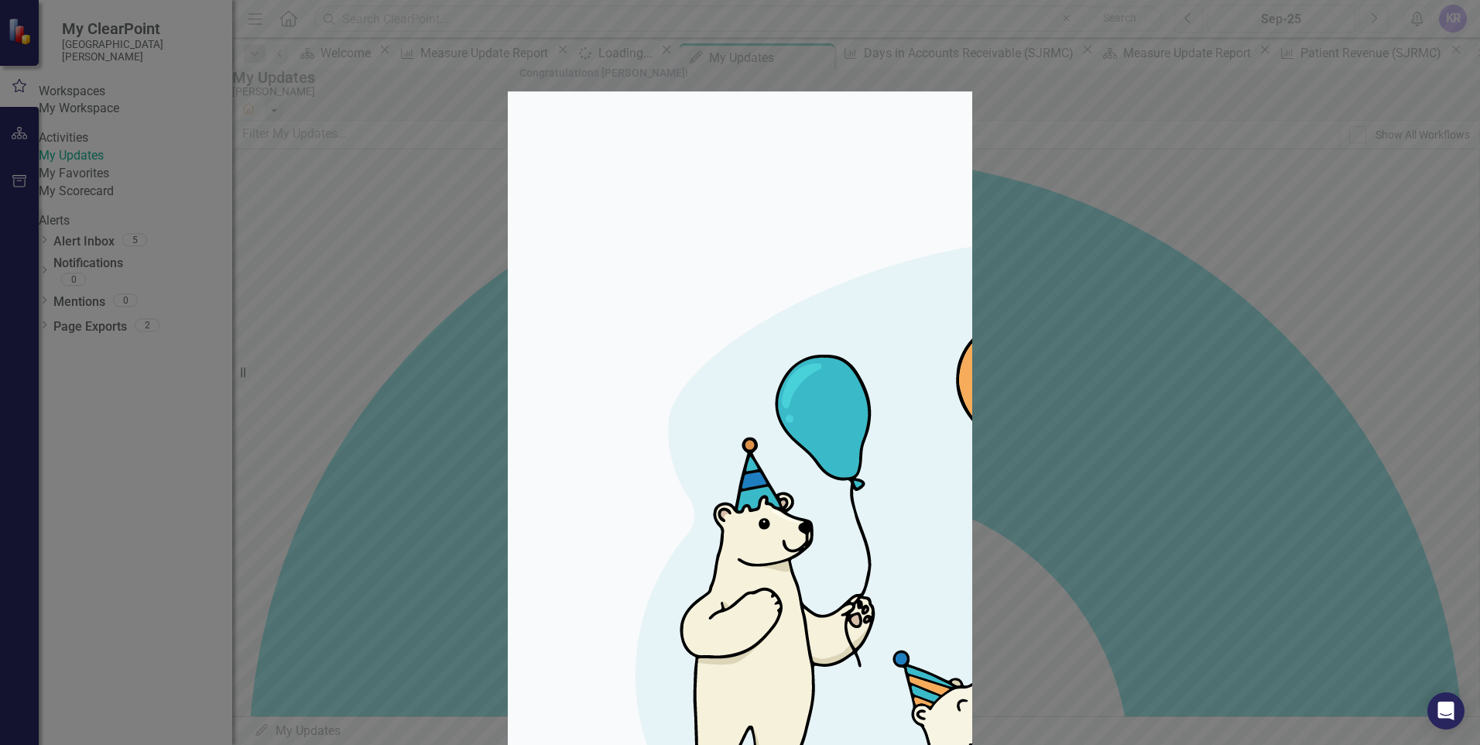
checkbox input "true"
